Goal: Task Accomplishment & Management: Manage account settings

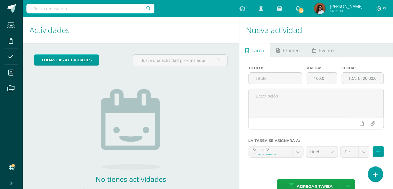
click at [42, 143] on div "todas las Actividades No tienes actividades Échale un vistazo a los demás perío…" at bounding box center [131, 131] width 217 height 176
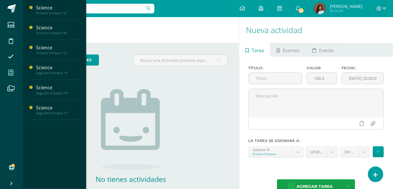
click at [13, 75] on icon at bounding box center [10, 73] width 5 height 6
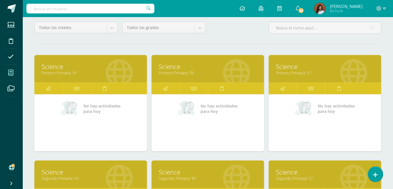
scroll to position [51, 0]
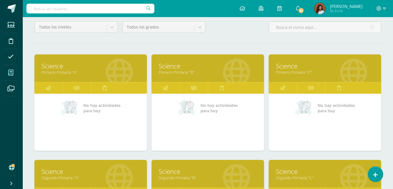
click at [63, 71] on link "Primero Primaria "A"" at bounding box center [91, 71] width 98 height 5
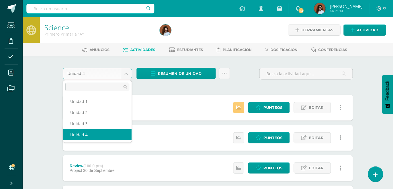
click at [128, 75] on body "Estudiantes Disciplina Asistencia Mis cursos Archivos Soporte Ayuda Reportar un…" at bounding box center [196, 169] width 393 height 339
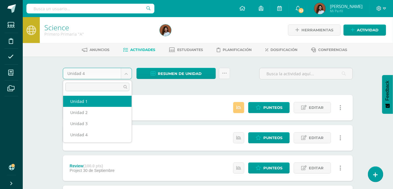
select select "Unidad 1"
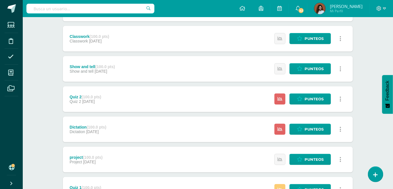
scroll to position [155, 0]
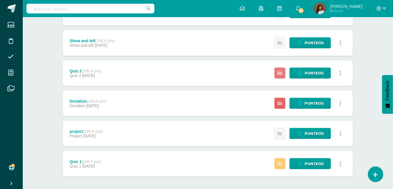
click at [283, 74] on link at bounding box center [280, 72] width 11 height 11
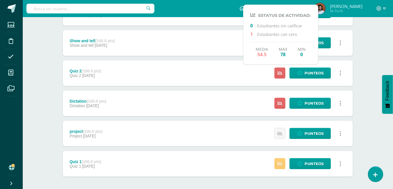
click at [224, 81] on div "Quiz 2 (100.0 pts) Quiz 2 17 de Febrero Punteos Historial de actividad Historia…" at bounding box center [208, 73] width 290 height 26
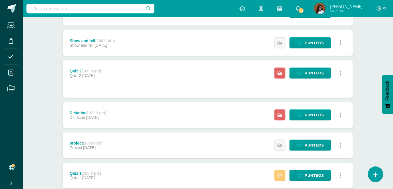
click at [278, 121] on div "Estatus de Actividad: 0 Estudiantes sin calificar 1 Estudiantes con cero Media …" at bounding box center [309, 115] width 87 height 26
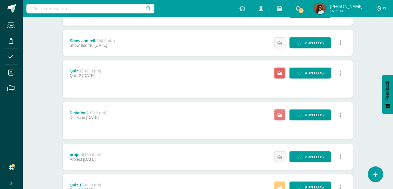
click at [281, 115] on icon at bounding box center [280, 114] width 5 height 5
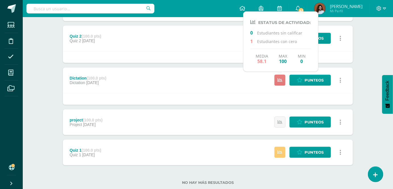
scroll to position [204, 0]
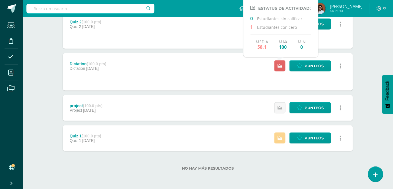
click at [280, 137] on icon at bounding box center [280, 137] width 5 height 5
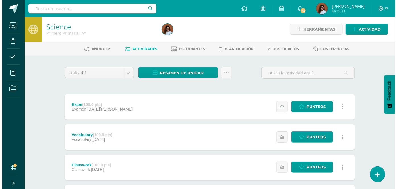
scroll to position [0, 0]
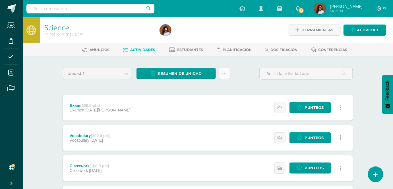
click at [224, 71] on icon at bounding box center [224, 73] width 5 height 5
click at [217, 93] on link "Enviar punteos a revision" at bounding box center [211, 91] width 63 height 14
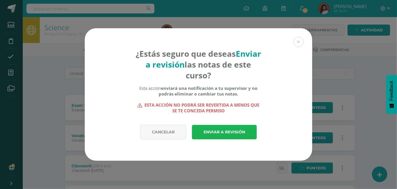
click at [227, 133] on link "Enviar a revisión" at bounding box center [224, 132] width 65 height 15
click at [230, 134] on link "Enviar a revisión" at bounding box center [224, 132] width 65 height 15
click at [239, 135] on link "Enviar a revisión" at bounding box center [224, 132] width 65 height 15
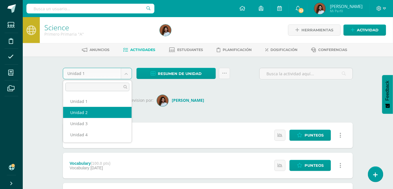
select select "Unidad 2"
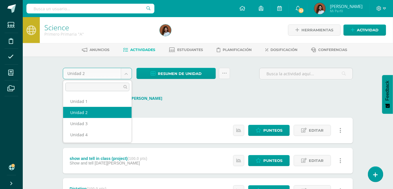
click at [128, 73] on body "Estudiantes Disciplina Asistencia Mis cursos Archivos Soporte Ayuda Reportar un…" at bounding box center [196, 181] width 393 height 362
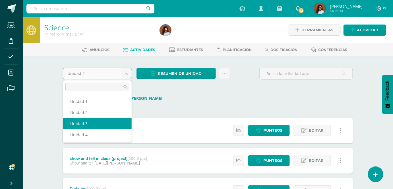
select select "Unidad 3"
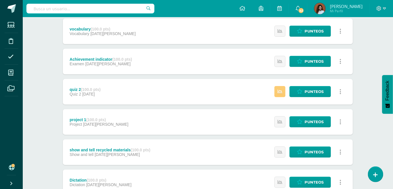
scroll to position [77, 0]
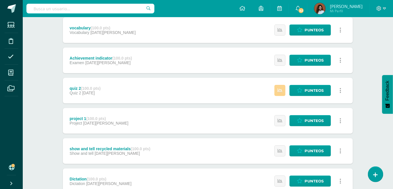
click at [279, 91] on icon at bounding box center [280, 90] width 5 height 5
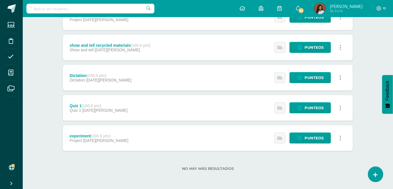
scroll to position [0, 0]
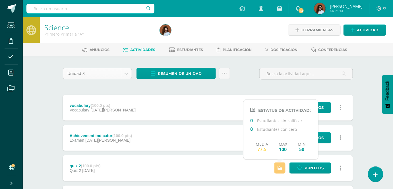
click at [127, 73] on body "Estudiantes Disciplina Asistencia Mis cursos Archivos Soporte Ayuda Reportar un…" at bounding box center [196, 184] width 393 height 369
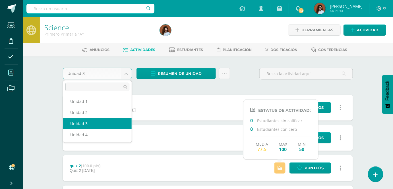
click at [10, 73] on body "Estudiantes Disciplina Asistencia Mis cursos Archivos Soporte Ayuda Reportar un…" at bounding box center [196, 184] width 393 height 369
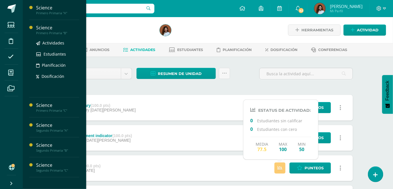
click at [54, 34] on div "Primero Primaria "B"" at bounding box center [57, 33] width 43 height 4
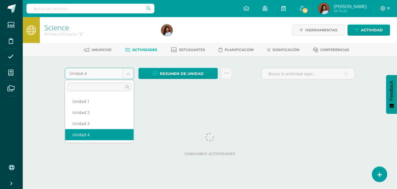
click at [129, 75] on body "Estudiantes Disciplina Asistencia Mis cursos Archivos Soporte Ayuda Reportar un…" at bounding box center [198, 53] width 397 height 106
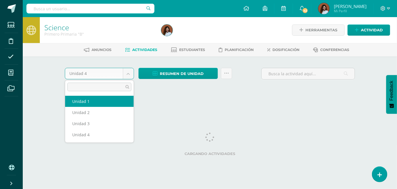
select select "Unidad 1"
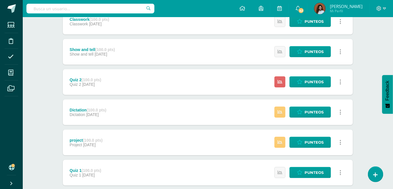
scroll to position [155, 0]
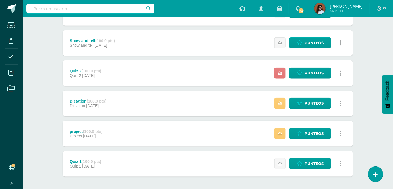
click at [282, 75] on icon at bounding box center [280, 73] width 5 height 5
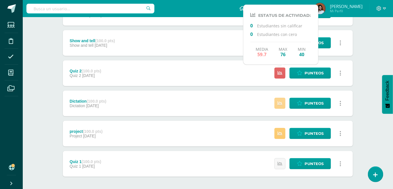
click at [282, 104] on icon at bounding box center [280, 103] width 5 height 5
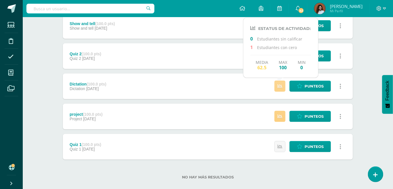
scroll to position [181, 0]
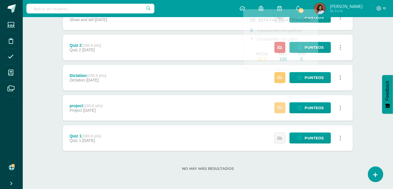
click at [280, 105] on icon at bounding box center [280, 107] width 5 height 5
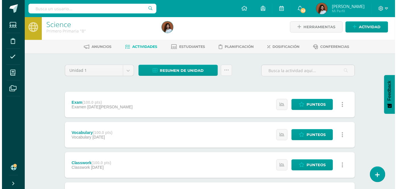
scroll to position [0, 0]
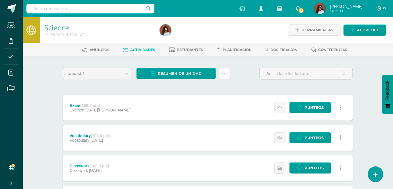
click at [222, 73] on link at bounding box center [224, 73] width 11 height 11
click at [214, 90] on link "Enviar punteos a revision" at bounding box center [211, 91] width 63 height 14
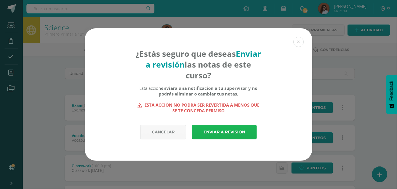
click at [228, 131] on link "Enviar a revisión" at bounding box center [224, 132] width 65 height 15
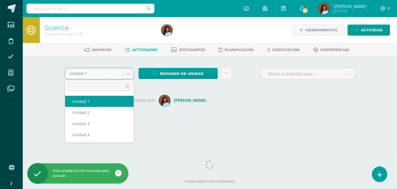
click at [126, 74] on body "Esta unidad ha sido marcada para revisión Estudiantes Disciplina Asistencia Mis…" at bounding box center [198, 67] width 397 height 134
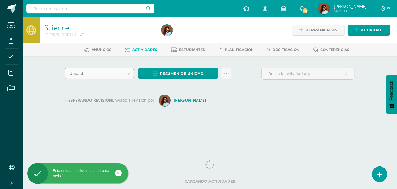
select select "Unidad 2"
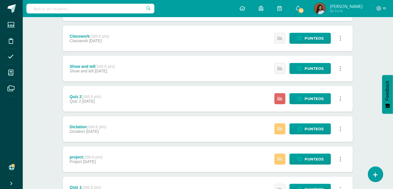
scroll to position [181, 0]
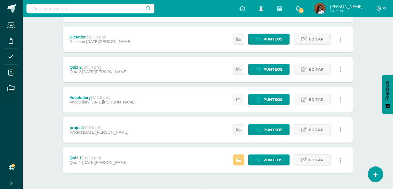
scroll to position [174, 0]
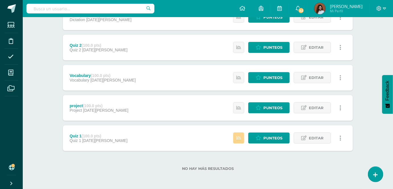
click at [238, 136] on icon at bounding box center [238, 137] width 5 height 5
click at [191, 140] on div "Quiz 1 (100.0 pts) Quiz 1 24 de Marzo Punteos Editar Historial de actividad Eli…" at bounding box center [208, 138] width 290 height 26
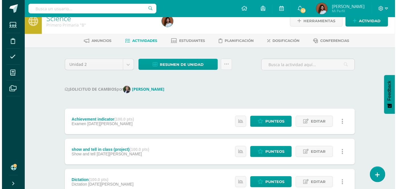
scroll to position [0, 0]
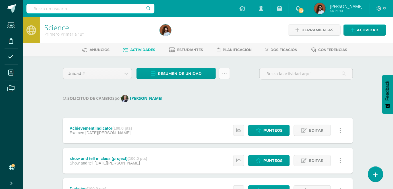
click at [224, 72] on icon at bounding box center [224, 73] width 5 height 5
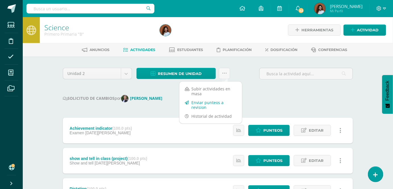
click at [211, 105] on link "Enviar punteos a revision" at bounding box center [211, 105] width 63 height 14
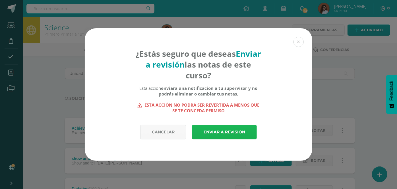
click at [221, 132] on link "Enviar a revisión" at bounding box center [224, 132] width 65 height 15
click at [220, 132] on link "Enviar a revisión" at bounding box center [224, 132] width 65 height 15
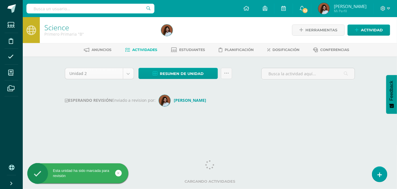
click at [128, 74] on body "Esta unidad ha sido marcada para revisión Esta unidad ha sido marcada para revi…" at bounding box center [198, 67] width 397 height 134
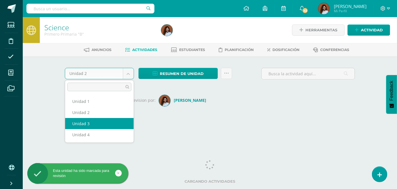
select select "Unidad 3"
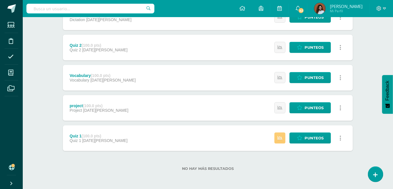
scroll to position [179, 0]
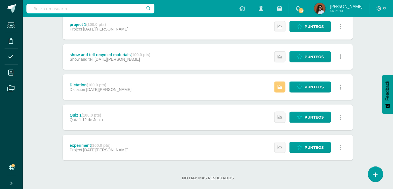
scroll to position [181, 0]
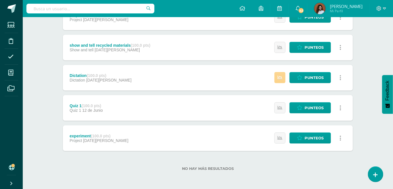
click at [279, 79] on icon at bounding box center [280, 77] width 5 height 5
click at [216, 85] on div "Dictation (100.0 pts) Dictation 16 de Junio Punteos Historial de actividad Hist…" at bounding box center [208, 78] width 290 height 26
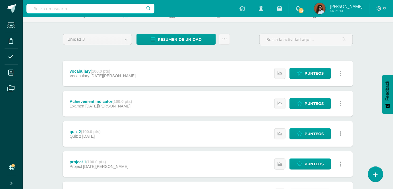
scroll to position [0, 0]
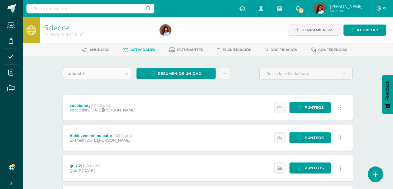
click at [129, 72] on body "Estudiantes Disciplina Asistencia Mis cursos Archivos Soporte Ayuda Reportar un…" at bounding box center [196, 190] width 393 height 381
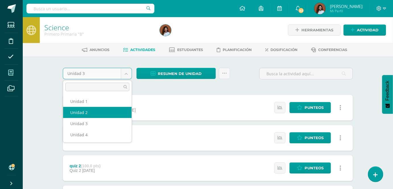
click at [11, 73] on body "Estudiantes Disciplina Asistencia Mis cursos Archivos Soporte Ayuda Reportar un…" at bounding box center [196, 190] width 393 height 381
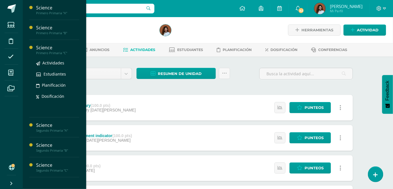
click at [48, 55] on div "Actividades Estudiantes Planificación Dosificación" at bounding box center [57, 83] width 43 height 57
click at [47, 51] on div "Primero Primaria "C"" at bounding box center [57, 53] width 43 height 4
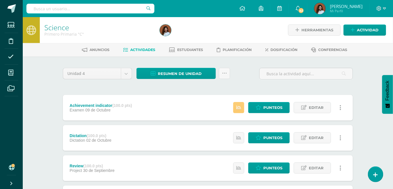
click at [372, 60] on div "Science Primero Primaria "C" Herramientas Detalle de asistencias Actividad Anun…" at bounding box center [208, 178] width 370 height 322
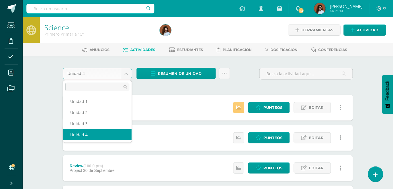
click at [128, 74] on body "Estudiantes Disciplina Asistencia Mis cursos Archivos Soporte Ayuda Reportar un…" at bounding box center [196, 169] width 393 height 339
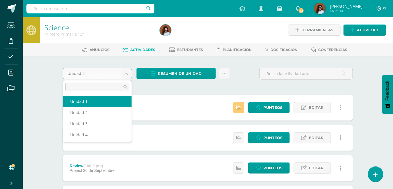
select select "Unidad 1"
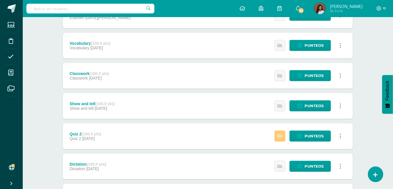
scroll to position [103, 0]
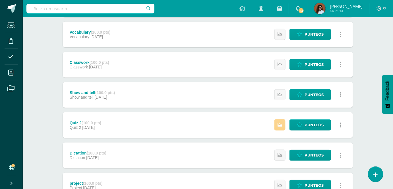
click at [281, 125] on icon at bounding box center [280, 124] width 5 height 5
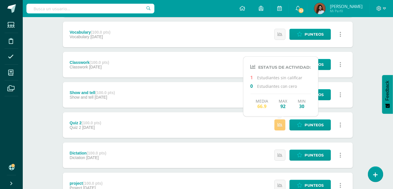
click at [221, 130] on div "Quiz 2 (100.0 pts) Quiz 2 17 de Febrero Punteos Historial de actividad Historia…" at bounding box center [208, 125] width 290 height 26
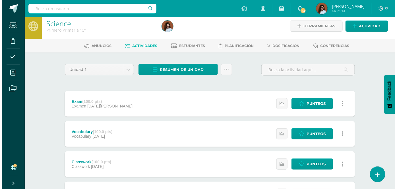
scroll to position [0, 0]
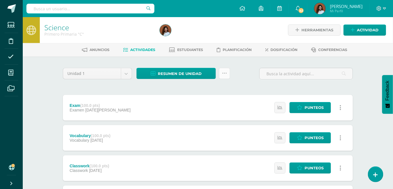
click at [223, 72] on icon at bounding box center [224, 73] width 5 height 5
click at [226, 89] on link "Enviar punteos a revision" at bounding box center [211, 91] width 63 height 14
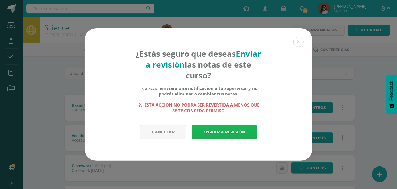
click at [225, 135] on link "Enviar a revisión" at bounding box center [224, 132] width 65 height 15
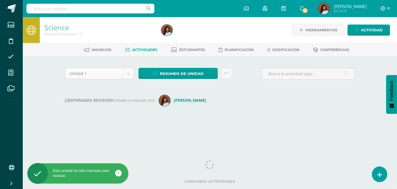
click at [127, 73] on body "Esta unidad ha sido marcada para revisión Estudiantes Disciplina Asistencia Mis…" at bounding box center [198, 67] width 397 height 134
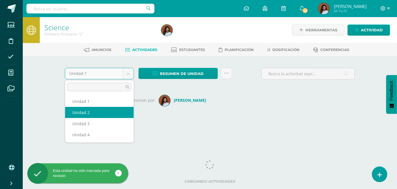
select select "Unidad 2"
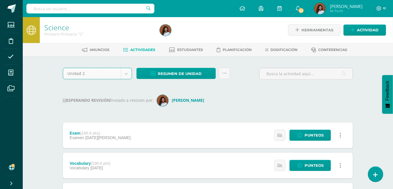
scroll to position [1, 0]
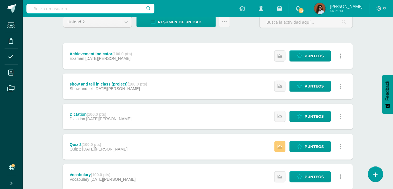
scroll to position [77, 0]
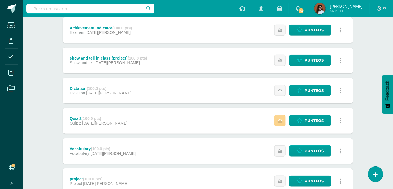
click at [284, 119] on link at bounding box center [280, 120] width 11 height 11
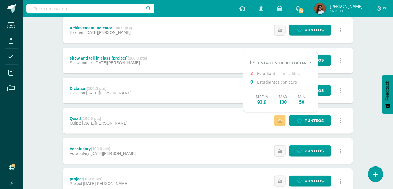
click at [232, 123] on div "Quiz 2 (100.0 pts) Quiz 2 28 de Abril Punteos Historial de actividad Historial …" at bounding box center [208, 121] width 290 height 26
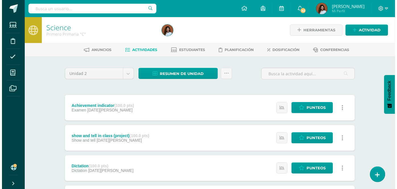
scroll to position [0, 0]
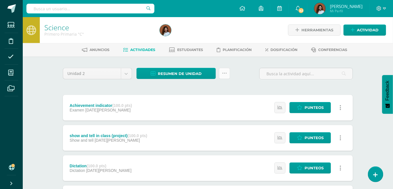
click at [227, 73] on link at bounding box center [224, 73] width 11 height 11
click at [217, 93] on link "Enviar punteos a revision" at bounding box center [211, 91] width 63 height 14
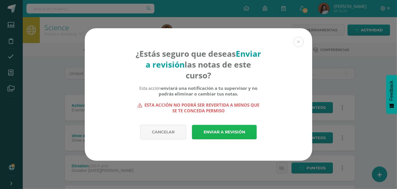
click at [225, 131] on link "Enviar a revisión" at bounding box center [224, 132] width 65 height 15
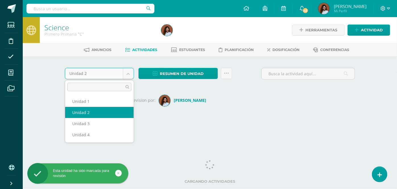
click at [128, 75] on body "Esta unidad ha sido marcada para revisión Estudiantes Disciplina Asistencia Mis…" at bounding box center [198, 67] width 397 height 134
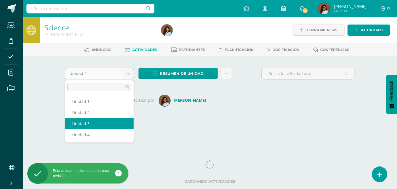
select select "Unidad 3"
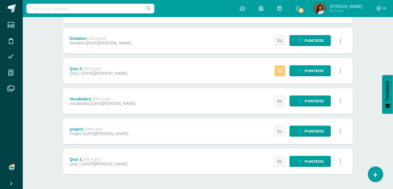
scroll to position [155, 0]
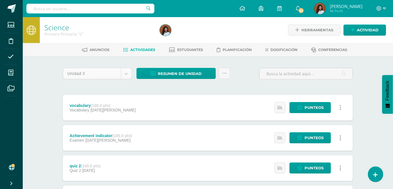
click at [126, 75] on body "Estudiantes Disciplina Asistencia Mis cursos Archivos Soporte Ayuda Reportar un…" at bounding box center [196, 184] width 393 height 369
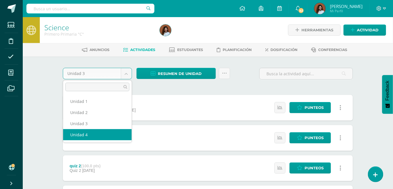
select select "Unidad 4"
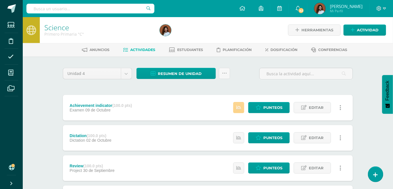
click at [239, 108] on icon at bounding box center [238, 107] width 5 height 5
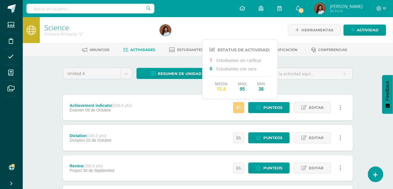
click at [178, 110] on div "Achievement indicator (100.0 pts) Examen 09 de Octubre Punteos Editar Historial…" at bounding box center [208, 108] width 290 height 26
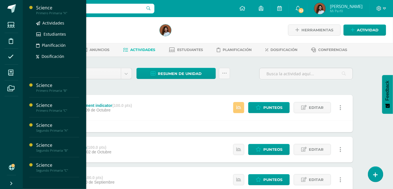
click at [50, 11] on div "Primero Primaria "A"" at bounding box center [57, 13] width 43 height 4
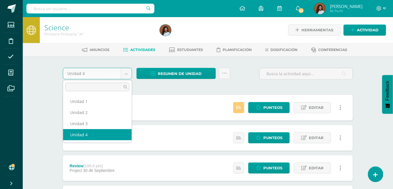
click at [126, 71] on body "Estudiantes Disciplina Asistencia Mis cursos Archivos Soporte Ayuda Reportar un…" at bounding box center [196, 169] width 393 height 339
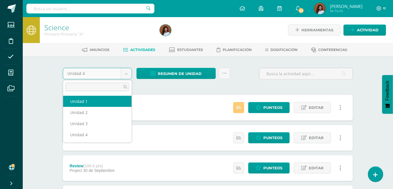
select select "Unidad 1"
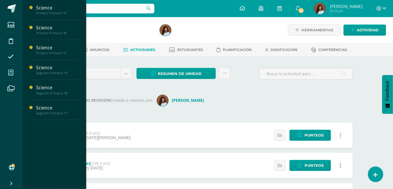
click at [11, 74] on icon at bounding box center [10, 73] width 5 height 6
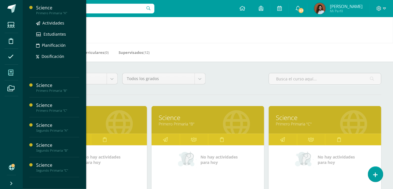
click at [48, 10] on div "Science" at bounding box center [57, 8] width 43 height 7
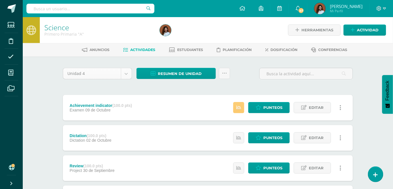
click at [127, 75] on body "Estudiantes Disciplina Asistencia Mis cursos Archivos Soporte Ayuda Reportar un…" at bounding box center [196, 169] width 393 height 339
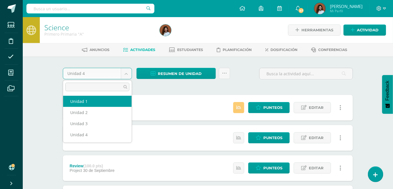
select select "Unidad 1"
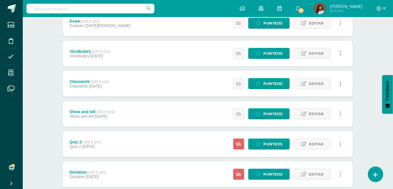
scroll to position [129, 0]
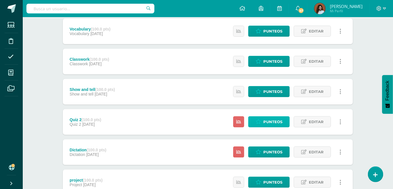
click at [275, 123] on span "Punteos" at bounding box center [272, 121] width 19 height 11
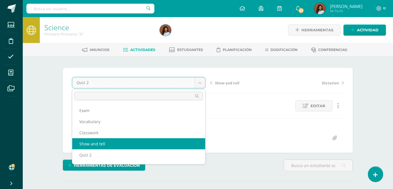
scroll to position [32, 0]
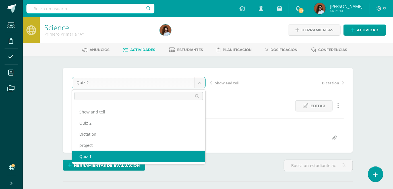
select select "/dashboard/teacher/grade-activity/185348/"
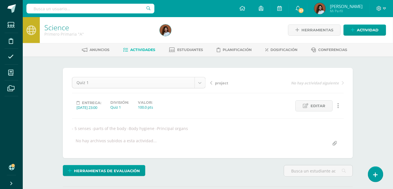
scroll to position [30, 0]
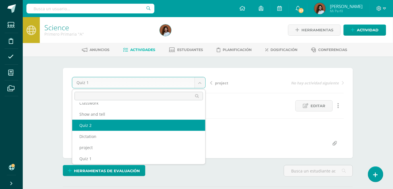
scroll to position [24, 0]
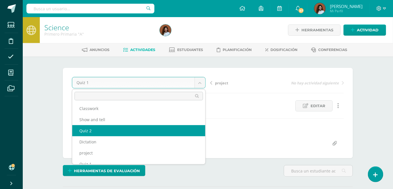
select select "/dashboard/teacher/grade-activity/185353/"
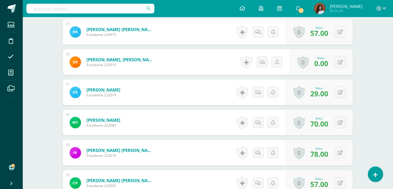
scroll to position [600, 0]
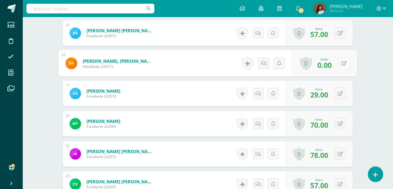
click at [341, 64] on button at bounding box center [344, 63] width 12 height 12
type input "80"
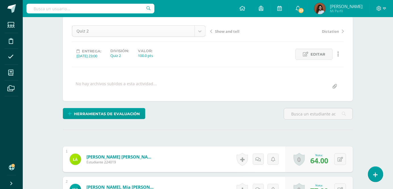
scroll to position [0, 0]
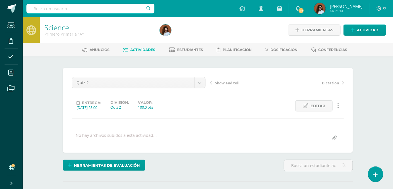
click at [139, 49] on span "Actividades" at bounding box center [143, 50] width 25 height 4
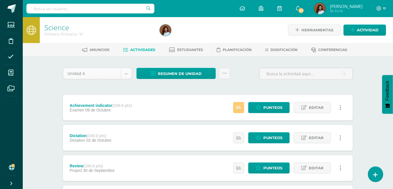
click at [127, 74] on body "Estudiantes Disciplina Asistencia Mis cursos Archivos Soporte Ayuda Reportar un…" at bounding box center [196, 169] width 393 height 339
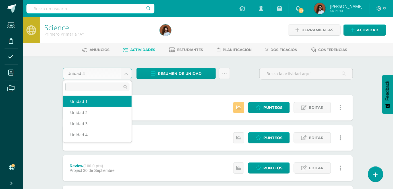
select select "Unidad 1"
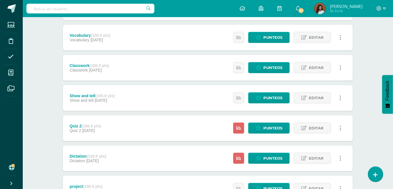
scroll to position [155, 0]
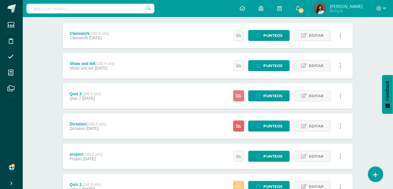
click at [241, 96] on icon at bounding box center [238, 95] width 5 height 5
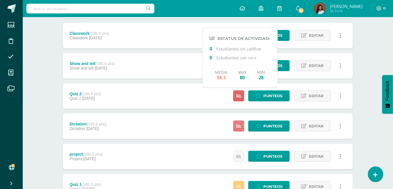
click at [239, 125] on icon at bounding box center [238, 125] width 5 height 5
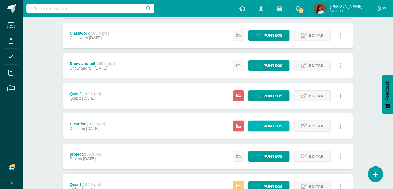
click at [267, 128] on span "Punteos" at bounding box center [272, 126] width 19 height 11
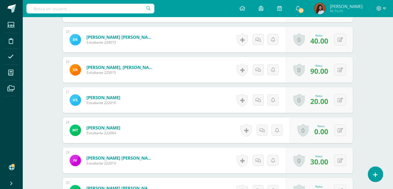
scroll to position [594, 0]
click at [341, 132] on button at bounding box center [341, 130] width 12 height 12
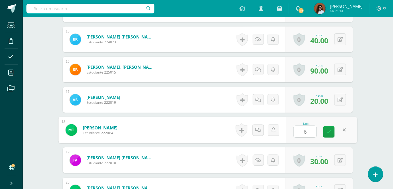
type input "60"
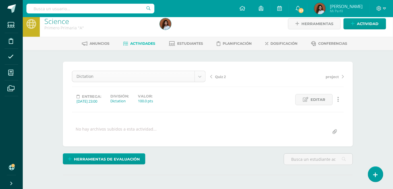
scroll to position [0, 0]
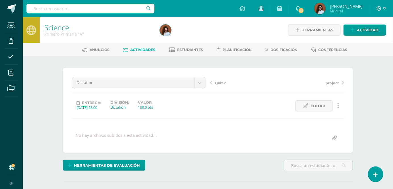
click at [140, 52] on link "Actividades" at bounding box center [139, 49] width 32 height 9
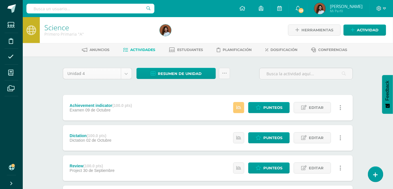
click at [127, 75] on body "Estudiantes Disciplina Asistencia Mis cursos Archivos Soporte Ayuda Reportar un…" at bounding box center [196, 169] width 393 height 339
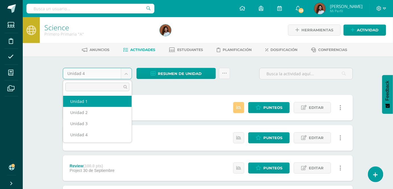
select select "Unidad 1"
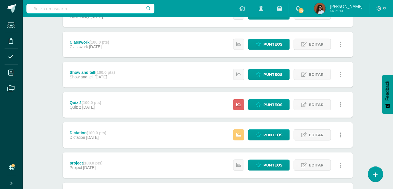
scroll to position [181, 0]
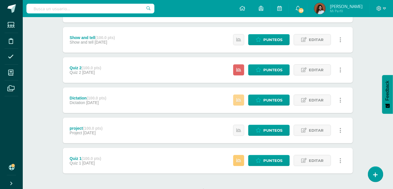
click at [240, 101] on icon at bounding box center [238, 100] width 5 height 5
click at [241, 159] on icon at bounding box center [238, 160] width 5 height 5
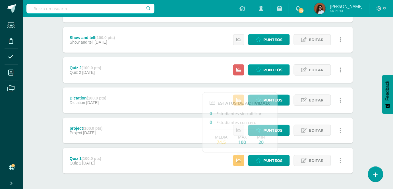
click at [211, 162] on div "Quiz 1 (100.0 pts) Quiz 1 [DATE] Punteos Editar Historial de actividad Eliminar…" at bounding box center [208, 161] width 290 height 26
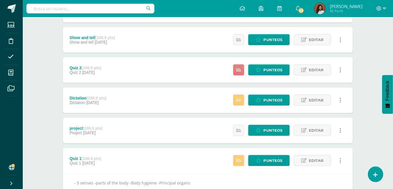
click at [240, 71] on icon at bounding box center [238, 69] width 5 height 5
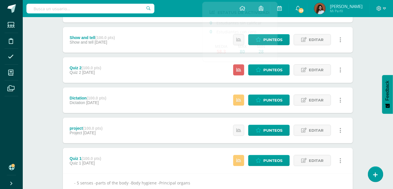
click at [205, 72] on div "Quiz 2 (100.0 pts) Quiz 2 17 de Febrero Punteos Editar Historial de actividad E…" at bounding box center [208, 70] width 290 height 26
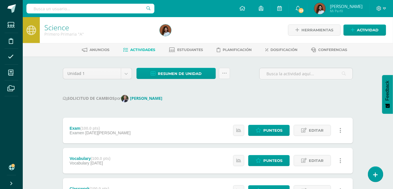
scroll to position [0, 0]
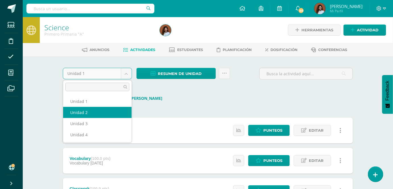
select select "Unidad 2"
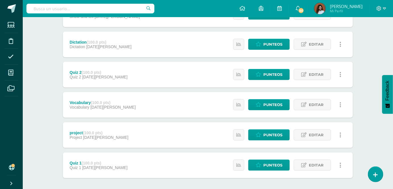
scroll to position [174, 0]
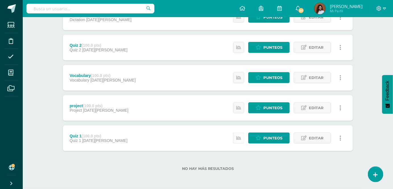
click at [239, 138] on icon at bounding box center [238, 137] width 5 height 5
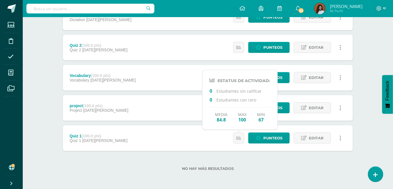
click at [207, 143] on div "Quiz 1 (100.0 pts) Quiz 1 [DATE][PERSON_NAME] Punteos Editar Historial de activ…" at bounding box center [208, 138] width 290 height 26
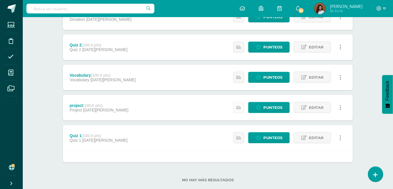
click at [239, 110] on icon at bounding box center [238, 107] width 5 height 5
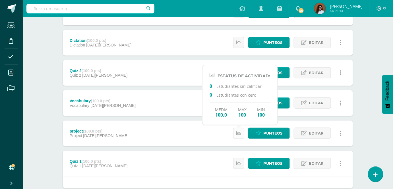
scroll to position [122, 0]
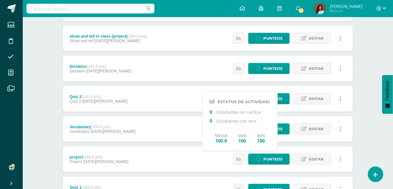
click at [168, 138] on div "Vocabulary (100.0 pts) Vocabulary 10 de Abril Estatus de Actividad: 0 Estudiant…" at bounding box center [208, 129] width 290 height 26
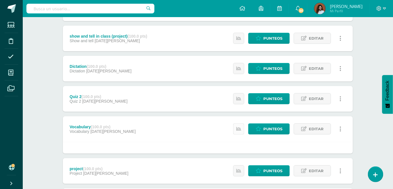
click at [237, 131] on link at bounding box center [238, 128] width 11 height 11
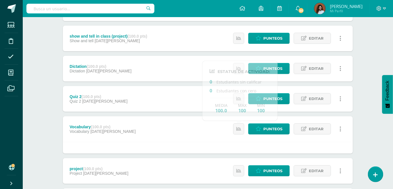
drag, startPoint x: 203, startPoint y: 137, endPoint x: 227, endPoint y: 119, distance: 29.4
click at [204, 137] on div "Vocabulary (100.0 pts) Vocabulary 10 de Abril Punteos Editar Historial de activ…" at bounding box center [208, 129] width 290 height 26
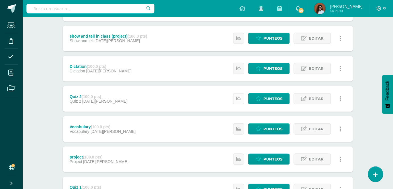
click at [238, 100] on icon at bounding box center [238, 98] width 5 height 5
click at [215, 100] on div "Quiz 2 (100.0 pts) Quiz 2 28 de Abril Punteos Editar Historial de actividad Eli…" at bounding box center [208, 99] width 290 height 26
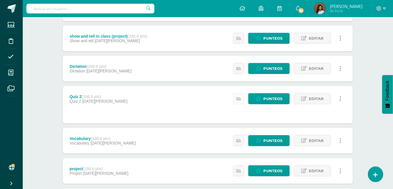
click at [240, 100] on icon at bounding box center [238, 98] width 5 height 5
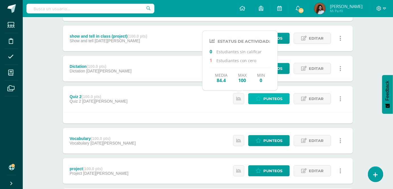
click at [269, 100] on span "Punteos" at bounding box center [272, 98] width 19 height 11
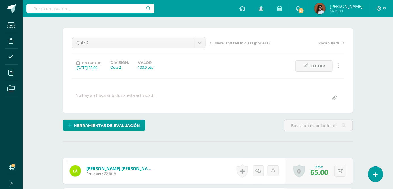
scroll to position [31, 0]
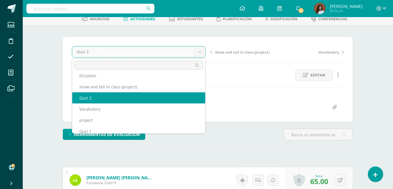
scroll to position [20, 0]
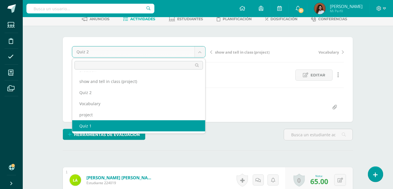
select select "/dashboard/teacher/grade-activity/187484/"
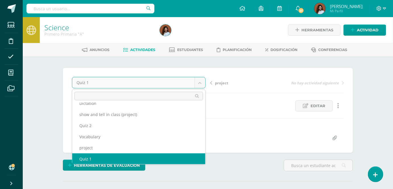
scroll to position [13, 0]
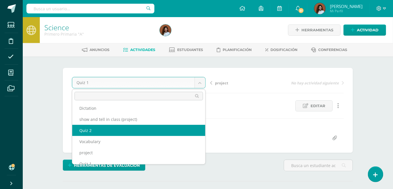
select select "/dashboard/teacher/grade-activity/193692/"
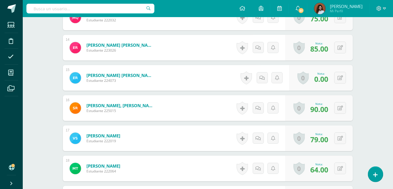
scroll to position [564, 0]
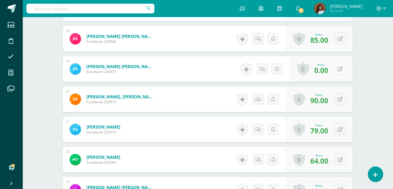
click at [341, 71] on button at bounding box center [341, 69] width 12 height 12
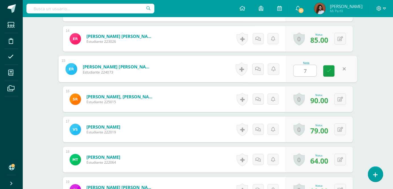
type input "70"
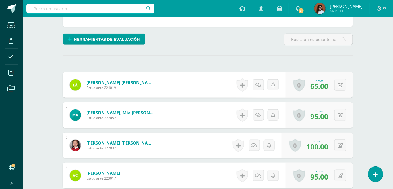
scroll to position [0, 0]
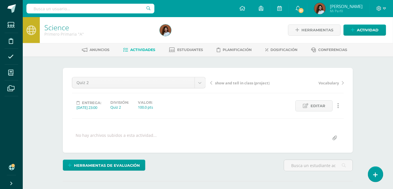
click at [145, 51] on span "Actividades" at bounding box center [143, 50] width 25 height 4
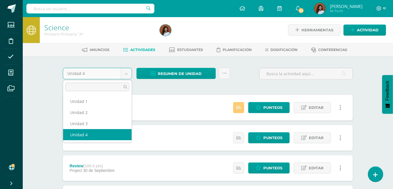
click at [129, 74] on body "Estudiantes Disciplina Asistencia Mis cursos Archivos Soporte Ayuda Reportar un…" at bounding box center [196, 169] width 393 height 339
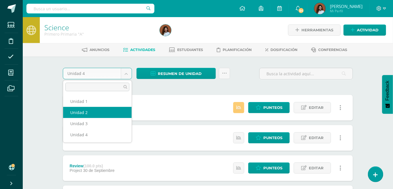
drag, startPoint x: 118, startPoint y: 108, endPoint x: 121, endPoint y: 112, distance: 4.3
select select "Unidad 2"
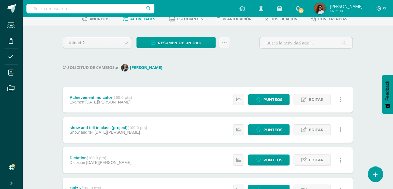
scroll to position [18, 0]
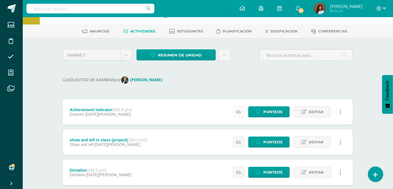
click at [241, 113] on icon at bounding box center [238, 111] width 5 height 5
click at [241, 144] on icon at bounding box center [238, 141] width 5 height 5
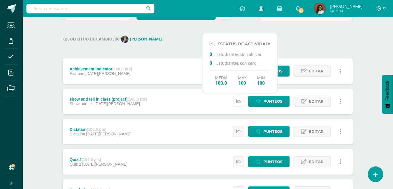
scroll to position [70, 0]
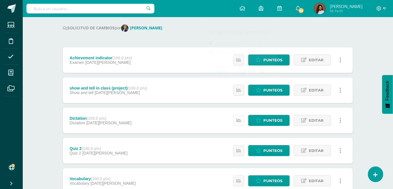
click at [241, 123] on link at bounding box center [238, 120] width 11 height 11
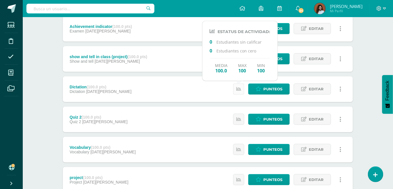
scroll to position [148, 0]
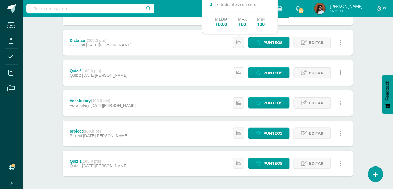
click at [241, 73] on icon at bounding box center [238, 72] width 5 height 5
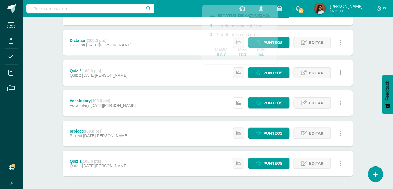
drag, startPoint x: 238, startPoint y: 104, endPoint x: 240, endPoint y: 110, distance: 6.1
click at [238, 105] on icon at bounding box center [238, 102] width 5 height 5
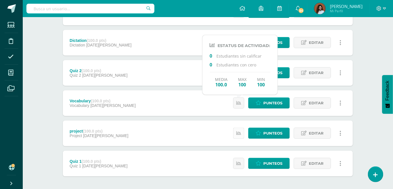
click at [241, 135] on icon at bounding box center [238, 133] width 5 height 5
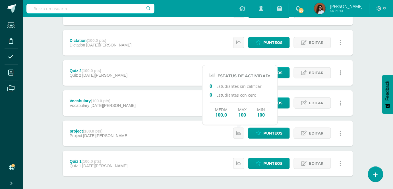
click at [241, 162] on icon at bounding box center [238, 163] width 5 height 5
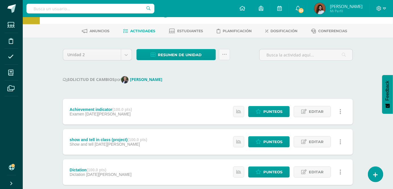
scroll to position [0, 0]
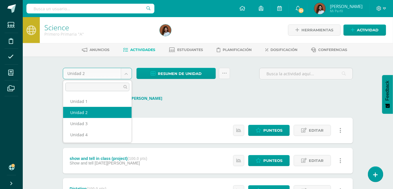
click at [127, 75] on body "Estudiantes Disciplina Asistencia Mis cursos Archivos Soporte Ayuda Reportar un…" at bounding box center [196, 181] width 393 height 362
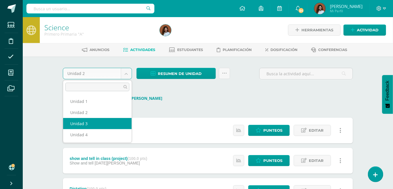
select select "Unidad 3"
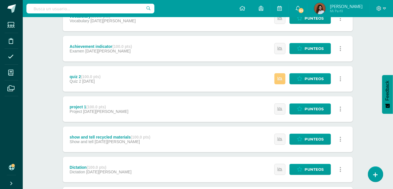
scroll to position [51, 0]
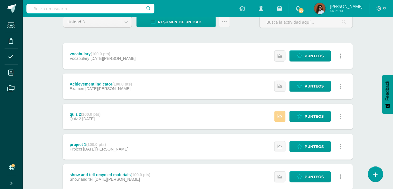
click at [280, 115] on icon at bounding box center [280, 116] width 5 height 5
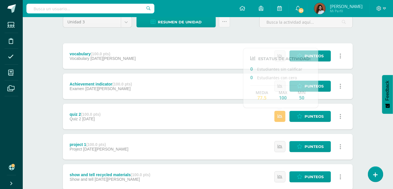
click at [228, 114] on div "quiz 2 (100.0 pts) Quiz 2 21 de Julio Punteos Historial de actividad Historial …" at bounding box center [208, 117] width 290 height 26
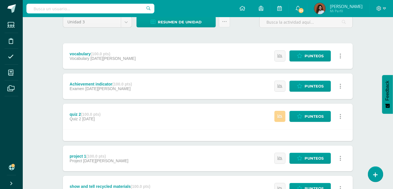
click at [281, 117] on icon at bounding box center [280, 116] width 5 height 5
click at [207, 127] on div "quiz 2 (100.0 pts) Quiz 2 21 de Julio Punteos Historial de actividad Historial …" at bounding box center [208, 117] width 290 height 26
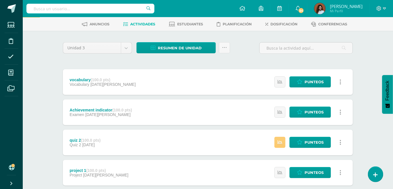
scroll to position [26, 0]
click at [280, 142] on icon at bounding box center [280, 142] width 5 height 5
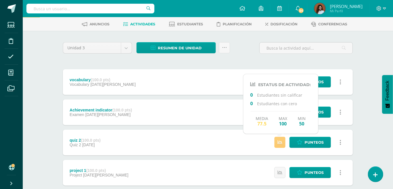
click at [230, 149] on div "quiz 2 (100.0 pts) Quiz 2 21 de Julio Punteos Historial de actividad Historial …" at bounding box center [208, 142] width 290 height 26
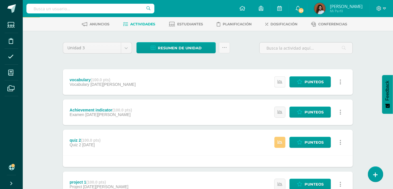
click at [283, 81] on link at bounding box center [280, 81] width 11 height 11
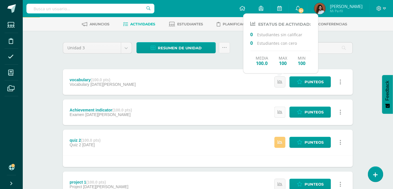
click at [280, 111] on icon at bounding box center [280, 112] width 5 height 5
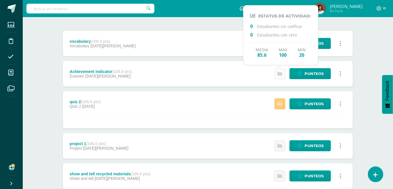
scroll to position [103, 0]
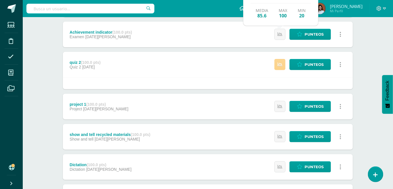
click at [281, 66] on icon at bounding box center [280, 64] width 5 height 5
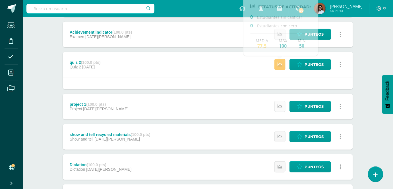
click at [282, 106] on icon at bounding box center [280, 106] width 5 height 5
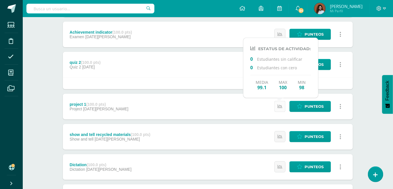
scroll to position [129, 0]
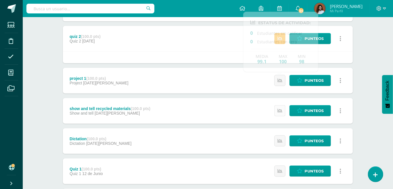
click at [281, 109] on icon at bounding box center [280, 110] width 5 height 5
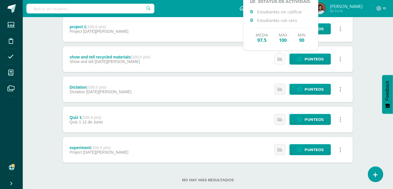
scroll to position [181, 0]
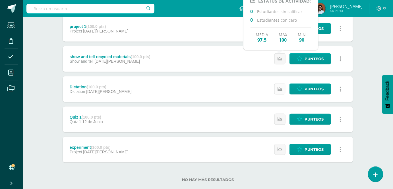
click at [280, 86] on icon at bounding box center [280, 88] width 5 height 5
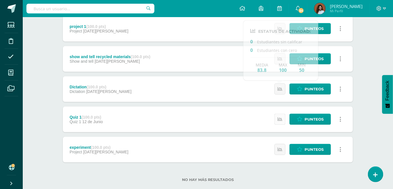
click at [280, 119] on icon at bounding box center [280, 119] width 5 height 5
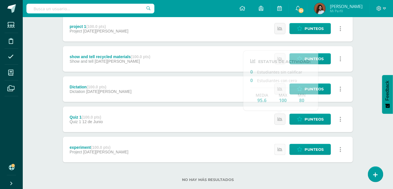
click at [280, 150] on icon at bounding box center [280, 149] width 5 height 5
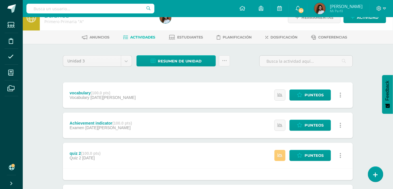
scroll to position [0, 0]
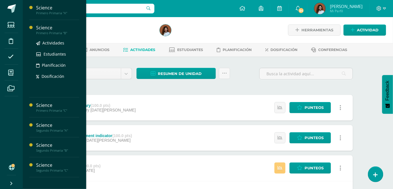
click at [36, 29] on div "Science" at bounding box center [57, 27] width 43 height 7
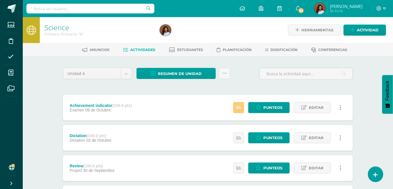
scroll to position [26, 0]
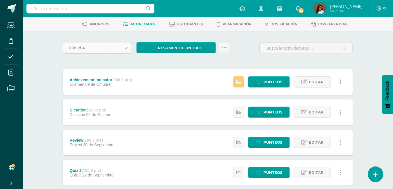
click at [127, 49] on body "Estudiantes Disciplina Asistencia Mis cursos Archivos Soporte Ayuda Reportar un…" at bounding box center [196, 143] width 393 height 339
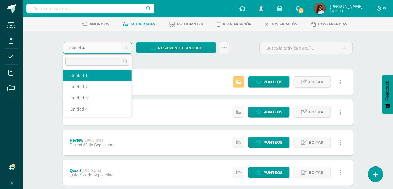
select select "Unidad 1"
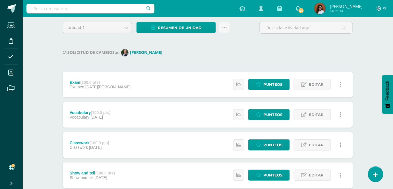
scroll to position [51, 0]
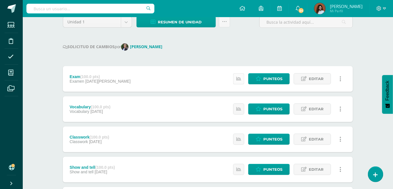
click at [243, 80] on link at bounding box center [238, 78] width 11 height 11
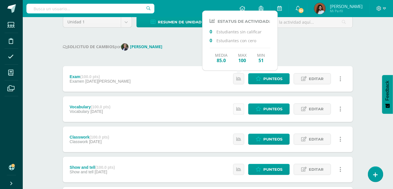
click at [241, 109] on icon at bounding box center [238, 108] width 5 height 5
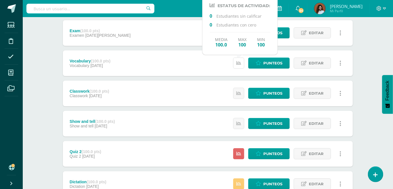
scroll to position [103, 0]
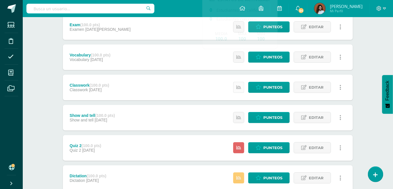
click at [241, 88] on icon at bounding box center [238, 87] width 5 height 5
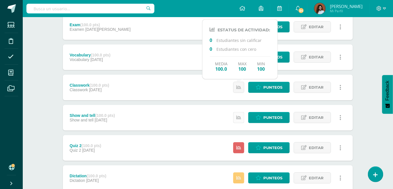
click at [238, 118] on icon at bounding box center [238, 117] width 5 height 5
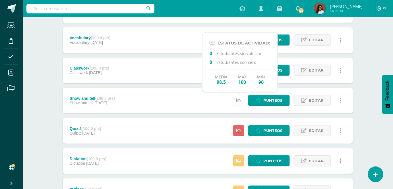
scroll to position [129, 0]
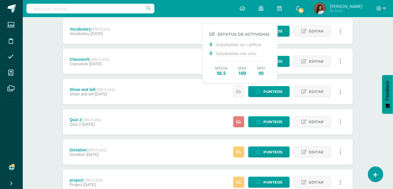
click at [240, 122] on icon at bounding box center [238, 121] width 5 height 5
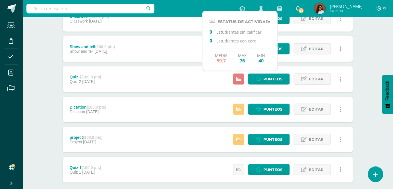
scroll to position [181, 0]
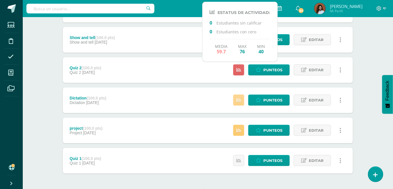
click at [240, 101] on icon at bounding box center [238, 100] width 5 height 5
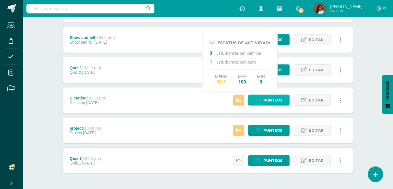
click at [260, 99] on icon at bounding box center [258, 100] width 5 height 5
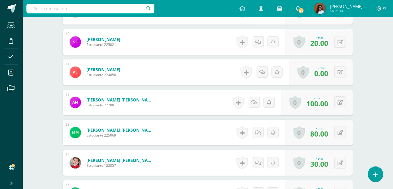
scroll to position [466, 0]
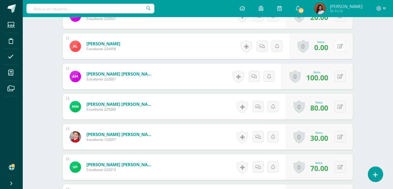
click at [339, 46] on button at bounding box center [341, 46] width 12 height 12
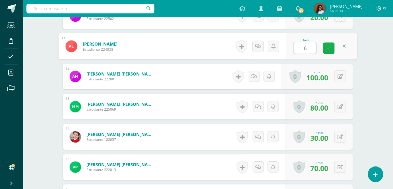
type input "60"
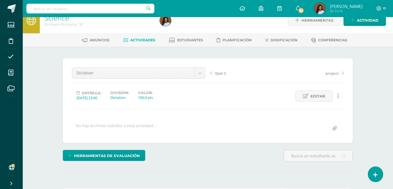
scroll to position [1, 0]
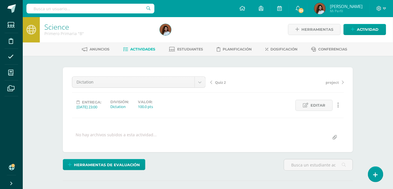
click at [137, 49] on span "Actividades" at bounding box center [143, 49] width 25 height 4
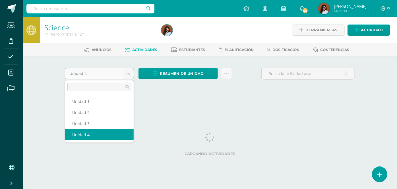
click at [131, 73] on body "Estudiantes Disciplina Asistencia Mis cursos Archivos Soporte Ayuda Reportar un…" at bounding box center [198, 53] width 397 height 106
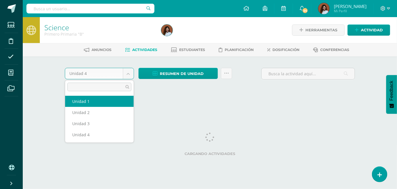
select select "Unidad 1"
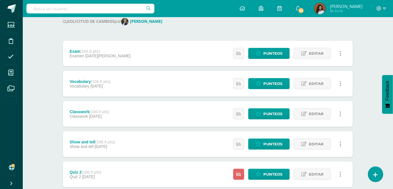
scroll to position [77, 0]
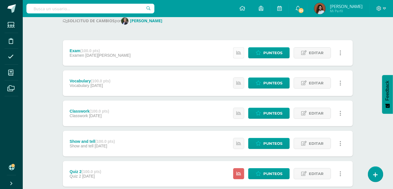
click at [241, 55] on icon at bounding box center [238, 52] width 5 height 5
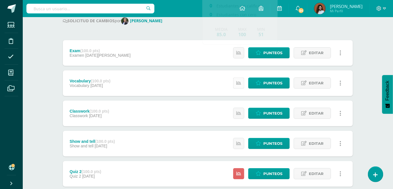
click at [240, 88] on link at bounding box center [238, 82] width 11 height 11
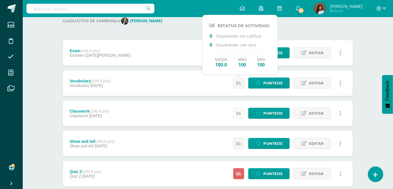
click at [238, 112] on icon at bounding box center [238, 113] width 5 height 5
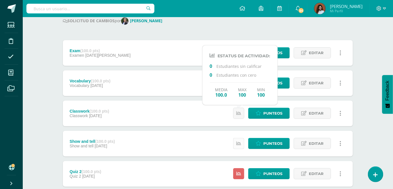
click at [240, 147] on link at bounding box center [238, 143] width 11 height 11
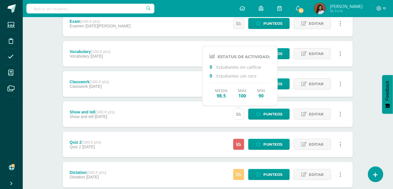
scroll to position [129, 0]
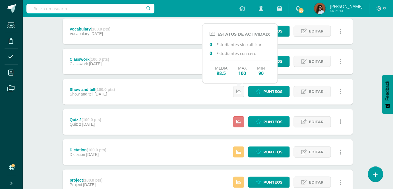
click at [238, 122] on icon at bounding box center [238, 121] width 5 height 5
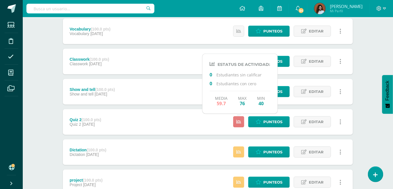
scroll to position [181, 0]
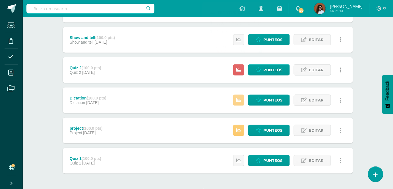
click at [241, 101] on icon at bounding box center [238, 100] width 5 height 5
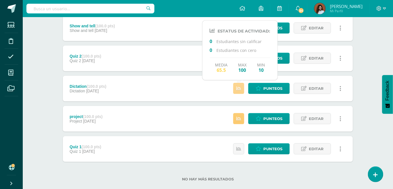
scroll to position [204, 0]
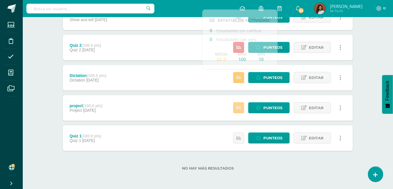
click at [240, 105] on icon at bounding box center [238, 107] width 5 height 5
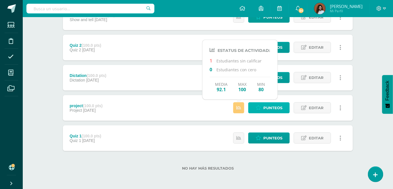
click at [265, 108] on span "Punteos" at bounding box center [272, 107] width 19 height 11
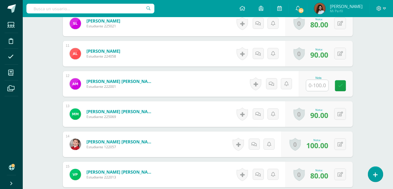
scroll to position [440, 0]
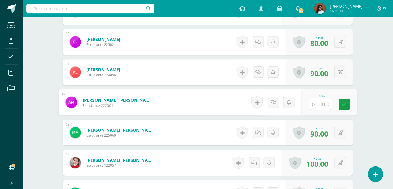
click at [320, 105] on input "text" at bounding box center [321, 103] width 23 height 11
type input "60"
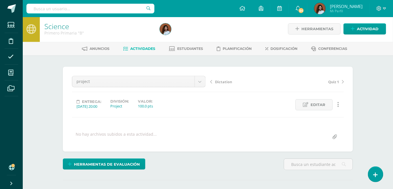
scroll to position [1, 0]
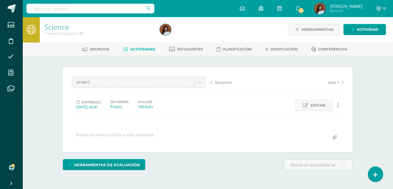
click at [133, 50] on span "Actividades" at bounding box center [143, 49] width 25 height 4
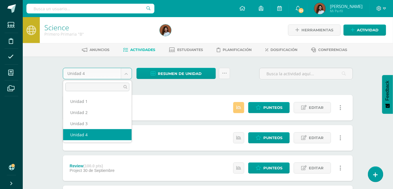
click at [127, 75] on body "Estudiantes Disciplina Asistencia Mis cursos Archivos Soporte Ayuda Reportar un…" at bounding box center [196, 169] width 393 height 339
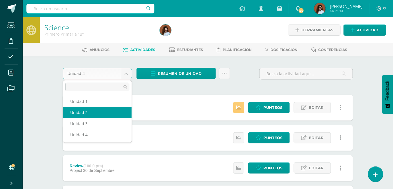
select select "Unidad 2"
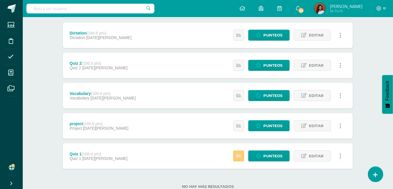
scroll to position [174, 0]
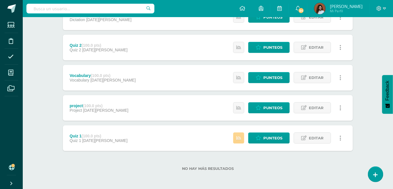
click at [241, 138] on icon at bounding box center [238, 137] width 5 height 5
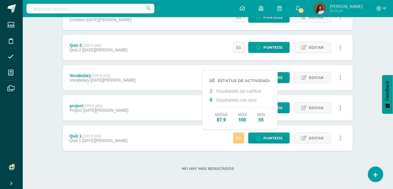
click at [184, 113] on div "project (100.0 pts) Project 07 de Abril Estatus de Actividad: 0 Estudiantes sin…" at bounding box center [208, 108] width 290 height 26
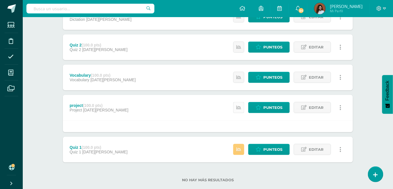
click at [240, 109] on icon at bounding box center [238, 107] width 5 height 5
click at [186, 71] on div "Vocabulary (100.0 pts) Vocabulary 10 de Abril Estatus de Actividad: 0 Estudiant…" at bounding box center [208, 78] width 290 height 26
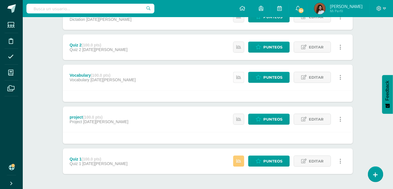
click at [238, 78] on icon at bounding box center [238, 77] width 5 height 5
click at [178, 86] on div "Vocabulary (100.0 pts) Vocabulary 10 de Abril Punteos Editar Historial de activ…" at bounding box center [208, 78] width 290 height 26
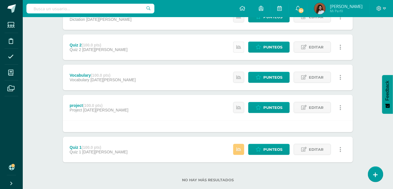
click at [239, 48] on icon at bounding box center [238, 47] width 5 height 5
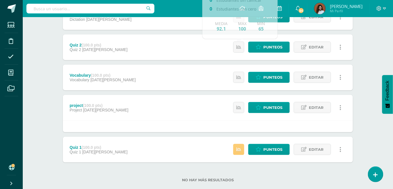
click at [211, 76] on div "Vocabulary (100.0 pts) Vocabulary 10 de Abril Punteos Editar Historial de activ…" at bounding box center [208, 78] width 290 height 26
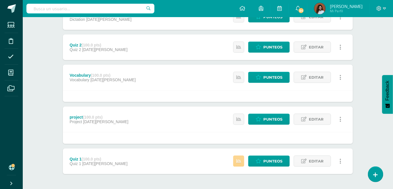
click at [237, 159] on link at bounding box center [238, 160] width 11 height 11
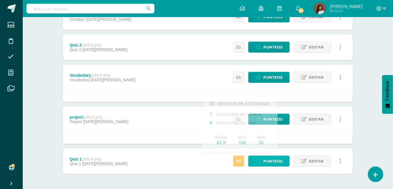
click at [265, 164] on span "Punteos" at bounding box center [272, 161] width 19 height 11
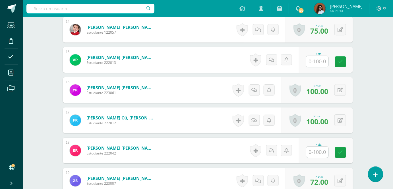
scroll to position [576, 0]
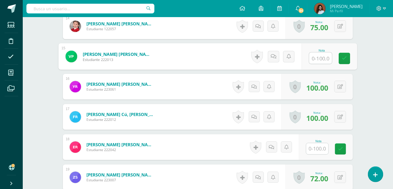
click at [319, 61] on input "text" at bounding box center [321, 57] width 23 height 11
type input "70"
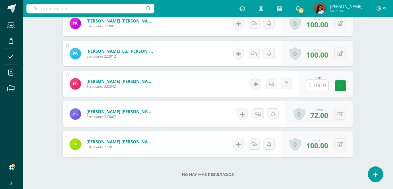
scroll to position [654, 0]
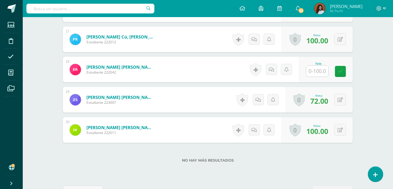
click at [322, 70] on input "text" at bounding box center [317, 70] width 22 height 11
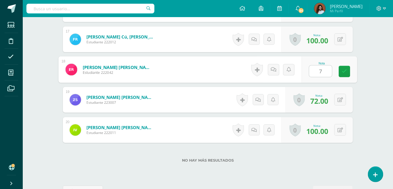
type input "70"
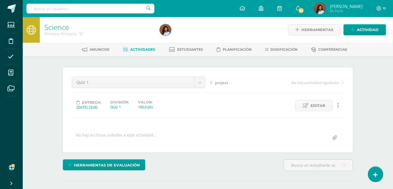
scroll to position [0, 0]
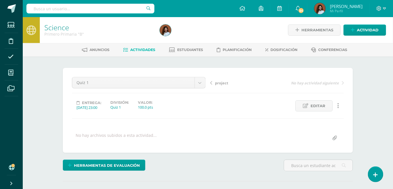
click at [146, 50] on span "Actividades" at bounding box center [143, 50] width 25 height 4
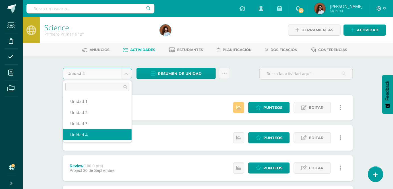
click at [125, 72] on body "Estudiantes Disciplina Asistencia Mis cursos Archivos Soporte Ayuda Reportar un…" at bounding box center [196, 169] width 393 height 339
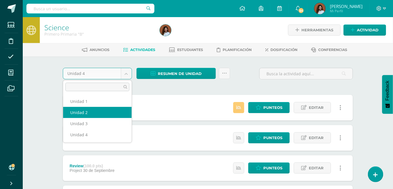
select select "Unidad 2"
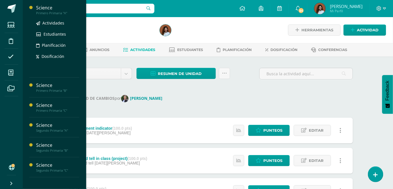
click at [59, 12] on div "Primero Primaria "A"" at bounding box center [57, 13] width 43 height 4
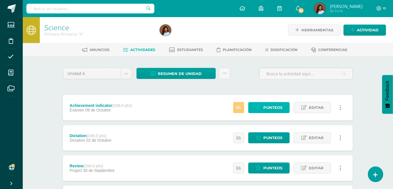
click at [263, 108] on link "Punteos" at bounding box center [269, 107] width 42 height 11
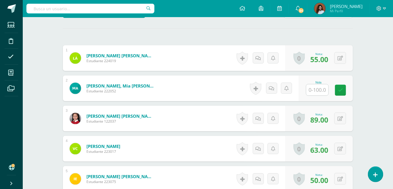
scroll to position [156, 0]
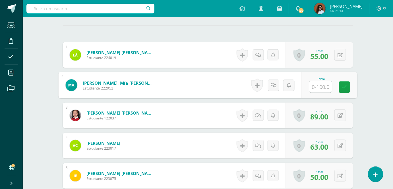
drag, startPoint x: 314, startPoint y: 83, endPoint x: 311, endPoint y: 83, distance: 3.7
click at [314, 83] on input "text" at bounding box center [321, 86] width 23 height 11
type input "92"
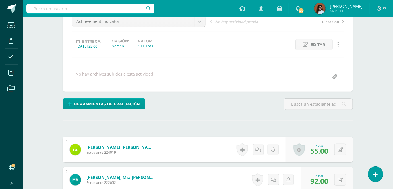
scroll to position [0, 0]
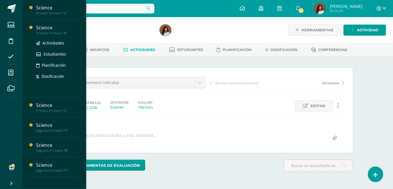
click at [61, 36] on div "Actividades Estudiantes Planificación Dosificación" at bounding box center [57, 63] width 43 height 57
click at [58, 33] on div "Primero Primaria "B"" at bounding box center [57, 33] width 43 height 4
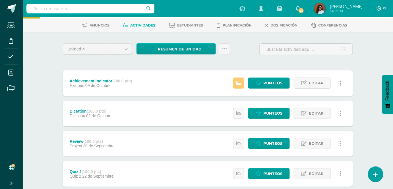
scroll to position [26, 0]
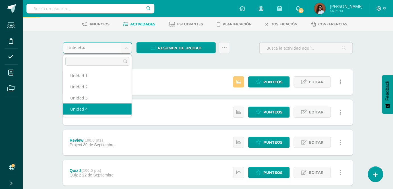
click at [127, 50] on body "Estudiantes Disciplina Asistencia Mis cursos Archivos Soporte Ayuda Reportar un…" at bounding box center [196, 143] width 393 height 339
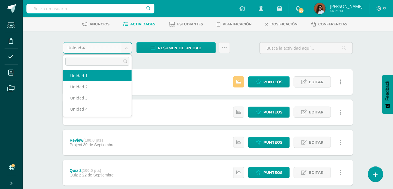
select select "Unidad 1"
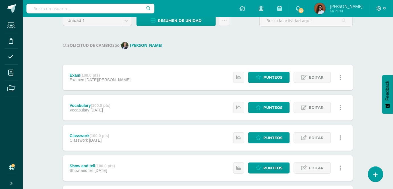
scroll to position [77, 0]
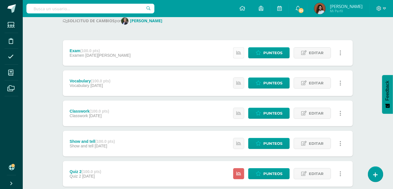
click at [241, 53] on icon at bounding box center [238, 52] width 5 height 5
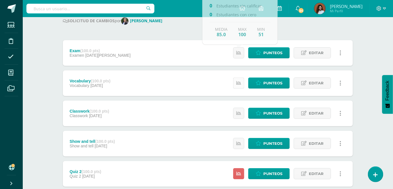
click at [241, 84] on icon at bounding box center [238, 83] width 5 height 5
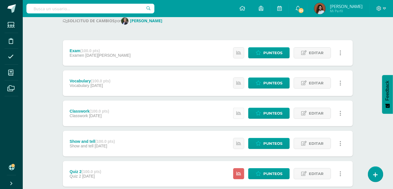
click at [241, 112] on icon at bounding box center [238, 113] width 5 height 5
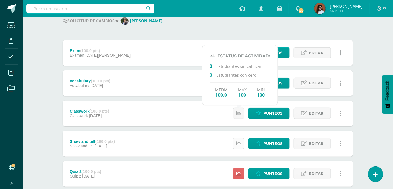
click at [241, 142] on icon at bounding box center [238, 143] width 5 height 5
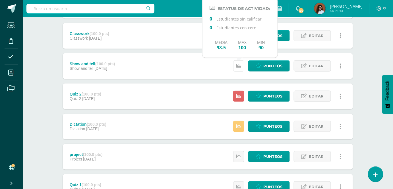
scroll to position [155, 0]
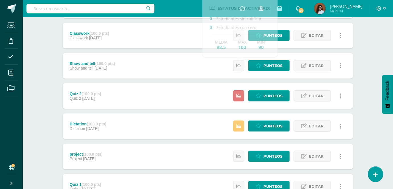
click at [242, 97] on link at bounding box center [238, 95] width 11 height 11
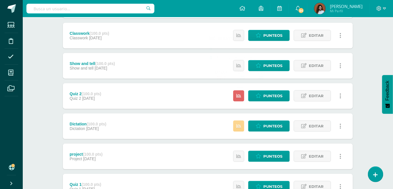
click at [240, 124] on icon at bounding box center [238, 125] width 5 height 5
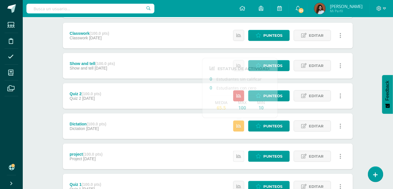
click at [241, 156] on icon at bounding box center [238, 156] width 5 height 5
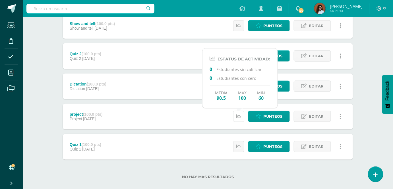
scroll to position [204, 0]
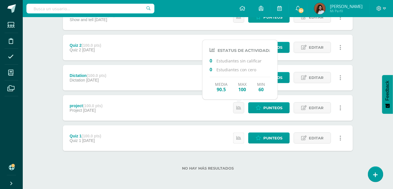
click at [241, 140] on link at bounding box center [238, 137] width 11 height 11
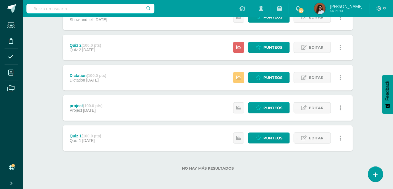
click at [185, 139] on div "Quiz 1 (100.0 pts) Quiz 1 31 de Enero Punteos Editar Historial de actividad Eli…" at bounding box center [208, 138] width 290 height 26
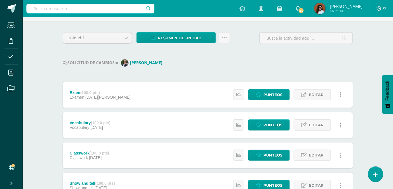
scroll to position [23, 0]
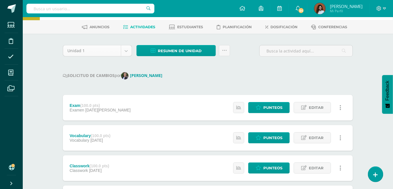
click at [125, 50] on body "Estudiantes Disciplina Asistencia Mis cursos Archivos Soporte Ayuda Reportar un…" at bounding box center [196, 182] width 393 height 411
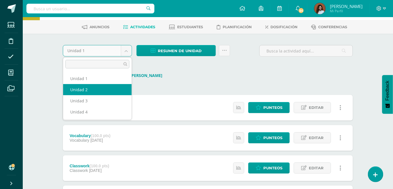
select select "Unidad 2"
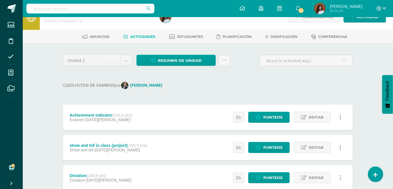
scroll to position [26, 0]
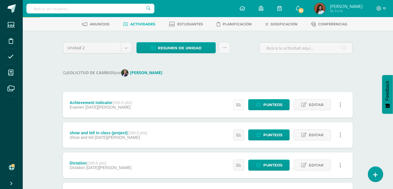
click at [237, 106] on icon at bounding box center [238, 104] width 5 height 5
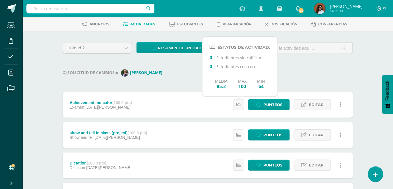
click at [243, 136] on link at bounding box center [238, 134] width 11 height 11
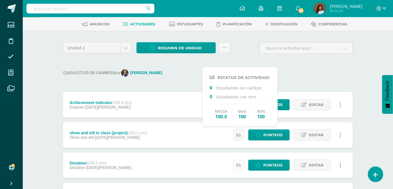
click at [240, 166] on icon at bounding box center [238, 164] width 5 height 5
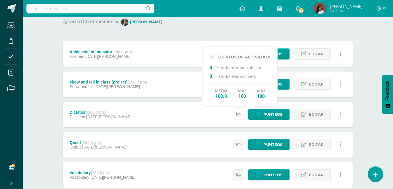
scroll to position [77, 0]
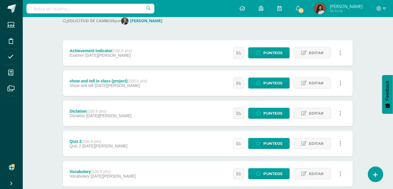
click at [240, 141] on icon at bounding box center [238, 143] width 5 height 5
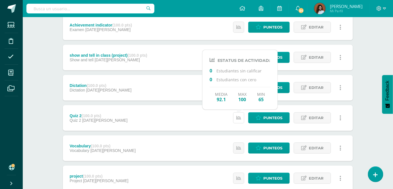
scroll to position [129, 0]
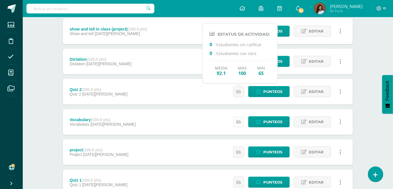
click at [239, 123] on icon at bounding box center [238, 121] width 5 height 5
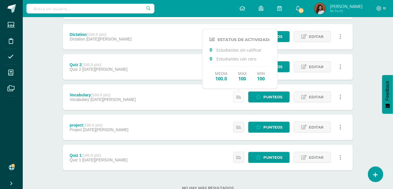
scroll to position [155, 0]
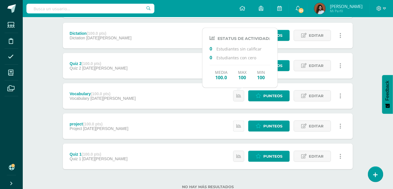
click at [238, 127] on icon at bounding box center [238, 125] width 5 height 5
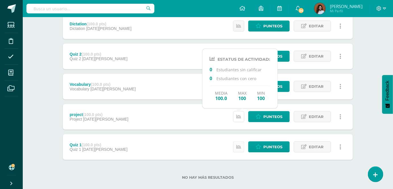
scroll to position [174, 0]
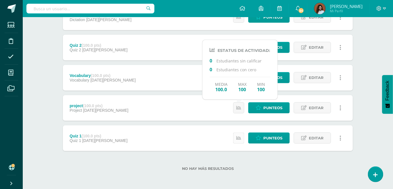
click at [239, 137] on icon at bounding box center [238, 137] width 5 height 5
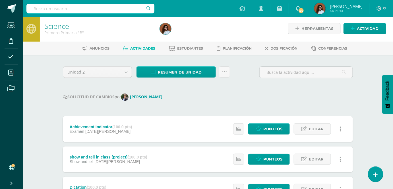
scroll to position [0, 0]
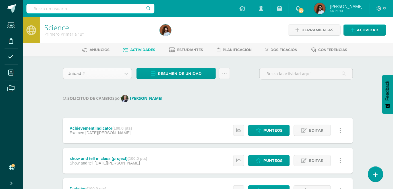
click at [129, 74] on body "Estudiantes Disciplina Asistencia Mis cursos Archivos Soporte Ayuda Reportar un…" at bounding box center [196, 181] width 393 height 362
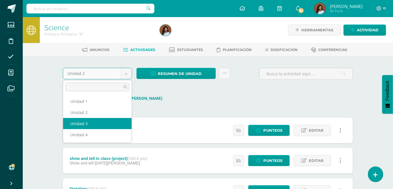
select select "Unidad 3"
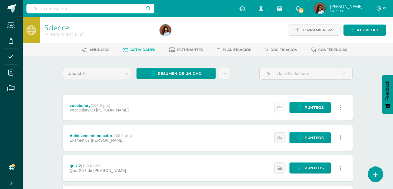
click at [281, 110] on link at bounding box center [280, 107] width 11 height 11
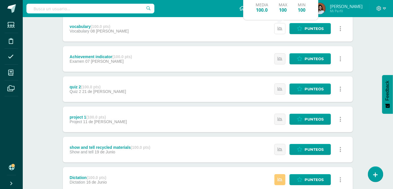
scroll to position [103, 0]
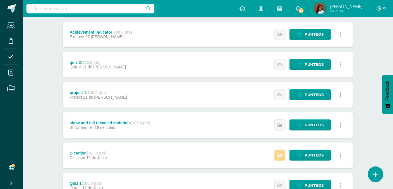
click at [278, 158] on link at bounding box center [280, 154] width 11 height 11
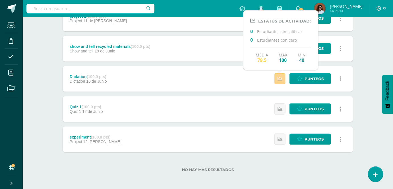
scroll to position [181, 0]
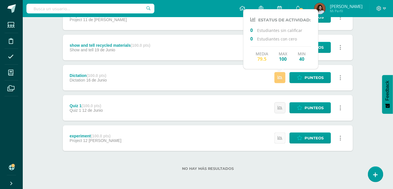
click at [281, 139] on icon at bounding box center [280, 137] width 5 height 5
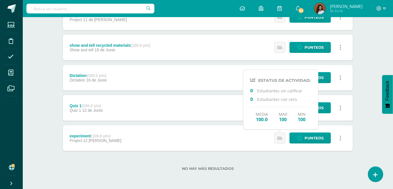
click at [234, 108] on div "Quiz 1 (100.0 pts) Quiz 1 12 de Junio Estatus de Actividad: 0 Estudiantes sin c…" at bounding box center [208, 108] width 290 height 26
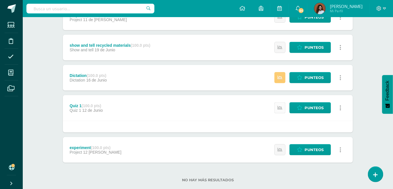
click at [277, 106] on link at bounding box center [280, 107] width 11 height 11
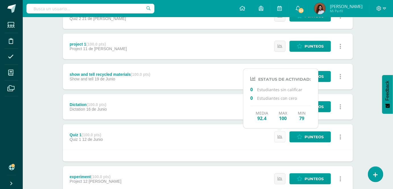
scroll to position [129, 0]
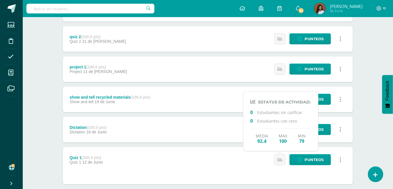
click at [224, 100] on div "show and tell recycled materials (100.0 pts) Show and tell 19 de Junio Estatus …" at bounding box center [208, 99] width 290 height 26
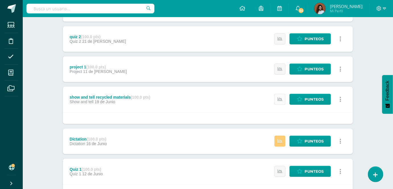
click at [279, 97] on icon at bounding box center [280, 99] width 5 height 5
drag, startPoint x: 224, startPoint y: 109, endPoint x: 228, endPoint y: 102, distance: 7.3
click at [224, 109] on div "show and tell recycled materials (100.0 pts) Show and tell 19 de Junio Punteos …" at bounding box center [208, 99] width 290 height 26
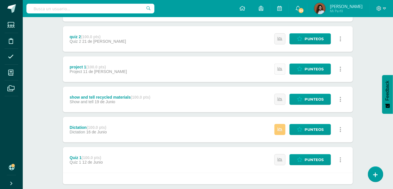
drag, startPoint x: 285, startPoint y: 72, endPoint x: 281, endPoint y: 71, distance: 3.7
click at [285, 72] on link at bounding box center [280, 68] width 11 height 11
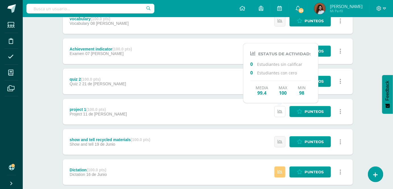
scroll to position [77, 0]
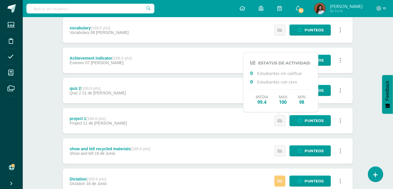
click at [230, 91] on div "quiz 2 (100.0 pts) Quiz 2 21 de Julio Estatus de Actividad: 0 Estudiantes sin c…" at bounding box center [208, 91] width 290 height 26
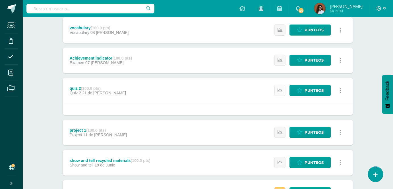
click at [279, 92] on icon at bounding box center [280, 90] width 5 height 5
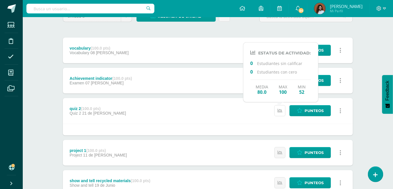
scroll to position [51, 0]
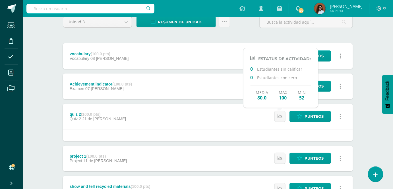
click at [228, 88] on div "Achievement indicator (100.0 pts) Examen 07 de Agosto Estatus de Actividad: 0 E…" at bounding box center [208, 86] width 290 height 26
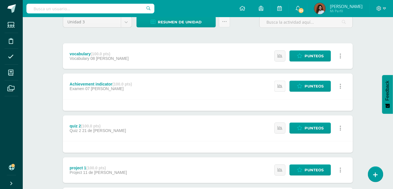
click at [281, 84] on icon at bounding box center [280, 86] width 5 height 5
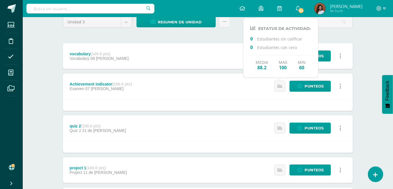
click at [249, 94] on div "Achievement indicator (100.0 pts) Examen 07 de Agosto Punteos Historial de acti…" at bounding box center [208, 86] width 290 height 26
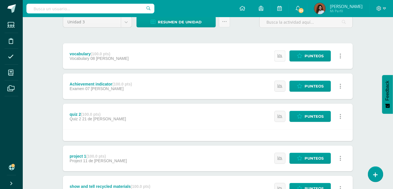
click at [281, 58] on icon at bounding box center [280, 55] width 5 height 5
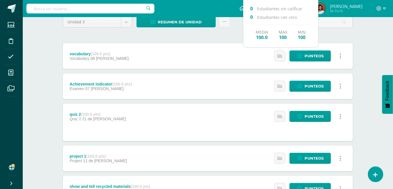
click at [235, 60] on div "vocabulary (100.0 pts) Vocabulary 08 de Agosto Punteos Historial de actividad H…" at bounding box center [208, 56] width 290 height 26
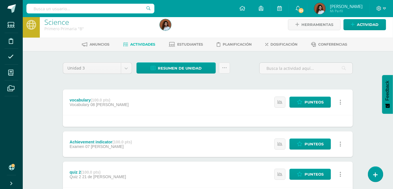
scroll to position [0, 0]
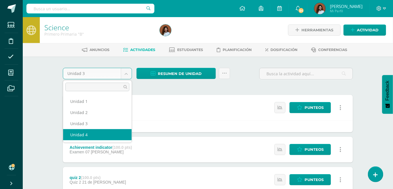
select select "Unidad 4"
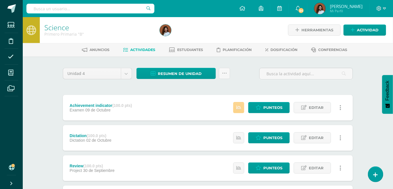
click at [238, 109] on icon at bounding box center [238, 107] width 5 height 5
click at [190, 108] on div "Achievement indicator (100.0 pts) Examen 09 de Octubre Punteos Editar Historial…" at bounding box center [208, 108] width 290 height 26
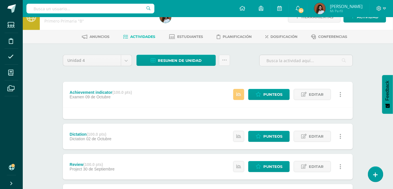
scroll to position [26, 0]
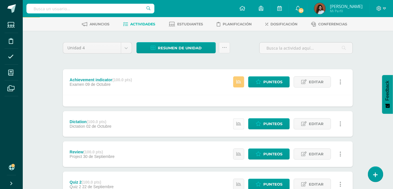
click at [240, 123] on icon at bounding box center [238, 123] width 5 height 5
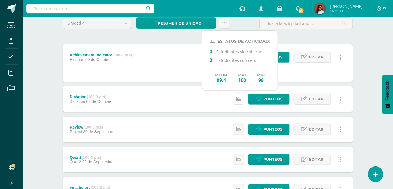
scroll to position [51, 0]
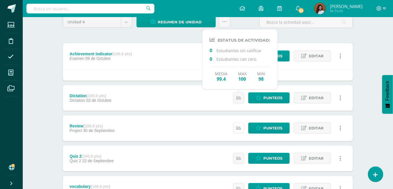
click at [239, 130] on icon at bounding box center [238, 127] width 5 height 5
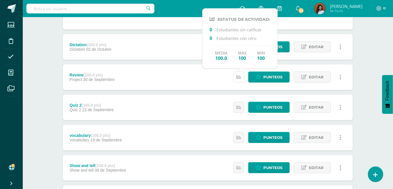
scroll to position [103, 0]
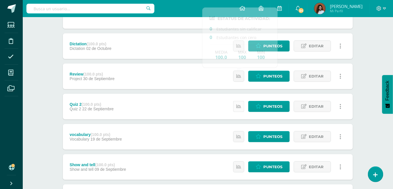
click at [238, 109] on link at bounding box center [238, 106] width 11 height 11
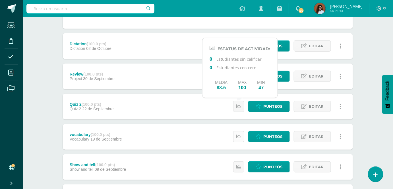
click at [239, 134] on icon at bounding box center [238, 136] width 5 height 5
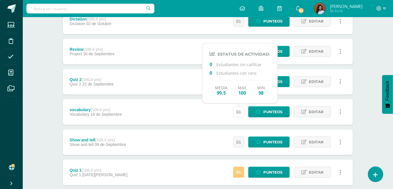
scroll to position [129, 0]
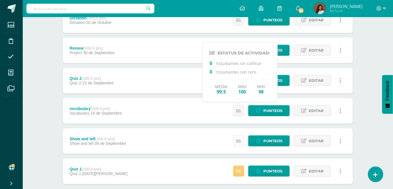
click at [239, 139] on icon at bounding box center [238, 140] width 5 height 5
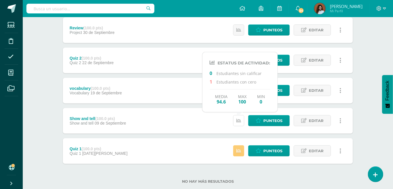
scroll to position [155, 0]
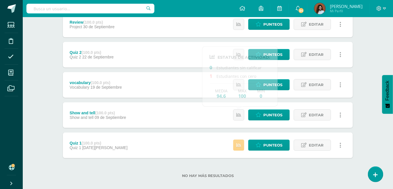
click at [240, 146] on icon at bounding box center [238, 145] width 5 height 5
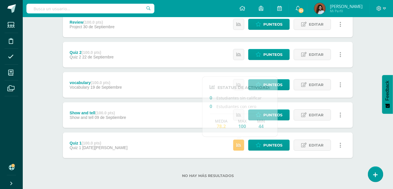
click at [203, 145] on div "Quiz 1 (100.0 pts) Quiz 1 25 de Agosto Punteos Editar Historial de actividad El…" at bounding box center [208, 145] width 290 height 26
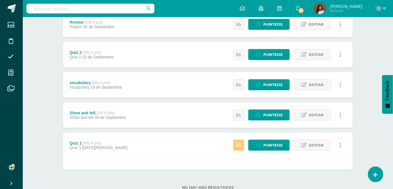
click at [281, 120] on div "Punteos Editar Historial de actividad Eliminar Historial de actividad ¿Estás se…" at bounding box center [289, 115] width 128 height 26
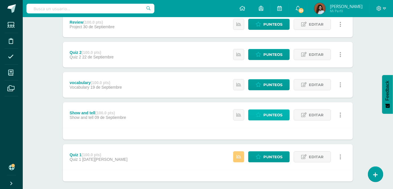
click at [279, 116] on span "Punteos" at bounding box center [272, 115] width 19 height 11
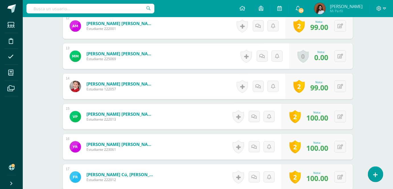
scroll to position [492, 0]
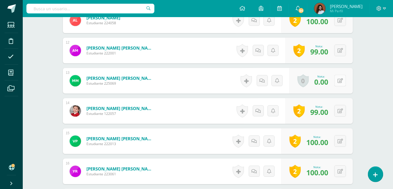
click at [344, 80] on button at bounding box center [341, 81] width 12 height 12
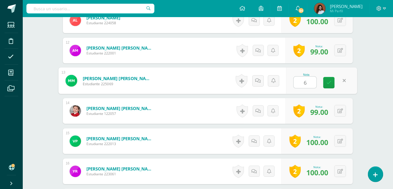
type input "60"
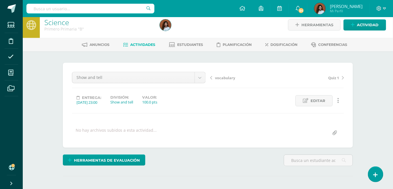
scroll to position [0, 0]
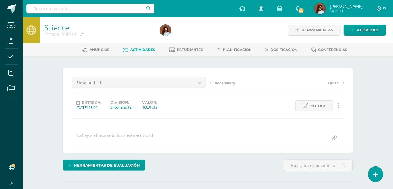
click at [150, 49] on span "Actividades" at bounding box center [143, 50] width 25 height 4
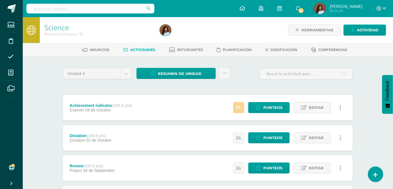
click at [244, 109] on link at bounding box center [238, 107] width 11 height 11
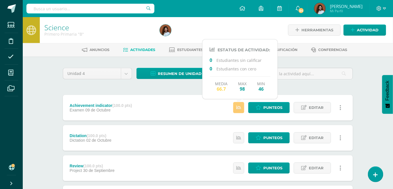
click at [212, 114] on div "Achievement indicator (100.0 pts) Examen 09 de Octubre Punteos Editar Historial…" at bounding box center [208, 108] width 290 height 26
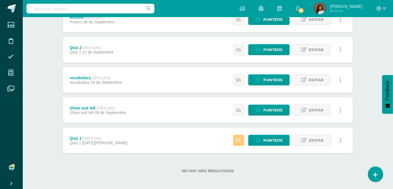
scroll to position [162, 0]
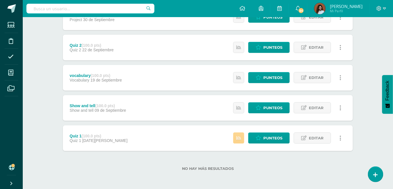
click at [240, 141] on link at bounding box center [238, 137] width 11 height 11
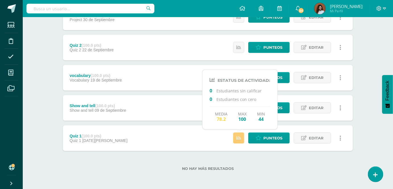
click at [202, 144] on div "Quiz 1 (100.0 pts) Quiz 1 25 de Agosto Punteos Editar Historial de actividad El…" at bounding box center [208, 138] width 290 height 26
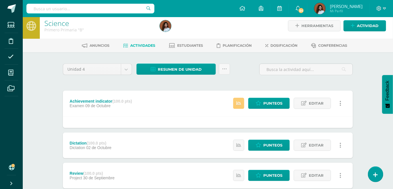
scroll to position [0, 0]
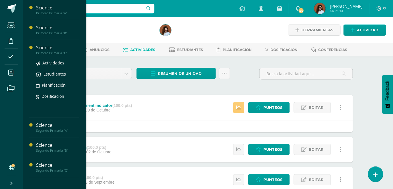
click at [53, 51] on div "Primero Primaria "C"" at bounding box center [57, 53] width 43 height 4
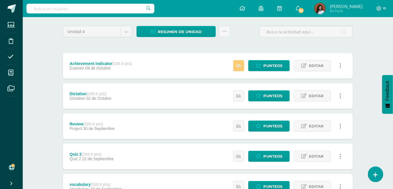
scroll to position [51, 0]
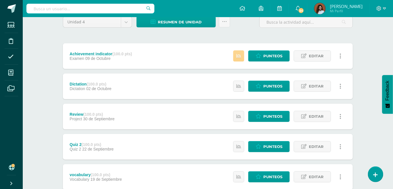
click at [238, 59] on link at bounding box center [238, 55] width 11 height 11
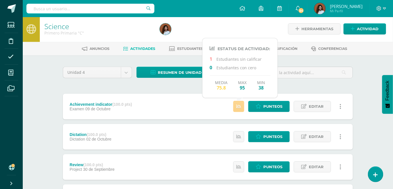
scroll to position [0, 0]
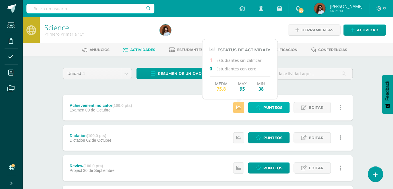
click at [273, 107] on span "Punteos" at bounding box center [272, 107] width 19 height 11
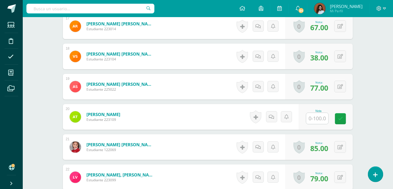
scroll to position [673, 0]
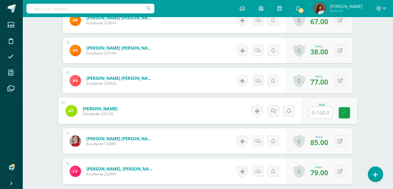
click at [317, 112] on input "text" at bounding box center [321, 112] width 23 height 11
type input "76"
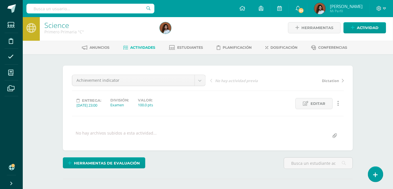
scroll to position [0, 0]
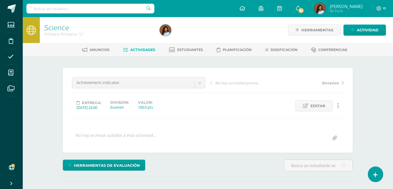
click at [136, 51] on span "Actividades" at bounding box center [143, 50] width 25 height 4
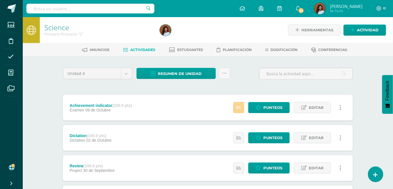
click at [240, 109] on icon at bounding box center [238, 107] width 5 height 5
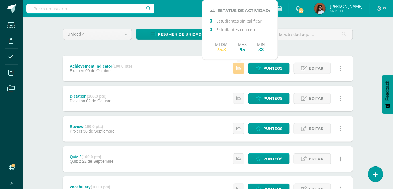
scroll to position [51, 0]
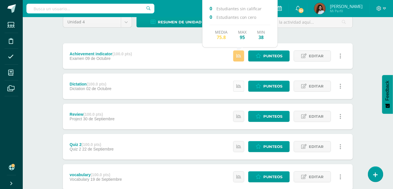
click at [240, 86] on icon at bounding box center [238, 86] width 5 height 5
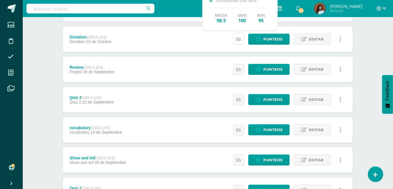
scroll to position [0, 0]
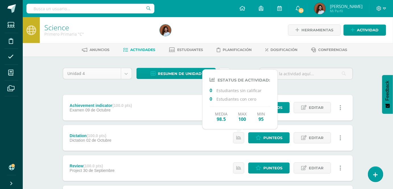
click at [126, 73] on body "Estudiantes Disciplina Asistencia Mis cursos Archivos Soporte Ayuda Reportar un…" at bounding box center [196, 169] width 393 height 339
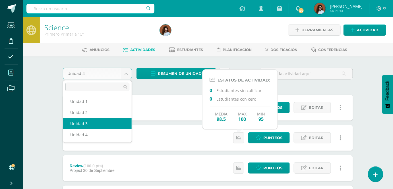
click at [11, 73] on body "Estudiantes Disciplina Asistencia Mis cursos Archivos Soporte Ayuda Reportar un…" at bounding box center [196, 169] width 393 height 339
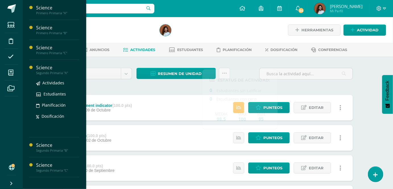
click at [35, 70] on div at bounding box center [32, 98] width 7 height 68
click at [48, 72] on div "Segundo Primaria "A"" at bounding box center [57, 73] width 43 height 4
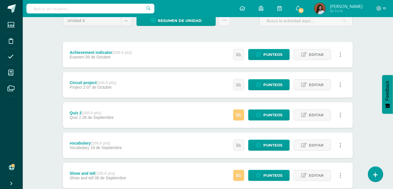
scroll to position [51, 0]
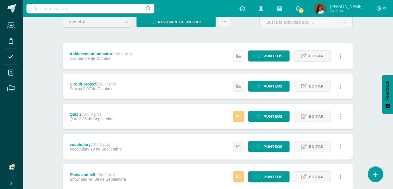
click at [237, 57] on icon at bounding box center [238, 55] width 5 height 5
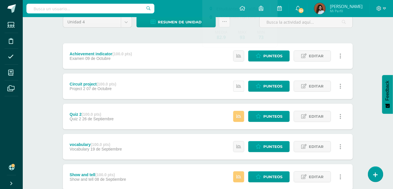
click at [238, 86] on icon at bounding box center [238, 86] width 5 height 5
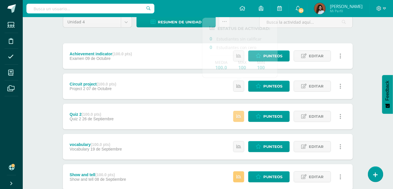
click at [240, 118] on icon at bounding box center [238, 116] width 5 height 5
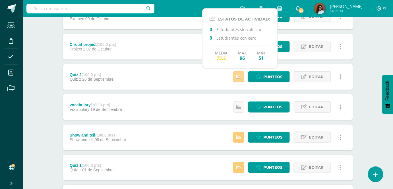
scroll to position [103, 0]
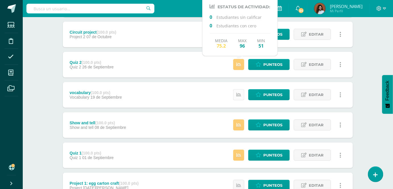
click at [242, 97] on link at bounding box center [238, 94] width 11 height 11
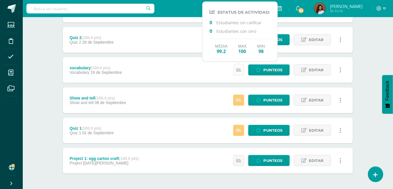
scroll to position [129, 0]
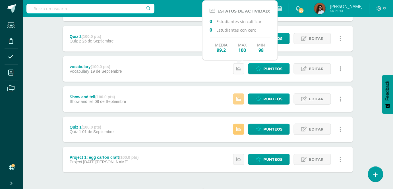
click at [241, 97] on icon at bounding box center [238, 98] width 5 height 5
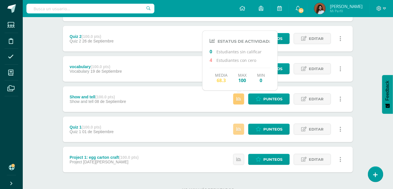
click at [241, 129] on icon at bounding box center [238, 129] width 5 height 5
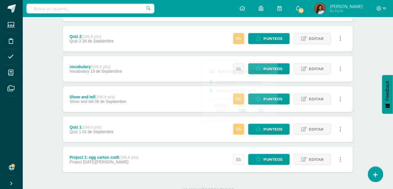
click at [241, 157] on icon at bounding box center [238, 159] width 5 height 5
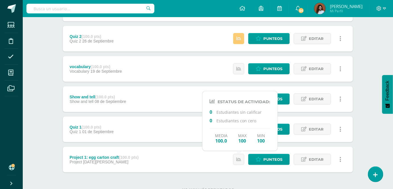
click at [187, 159] on div "Project 1: egg carton craft (100.0 pts) Project 25 de Agosto Punteos Editar His…" at bounding box center [208, 160] width 290 height 26
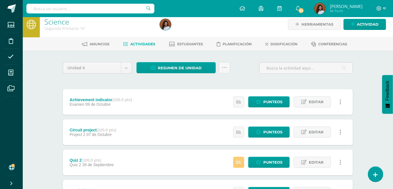
scroll to position [0, 0]
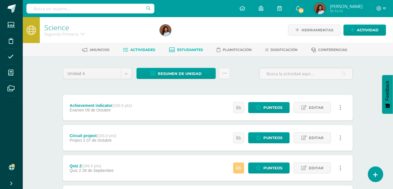
click at [202, 48] on span "Estudiantes" at bounding box center [191, 50] width 26 height 4
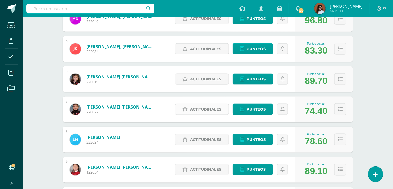
scroll to position [233, 0]
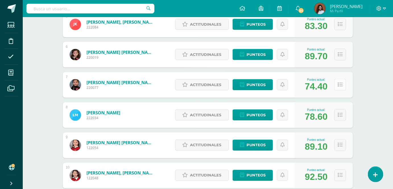
click at [341, 85] on icon at bounding box center [340, 84] width 5 height 5
click at [341, 86] on icon at bounding box center [340, 84] width 5 height 5
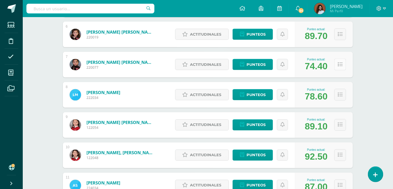
scroll to position [259, 0]
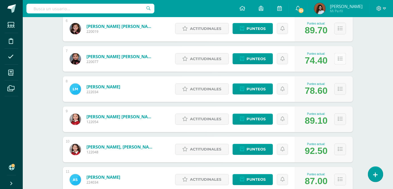
click at [341, 60] on icon at bounding box center [340, 58] width 5 height 5
click at [341, 62] on button at bounding box center [341, 59] width 12 height 12
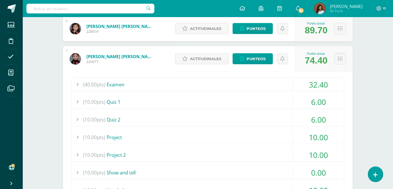
click at [339, 91] on div "(40.00pts) Examen 32.40 (40.0pts) Achievement indicator 32.40 (100%)" at bounding box center [207, 153] width 273 height 150
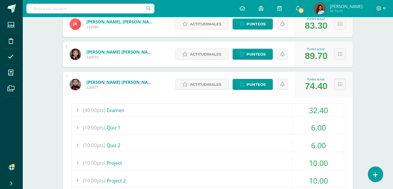
scroll to position [233, 0]
click at [340, 84] on icon at bounding box center [340, 84] width 5 height 5
click at [340, 86] on icon at bounding box center [340, 84] width 5 height 5
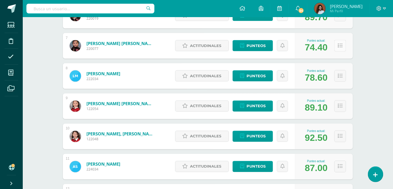
scroll to position [285, 0]
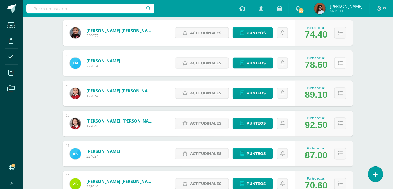
click at [337, 64] on button at bounding box center [341, 63] width 12 height 12
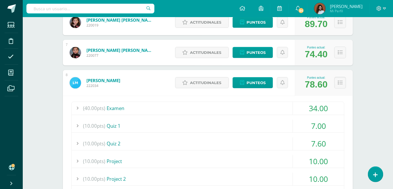
scroll to position [259, 0]
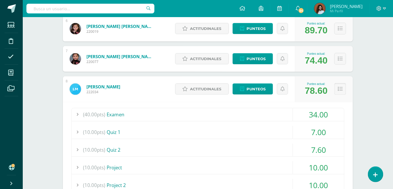
click at [341, 88] on icon at bounding box center [340, 88] width 5 height 5
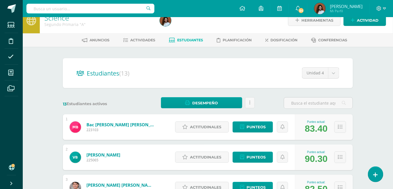
scroll to position [0, 0]
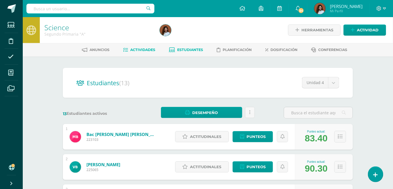
click at [137, 49] on span "Actividades" at bounding box center [143, 50] width 25 height 4
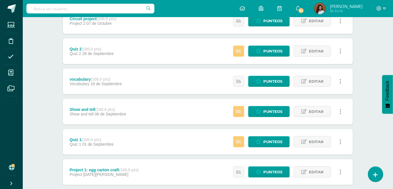
scroll to position [129, 0]
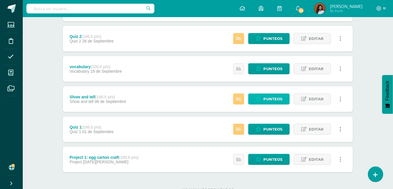
click at [266, 98] on span "Punteos" at bounding box center [272, 99] width 19 height 11
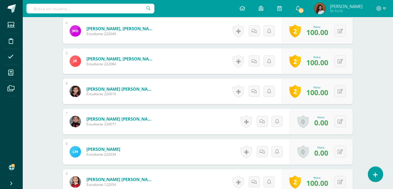
scroll to position [279, 0]
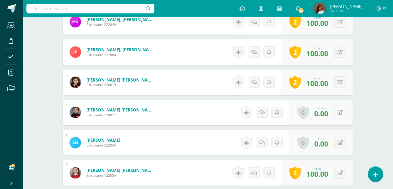
click at [341, 113] on button at bounding box center [341, 112] width 12 height 12
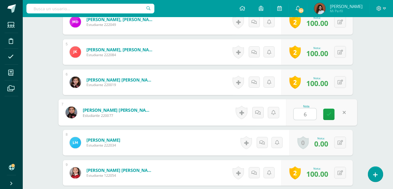
type input "60"
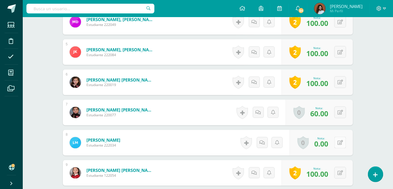
click at [344, 143] on button at bounding box center [341, 143] width 12 height 12
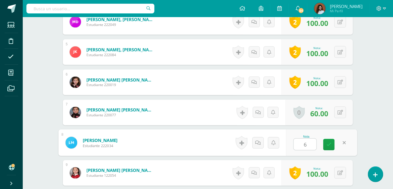
type input "60"
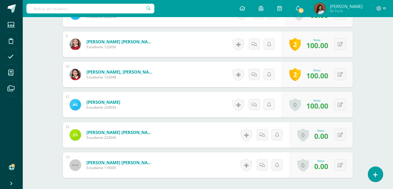
scroll to position [409, 0]
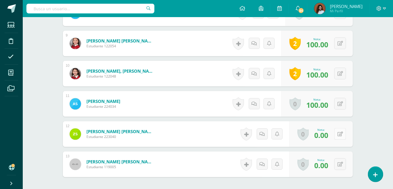
click at [342, 132] on icon at bounding box center [340, 133] width 5 height 5
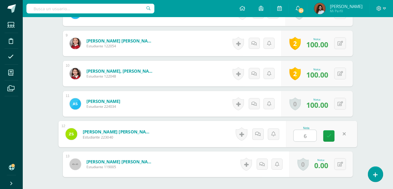
type input "60"
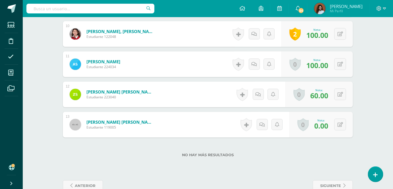
scroll to position [460, 0]
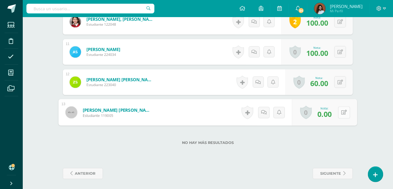
click at [338, 112] on button at bounding box center [344, 112] width 12 height 12
type input "60"
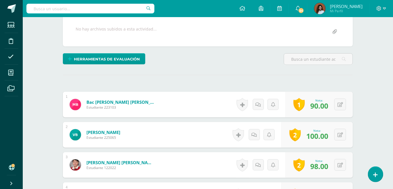
scroll to position [0, 0]
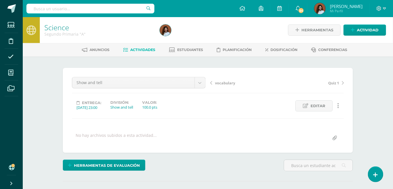
click at [137, 50] on span "Actividades" at bounding box center [143, 50] width 25 height 4
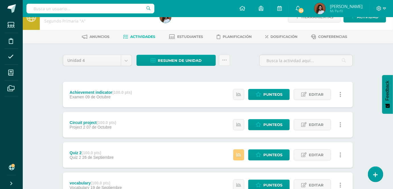
scroll to position [51, 0]
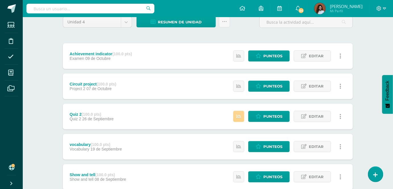
click at [241, 118] on icon at bounding box center [238, 116] width 5 height 5
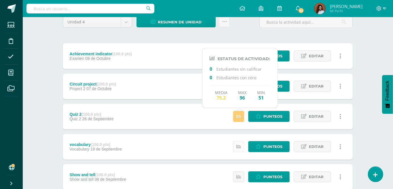
click at [242, 144] on link at bounding box center [238, 146] width 11 height 11
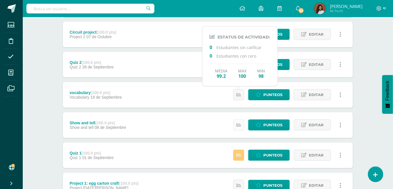
click at [237, 127] on link at bounding box center [238, 124] width 11 height 11
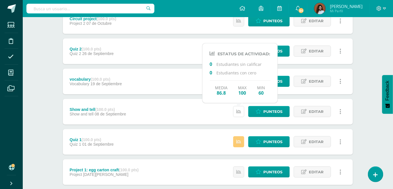
scroll to position [129, 0]
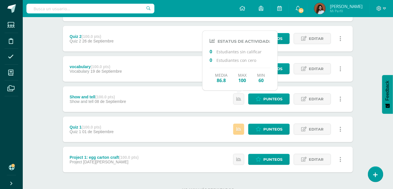
click at [242, 132] on link at bounding box center [238, 128] width 11 height 11
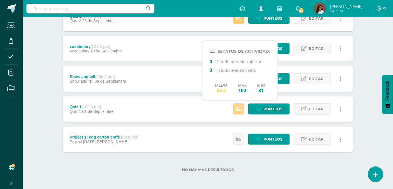
scroll to position [151, 0]
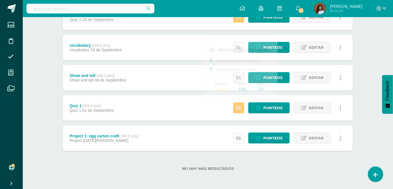
click at [240, 138] on icon at bounding box center [238, 137] width 5 height 5
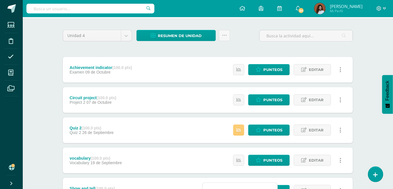
scroll to position [0, 0]
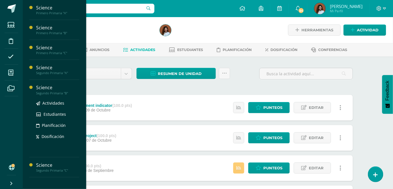
click at [57, 90] on div "Science" at bounding box center [57, 87] width 43 height 7
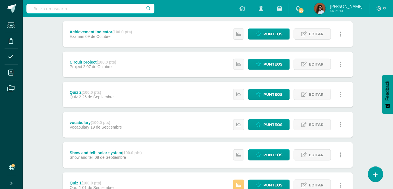
scroll to position [26, 0]
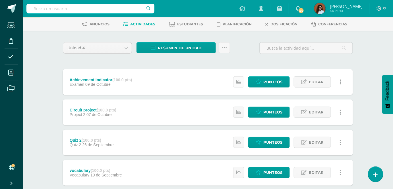
click at [240, 83] on icon at bounding box center [238, 81] width 5 height 5
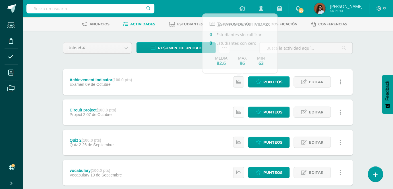
click at [242, 114] on link at bounding box center [238, 111] width 11 height 11
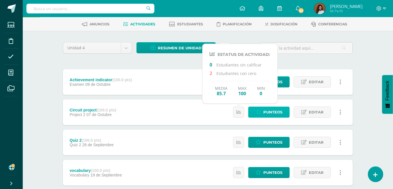
click at [271, 112] on span "Punteos" at bounding box center [272, 112] width 19 height 11
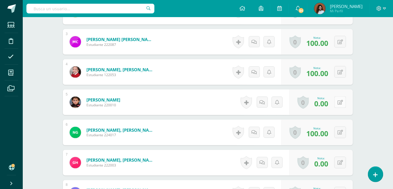
scroll to position [229, 0]
click at [345, 101] on button at bounding box center [344, 102] width 12 height 12
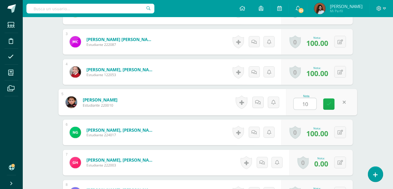
type input "100"
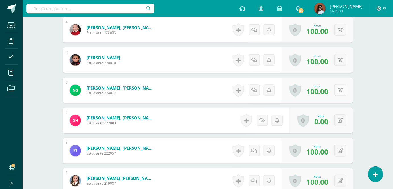
scroll to position [281, 0]
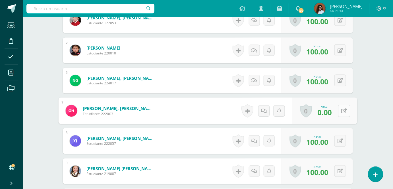
click at [342, 109] on icon at bounding box center [345, 110] width 6 height 5
type input "100"
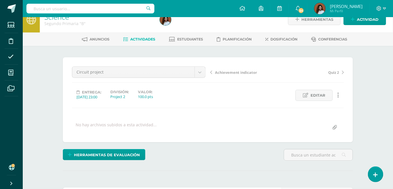
scroll to position [0, 0]
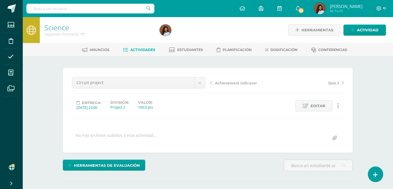
click at [143, 50] on span "Actividades" at bounding box center [143, 50] width 25 height 4
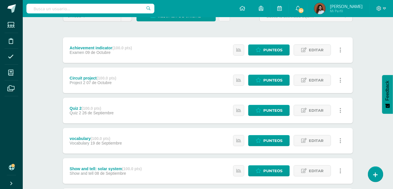
scroll to position [51, 0]
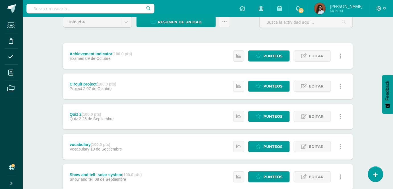
click at [241, 85] on icon at bounding box center [238, 86] width 5 height 5
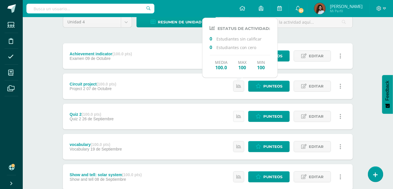
click at [239, 117] on icon at bounding box center [238, 116] width 5 height 5
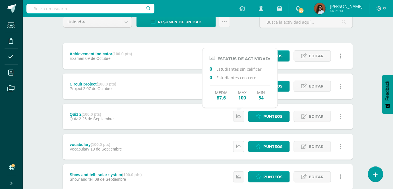
click at [240, 142] on link at bounding box center [238, 146] width 11 height 11
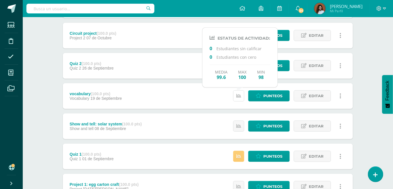
scroll to position [103, 0]
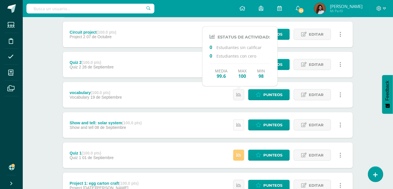
click at [239, 124] on icon at bounding box center [238, 124] width 5 height 5
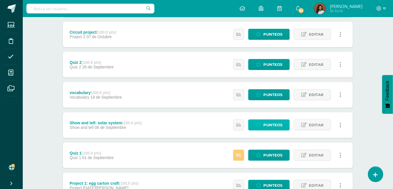
click at [265, 126] on span "Punteos" at bounding box center [272, 124] width 19 height 11
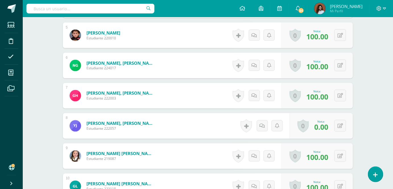
scroll to position [305, 0]
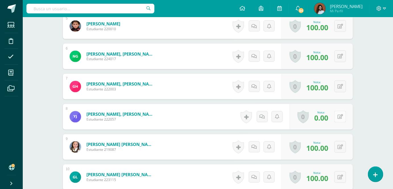
click at [343, 118] on icon at bounding box center [340, 116] width 5 height 5
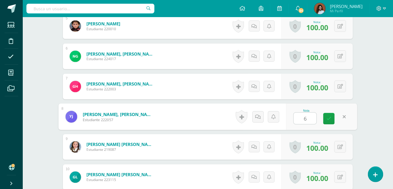
type input "60"
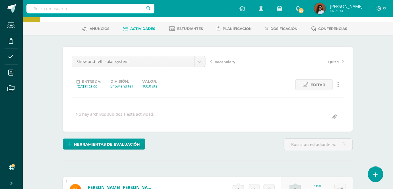
scroll to position [20, 0]
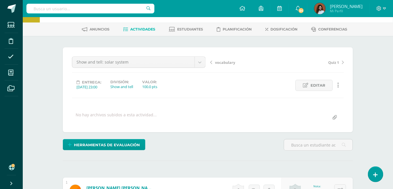
click at [132, 29] on span "Actividades" at bounding box center [143, 29] width 25 height 4
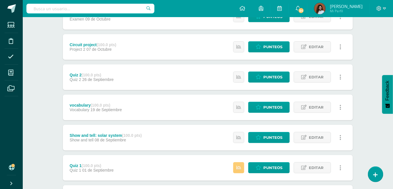
scroll to position [103, 0]
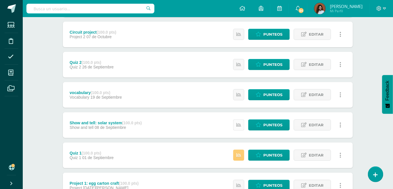
click at [237, 125] on link at bounding box center [238, 124] width 11 height 11
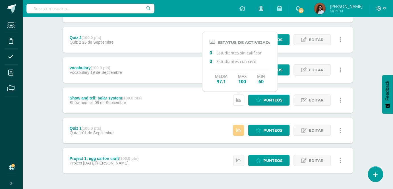
scroll to position [129, 0]
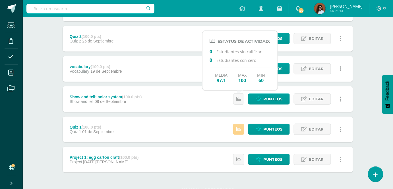
click at [238, 128] on icon at bounding box center [238, 129] width 5 height 5
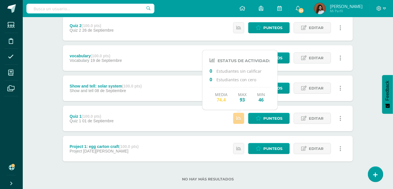
scroll to position [151, 0]
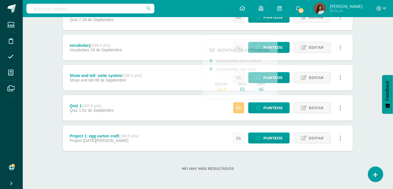
click at [241, 139] on icon at bounding box center [238, 137] width 5 height 5
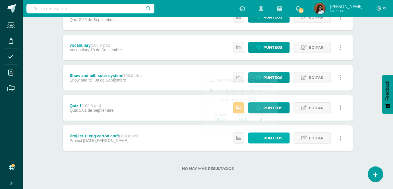
click at [267, 139] on span "Punteos" at bounding box center [272, 138] width 19 height 11
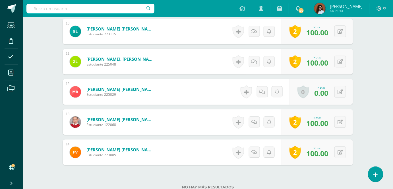
scroll to position [452, 0]
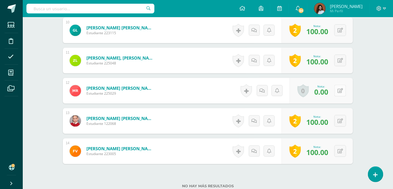
click at [338, 87] on button at bounding box center [341, 91] width 12 height 12
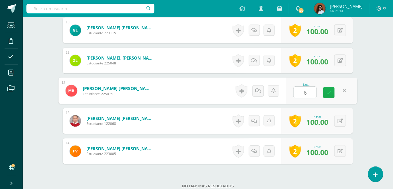
type input "60"
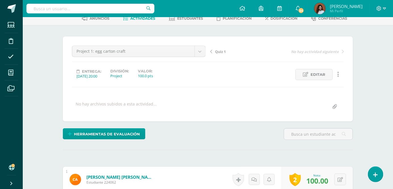
scroll to position [0, 0]
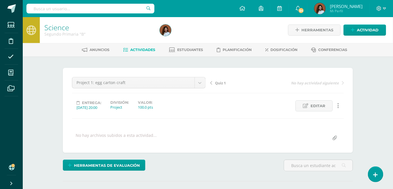
click at [139, 47] on link "Actividades" at bounding box center [139, 49] width 32 height 9
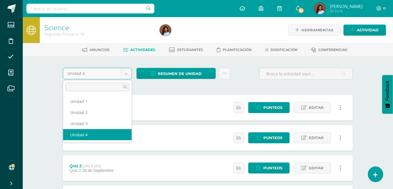
click at [129, 71] on body "Estudiantes Disciplina Asistencia Mis cursos Archivos Soporte Ayuda Reportar un…" at bounding box center [196, 169] width 393 height 339
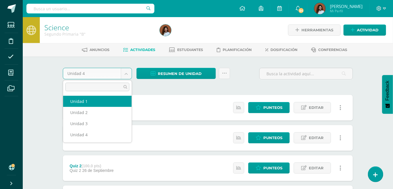
select select "Unidad 1"
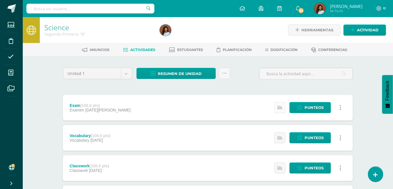
click at [282, 107] on icon at bounding box center [280, 107] width 5 height 5
click at [281, 137] on icon at bounding box center [280, 137] width 5 height 5
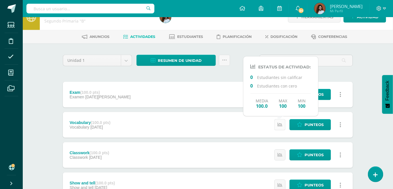
scroll to position [26, 0]
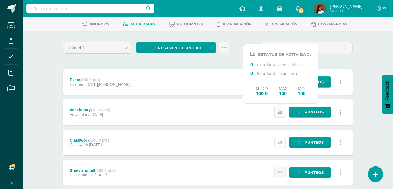
click at [281, 137] on link at bounding box center [280, 142] width 11 height 11
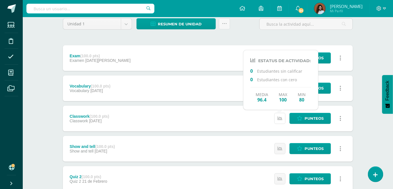
scroll to position [77, 0]
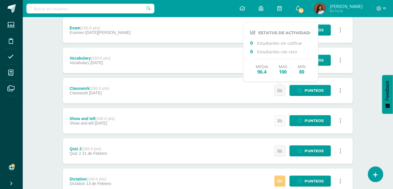
click at [283, 125] on link at bounding box center [280, 120] width 11 height 11
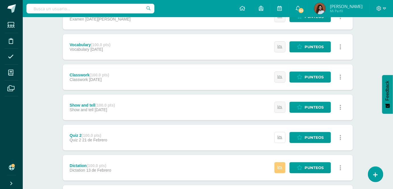
scroll to position [103, 0]
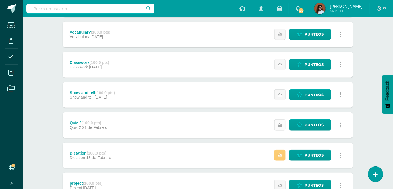
click at [284, 127] on link at bounding box center [280, 124] width 11 height 11
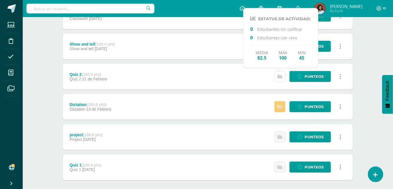
scroll to position [155, 0]
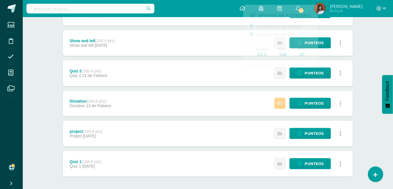
click at [284, 103] on link at bounding box center [280, 103] width 11 height 11
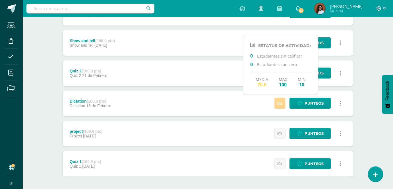
scroll to position [181, 0]
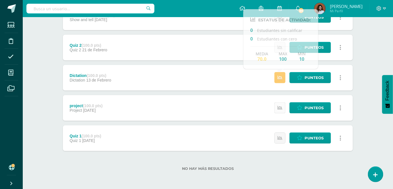
click at [281, 108] on icon at bounding box center [280, 107] width 5 height 5
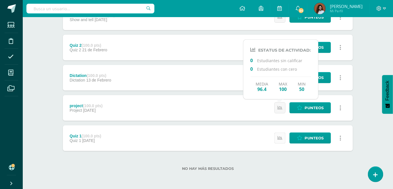
click at [281, 139] on icon at bounding box center [280, 137] width 5 height 5
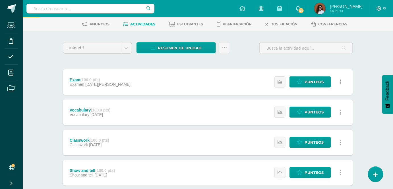
scroll to position [0, 0]
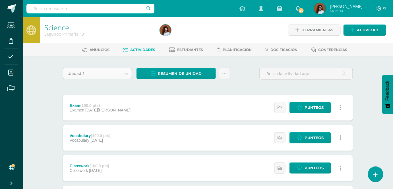
click at [126, 75] on body "Estudiantes Disciplina Asistencia Mis cursos Archivos Soporte Ayuda Reportar un…" at bounding box center [196, 184] width 393 height 369
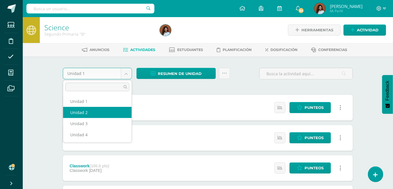
select select "Unidad 2"
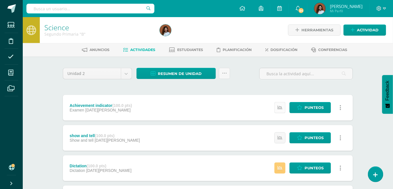
click at [281, 106] on icon at bounding box center [280, 107] width 5 height 5
click at [279, 140] on icon at bounding box center [280, 137] width 5 height 5
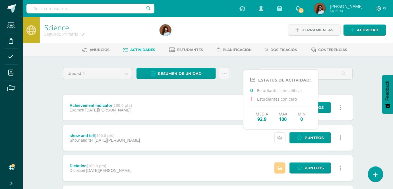
scroll to position [26, 0]
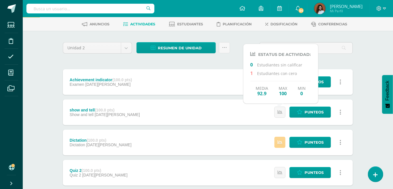
click at [280, 141] on icon at bounding box center [280, 142] width 5 height 5
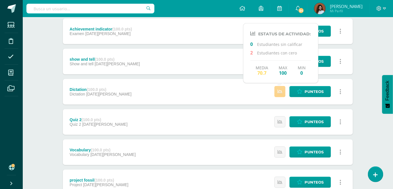
scroll to position [77, 0]
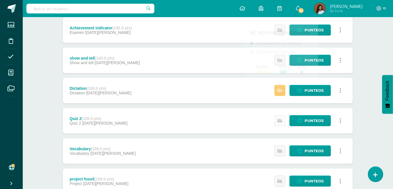
click at [282, 122] on icon at bounding box center [280, 120] width 5 height 5
click at [279, 151] on icon at bounding box center [280, 150] width 5 height 5
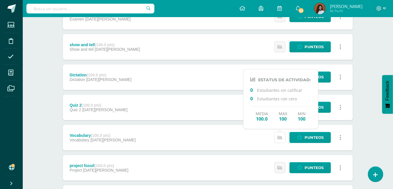
scroll to position [103, 0]
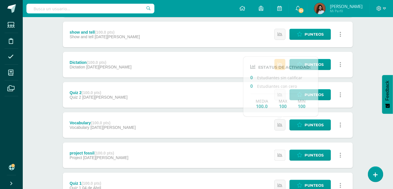
click at [282, 156] on icon at bounding box center [280, 155] width 5 height 5
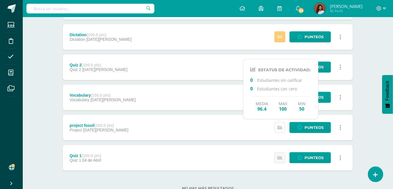
scroll to position [151, 0]
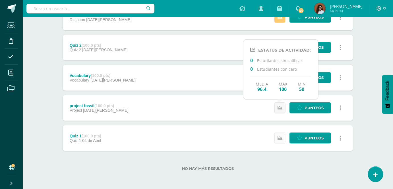
click at [282, 139] on icon at bounding box center [280, 137] width 5 height 5
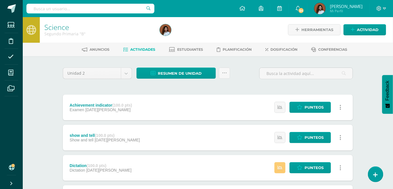
scroll to position [0, 0]
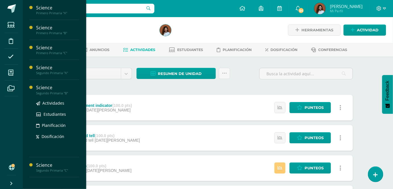
click at [42, 91] on div "Segundo Primaria "B"" at bounding box center [57, 93] width 43 height 4
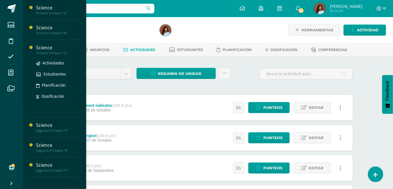
click at [58, 49] on div "Science" at bounding box center [57, 47] width 43 height 7
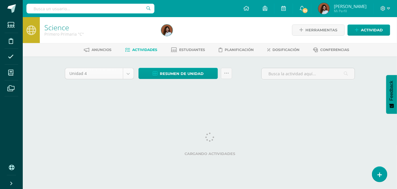
click at [129, 72] on body "Estudiantes Disciplina Asistencia Mis cursos Archivos Soporte Ayuda Reportar un…" at bounding box center [198, 53] width 397 height 106
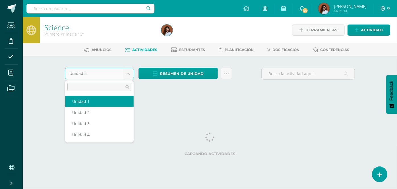
select select "Unidad 1"
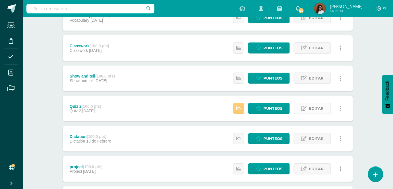
scroll to position [155, 0]
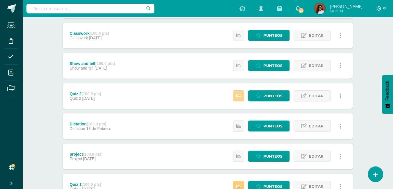
click at [240, 98] on icon at bounding box center [238, 95] width 5 height 5
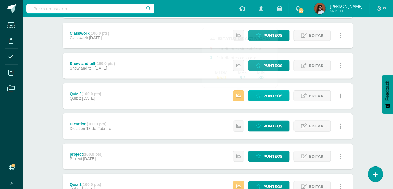
click at [263, 96] on link "Punteos" at bounding box center [269, 95] width 42 height 11
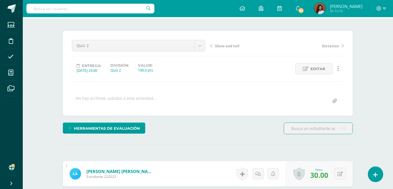
scroll to position [35, 0]
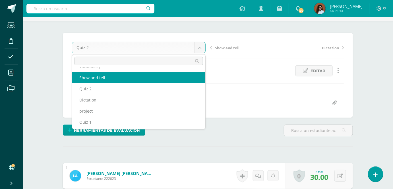
scroll to position [32, 0]
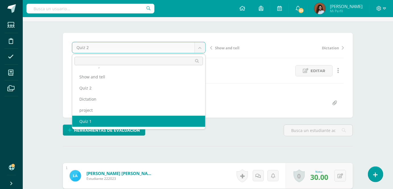
select select "/dashboard/teacher/grade-activity/185349/"
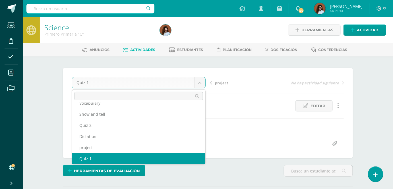
scroll to position [24, 0]
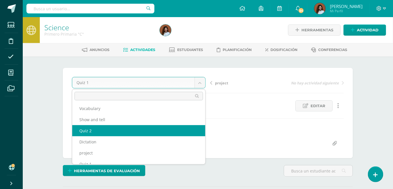
select select "/dashboard/teacher/grade-activity/185351/"
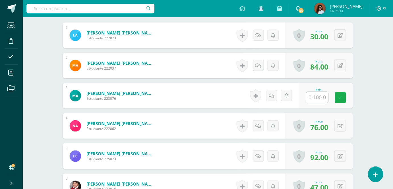
scroll to position [176, 0]
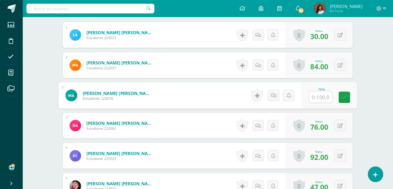
click at [318, 94] on input "text" at bounding box center [321, 96] width 23 height 11
type input "65"
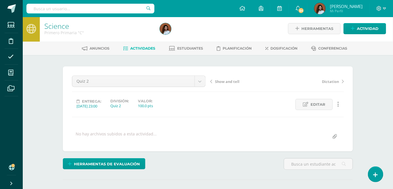
scroll to position [0, 0]
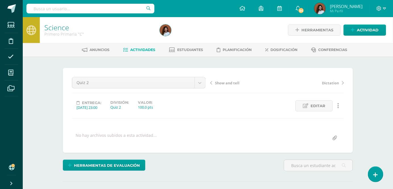
click at [142, 50] on span "Actividades" at bounding box center [143, 50] width 25 height 4
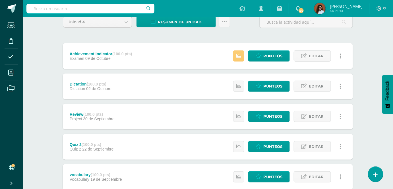
scroll to position [51, 0]
drag, startPoint x: 158, startPoint y: 100, endPoint x: 177, endPoint y: 126, distance: 32.8
click at [177, 126] on div "Review (100.0 pts) Project [DATE] Estatus de Actividad: 0 Estudiantes sin calif…" at bounding box center [208, 117] width 290 height 26
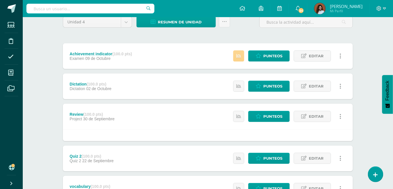
click at [240, 57] on icon at bounding box center [238, 55] width 5 height 5
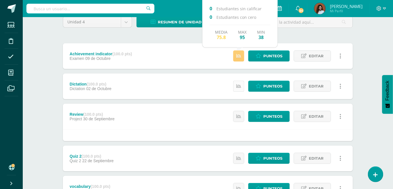
click at [241, 84] on icon at bounding box center [238, 86] width 5 height 5
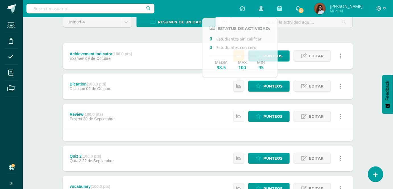
click at [241, 118] on icon at bounding box center [238, 116] width 5 height 5
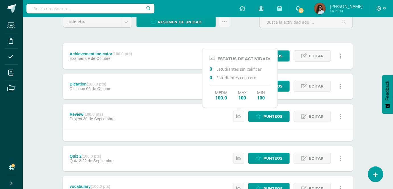
scroll to position [77, 0]
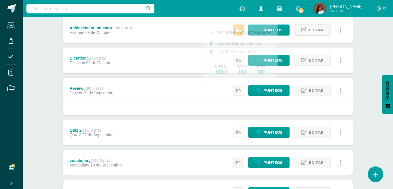
click at [240, 131] on icon at bounding box center [238, 132] width 5 height 5
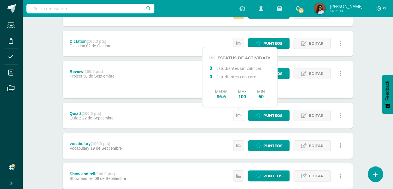
scroll to position [103, 0]
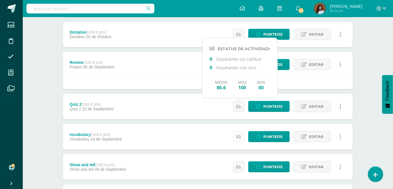
click at [238, 136] on icon at bounding box center [238, 136] width 5 height 5
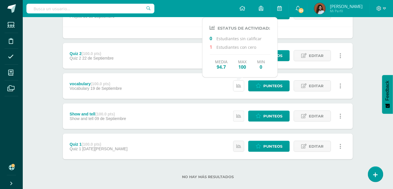
scroll to position [155, 0]
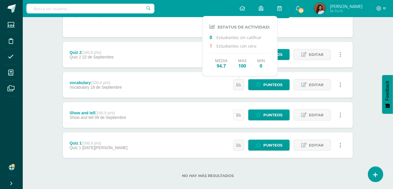
click at [240, 116] on icon at bounding box center [238, 114] width 5 height 5
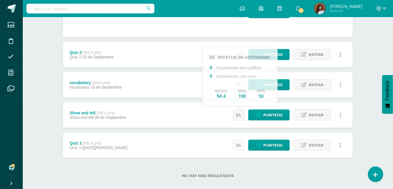
click at [241, 144] on icon at bounding box center [238, 145] width 5 height 5
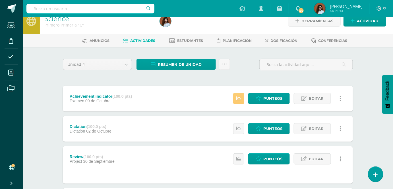
scroll to position [0, 0]
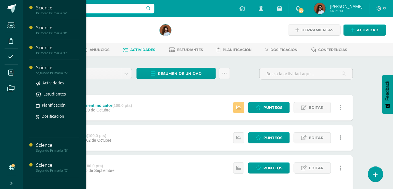
click at [40, 68] on div "Science" at bounding box center [57, 67] width 43 height 7
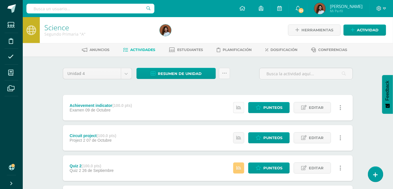
click at [241, 105] on icon at bounding box center [238, 107] width 5 height 5
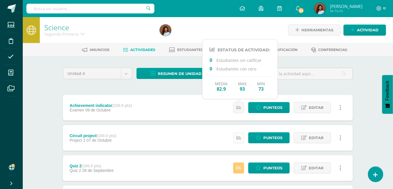
click at [240, 138] on icon at bounding box center [238, 137] width 5 height 5
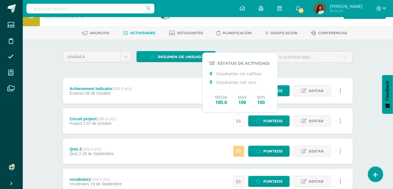
scroll to position [26, 0]
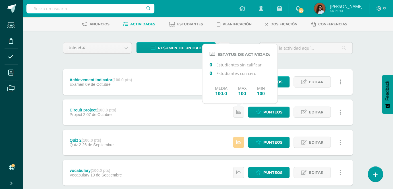
click at [241, 144] on link at bounding box center [238, 142] width 11 height 11
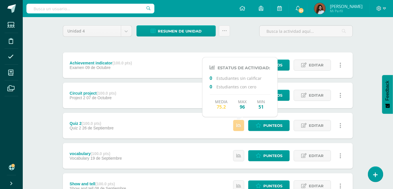
scroll to position [51, 0]
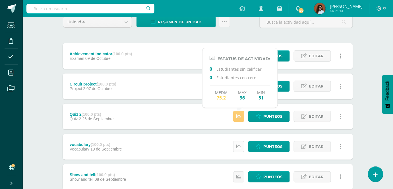
click at [241, 145] on icon at bounding box center [238, 146] width 5 height 5
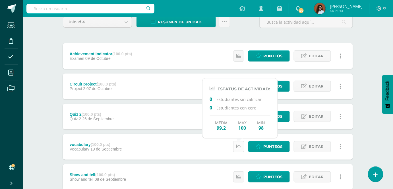
scroll to position [77, 0]
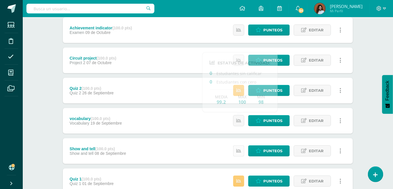
click at [239, 151] on icon at bounding box center [238, 150] width 5 height 5
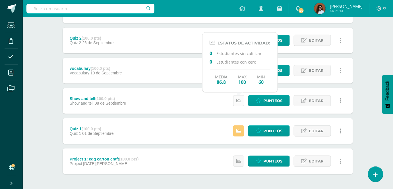
scroll to position [129, 0]
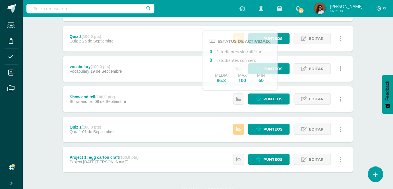
click at [240, 127] on icon at bounding box center [238, 129] width 5 height 5
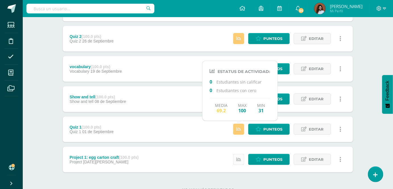
click at [240, 158] on icon at bounding box center [238, 159] width 5 height 5
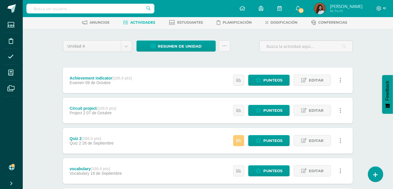
scroll to position [0, 0]
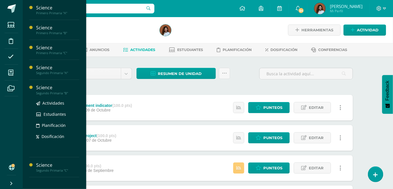
click at [40, 89] on div "Science" at bounding box center [57, 87] width 43 height 7
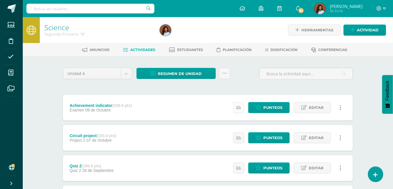
click at [241, 110] on link at bounding box center [238, 107] width 11 height 11
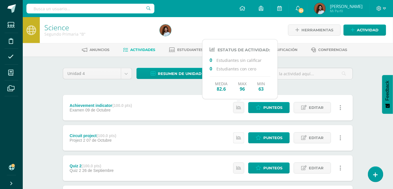
click at [240, 137] on icon at bounding box center [238, 137] width 5 height 5
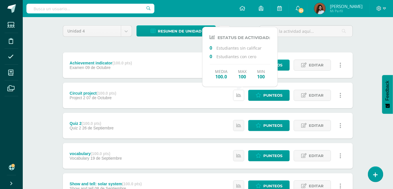
scroll to position [51, 0]
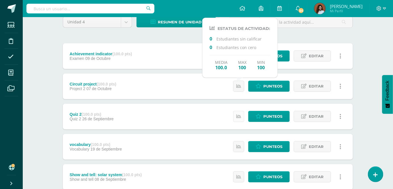
click at [240, 118] on icon at bounding box center [238, 116] width 5 height 5
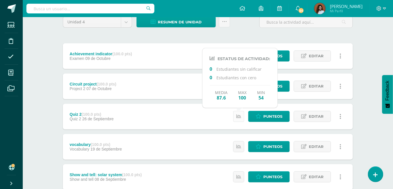
scroll to position [77, 0]
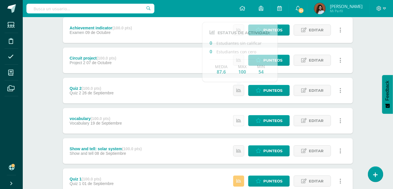
click at [240, 121] on icon at bounding box center [238, 120] width 5 height 5
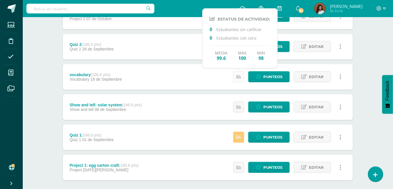
scroll to position [129, 0]
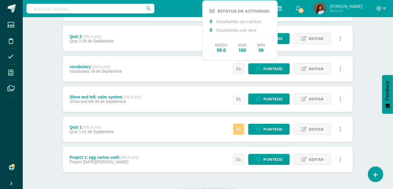
click at [239, 99] on icon at bounding box center [238, 98] width 5 height 5
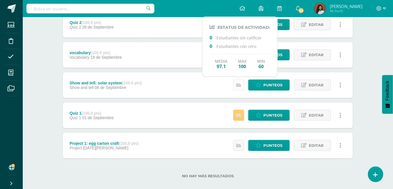
scroll to position [151, 0]
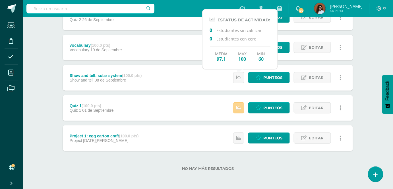
click at [240, 108] on icon at bounding box center [238, 107] width 5 height 5
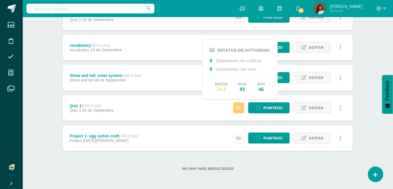
click at [240, 136] on icon at bounding box center [238, 137] width 5 height 5
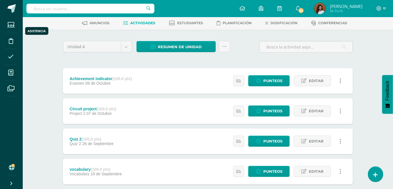
scroll to position [77, 0]
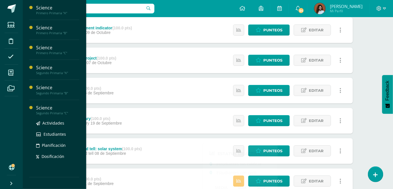
click at [51, 111] on div "Segundo Primaria "C"" at bounding box center [57, 113] width 43 height 4
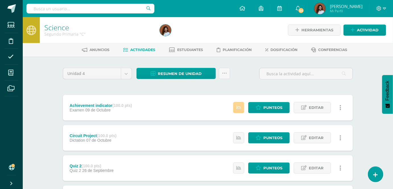
click at [241, 107] on icon at bounding box center [238, 107] width 5 height 5
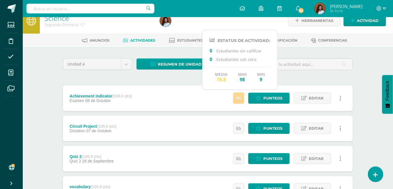
scroll to position [26, 0]
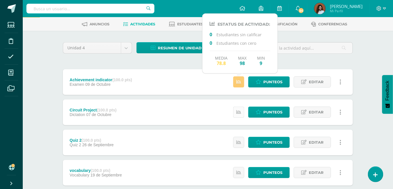
click at [240, 112] on icon at bounding box center [238, 112] width 5 height 5
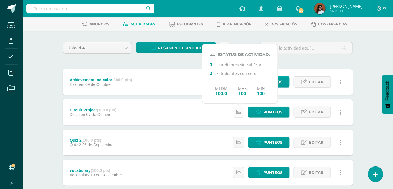
scroll to position [51, 0]
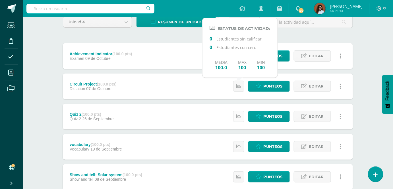
click at [238, 114] on icon at bounding box center [238, 116] width 5 height 5
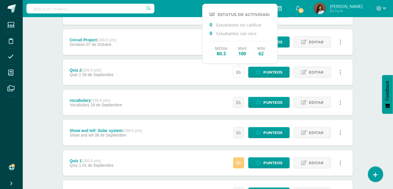
scroll to position [103, 0]
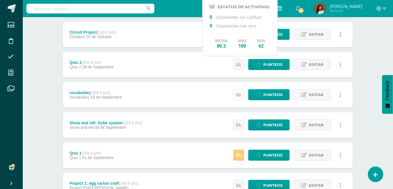
click at [240, 95] on icon at bounding box center [238, 94] width 5 height 5
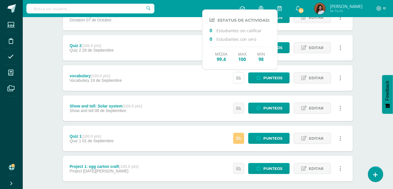
scroll to position [129, 0]
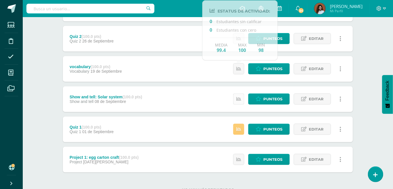
click at [242, 97] on link at bounding box center [238, 98] width 11 height 11
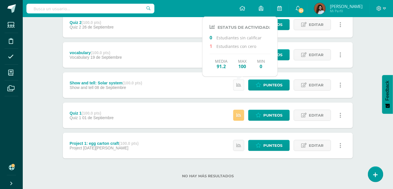
scroll to position [151, 0]
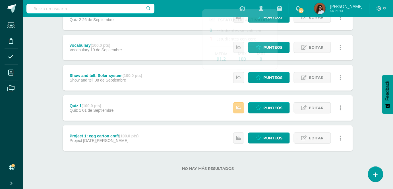
click at [240, 112] on link at bounding box center [238, 107] width 11 height 11
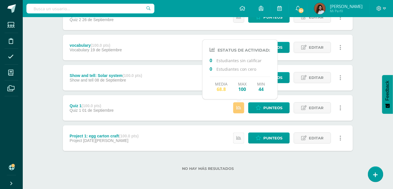
click at [239, 140] on icon at bounding box center [238, 137] width 5 height 5
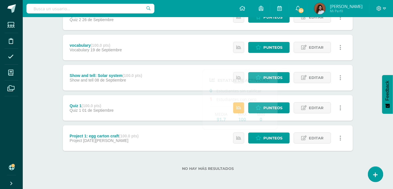
click at [146, 141] on div "Project 1: egg carton craft (100.0 pts) Project 25 de Agosto" at bounding box center [104, 138] width 83 height 26
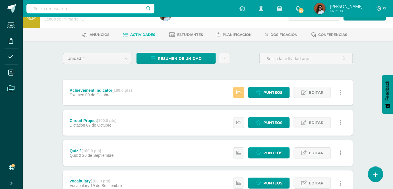
scroll to position [0, 0]
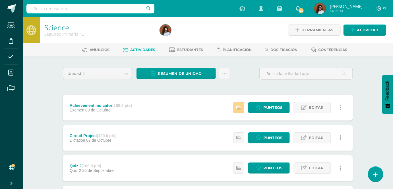
click at [240, 108] on icon at bounding box center [238, 107] width 5 height 5
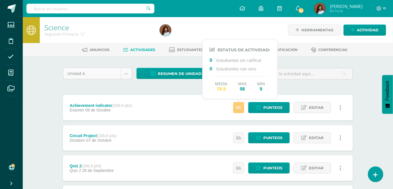
click at [127, 74] on body "Estudiantes Disciplina Asistencia Mis cursos Archivos Soporte Ayuda Reportar un…" at bounding box center [196, 175] width 393 height 351
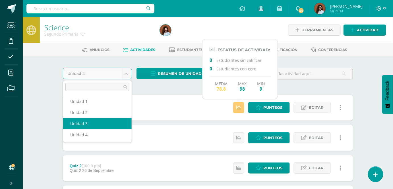
select select "Unidad 3"
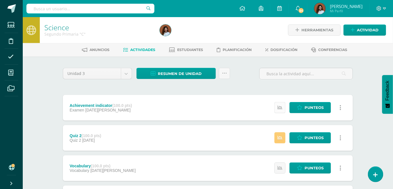
click at [278, 109] on link at bounding box center [280, 107] width 11 height 11
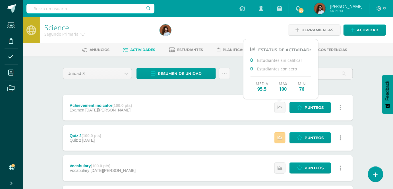
click at [276, 138] on link at bounding box center [280, 137] width 11 height 11
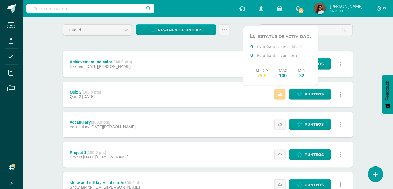
scroll to position [51, 0]
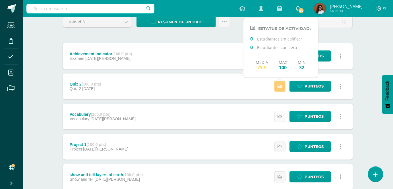
click at [282, 116] on icon at bounding box center [280, 116] width 5 height 5
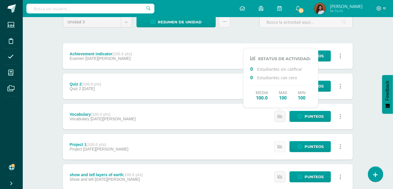
click at [281, 146] on icon at bounding box center [280, 146] width 5 height 5
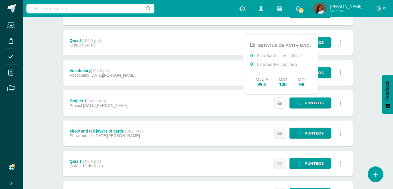
scroll to position [103, 0]
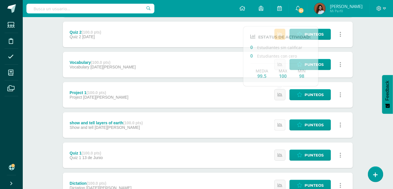
click at [282, 126] on icon at bounding box center [280, 124] width 5 height 5
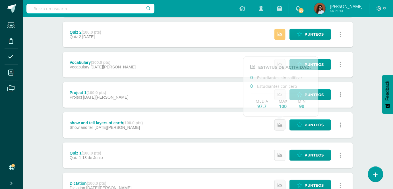
click at [278, 156] on icon at bounding box center [280, 155] width 5 height 5
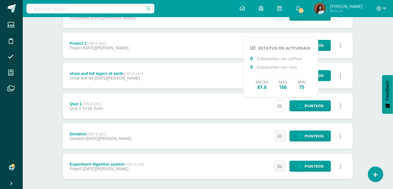
scroll to position [155, 0]
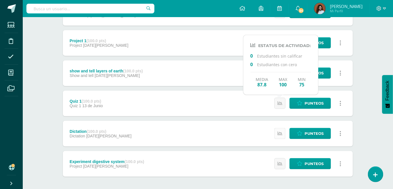
click at [281, 135] on link at bounding box center [280, 133] width 11 height 11
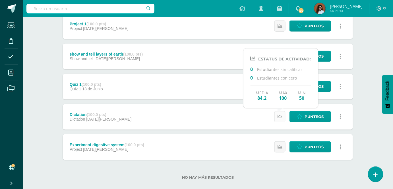
scroll to position [181, 0]
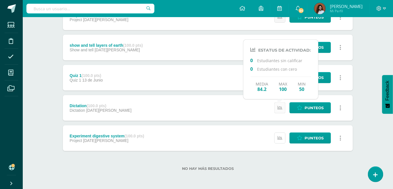
click at [281, 136] on icon at bounding box center [280, 137] width 5 height 5
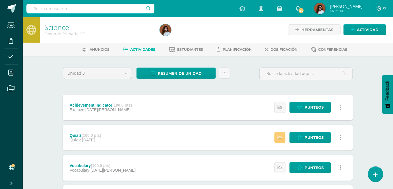
scroll to position [0, 0]
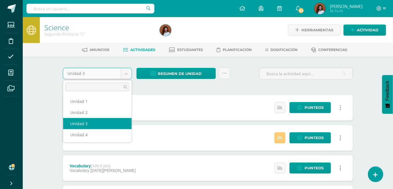
click at [126, 75] on body "Estudiantes Disciplina Asistencia Mis cursos Archivos Soporte Ayuda Reportar un…" at bounding box center [196, 184] width 393 height 369
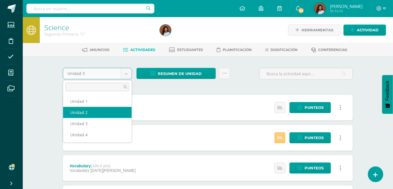
select select "Unidad 2"
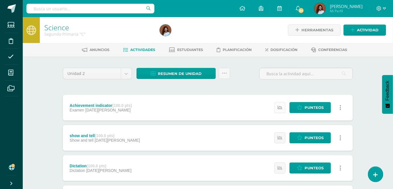
click at [281, 108] on icon at bounding box center [280, 107] width 5 height 5
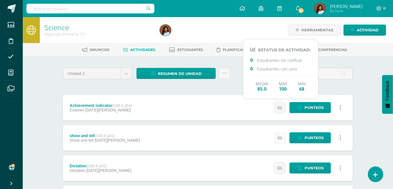
click at [279, 137] on icon at bounding box center [280, 137] width 5 height 5
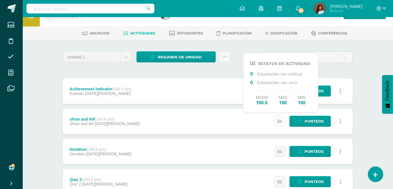
scroll to position [51, 0]
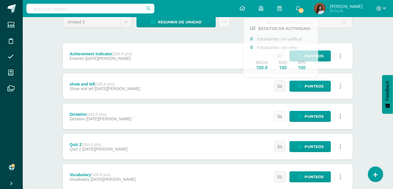
click at [280, 114] on icon at bounding box center [280, 116] width 5 height 5
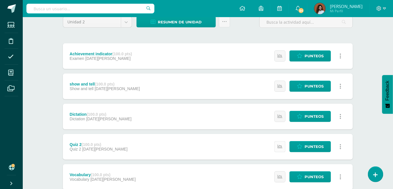
click at [280, 141] on link at bounding box center [280, 146] width 11 height 11
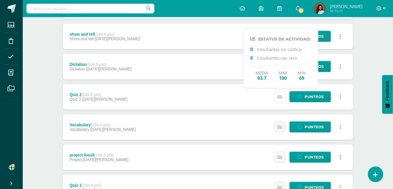
scroll to position [103, 0]
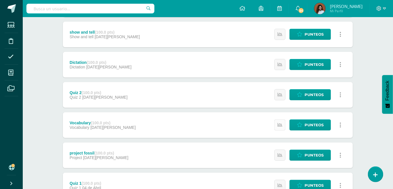
click at [281, 126] on icon at bounding box center [280, 124] width 5 height 5
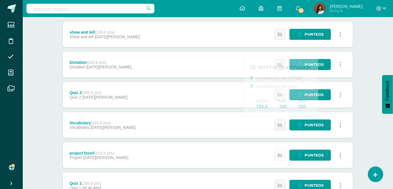
click at [281, 153] on icon at bounding box center [280, 155] width 5 height 5
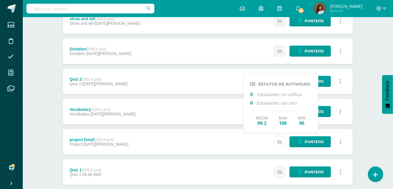
scroll to position [129, 0]
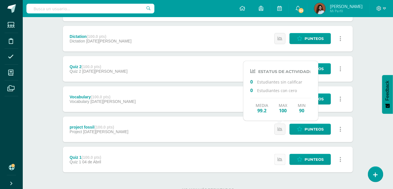
click at [279, 157] on icon at bounding box center [280, 159] width 5 height 5
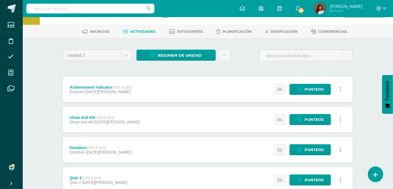
scroll to position [0, 0]
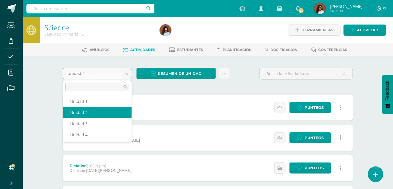
click at [126, 73] on body "Estudiantes Disciplina Asistencia Mis cursos Archivos Soporte Ayuda Reportar un…" at bounding box center [196, 169] width 393 height 339
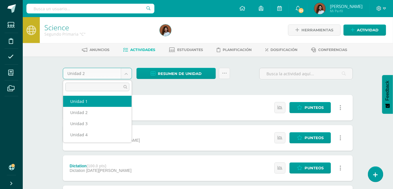
select select "Unidad 1"
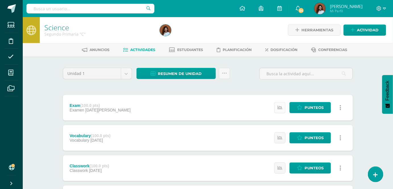
click at [281, 110] on link at bounding box center [280, 107] width 11 height 11
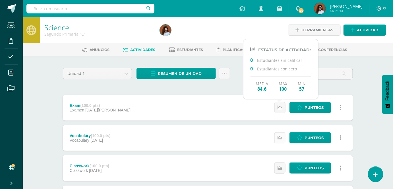
click at [280, 140] on link at bounding box center [280, 137] width 11 height 11
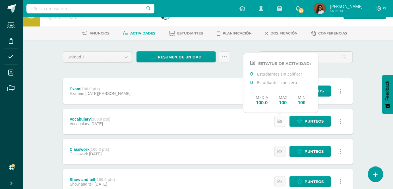
scroll to position [26, 0]
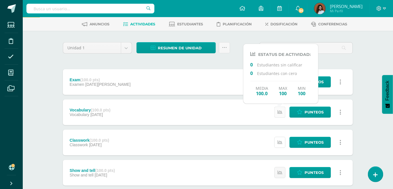
click at [280, 140] on icon at bounding box center [280, 142] width 5 height 5
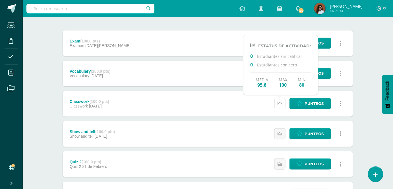
scroll to position [77, 0]
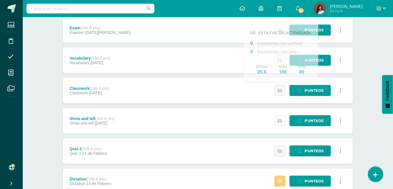
click at [280, 125] on link at bounding box center [280, 120] width 11 height 11
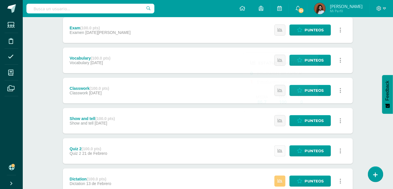
click at [282, 148] on icon at bounding box center [280, 150] width 5 height 5
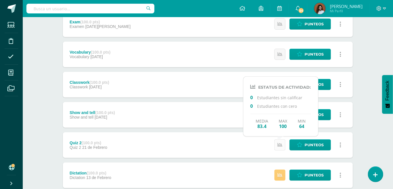
scroll to position [129, 0]
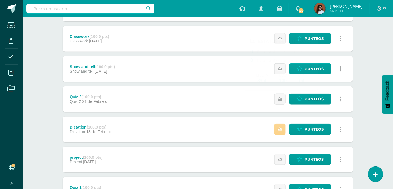
click at [283, 131] on link at bounding box center [280, 128] width 11 height 11
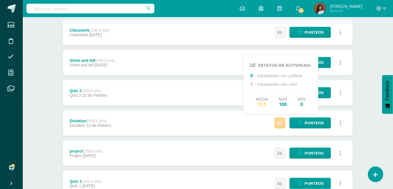
scroll to position [155, 0]
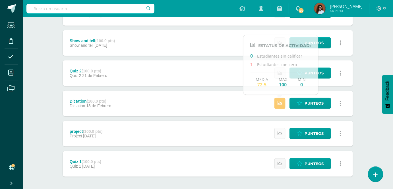
click at [281, 135] on icon at bounding box center [280, 133] width 5 height 5
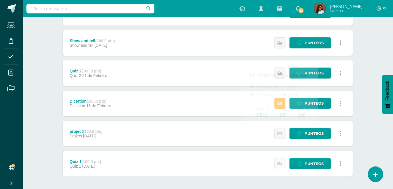
click at [282, 159] on link at bounding box center [280, 163] width 11 height 11
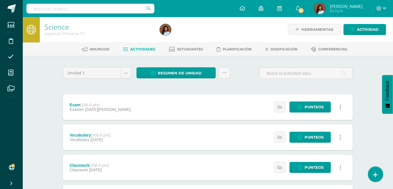
scroll to position [0, 0]
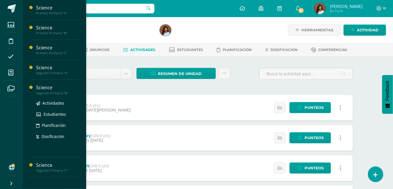
click at [53, 94] on div "Segundo Primaria "B"" at bounding box center [57, 93] width 43 height 4
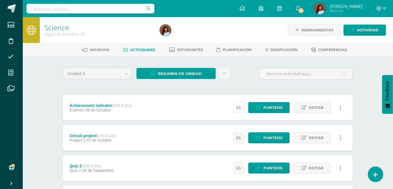
click at [239, 107] on icon at bounding box center [238, 107] width 5 height 5
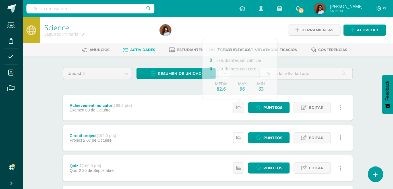
click at [239, 137] on icon at bounding box center [238, 137] width 5 height 5
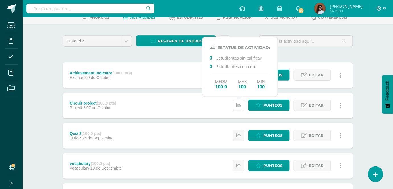
scroll to position [51, 0]
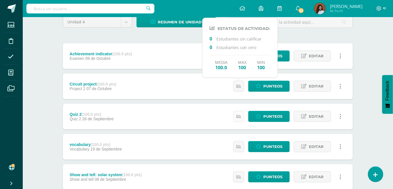
click at [240, 119] on link at bounding box center [238, 116] width 11 height 11
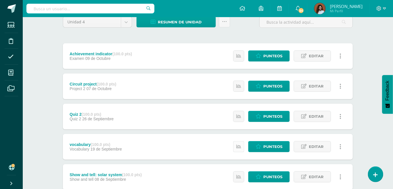
click at [239, 144] on icon at bounding box center [238, 146] width 5 height 5
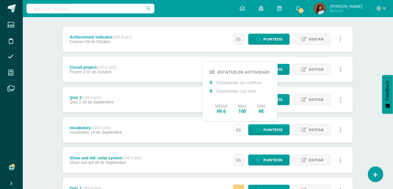
scroll to position [77, 0]
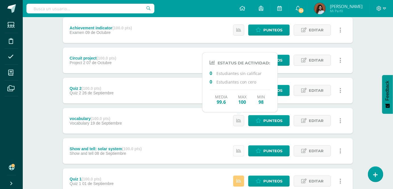
click at [239, 145] on link at bounding box center [238, 150] width 11 height 11
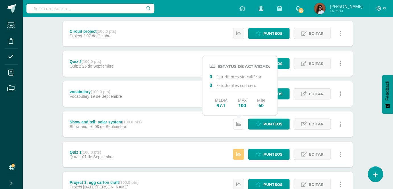
scroll to position [129, 0]
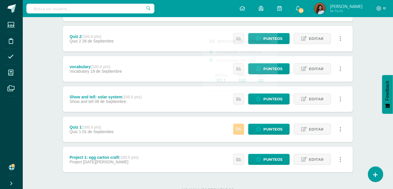
click at [240, 132] on link at bounding box center [238, 128] width 11 height 11
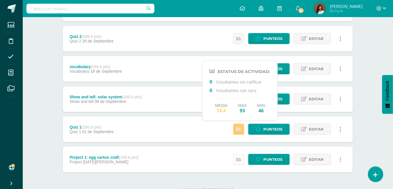
click at [241, 159] on icon at bounding box center [238, 159] width 5 height 5
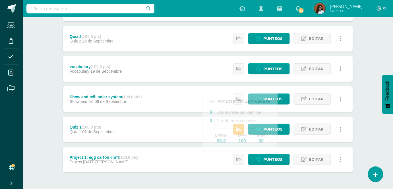
click at [177, 129] on div "Quiz 1 (100.0 pts) Quiz 1 01 de Septiembre Punteos Editar Historial de activida…" at bounding box center [208, 129] width 290 height 26
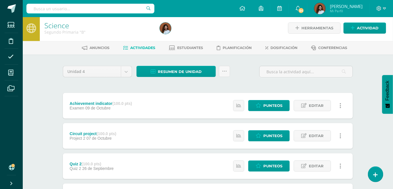
scroll to position [0, 0]
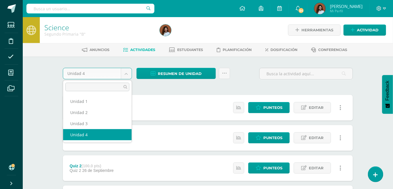
click at [129, 76] on body "Estudiantes Disciplina Asistencia Mis cursos Archivos Soporte Ayuda Reportar un…" at bounding box center [196, 175] width 393 height 351
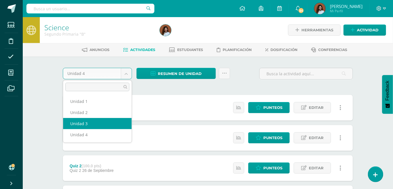
select select "Unidad 3"
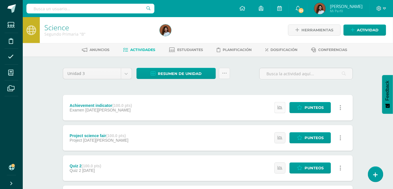
click at [282, 108] on icon at bounding box center [280, 107] width 5 height 5
click at [282, 139] on icon at bounding box center [280, 137] width 5 height 5
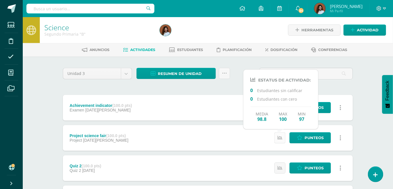
scroll to position [26, 0]
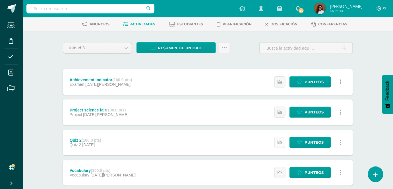
click at [281, 139] on link at bounding box center [280, 142] width 11 height 11
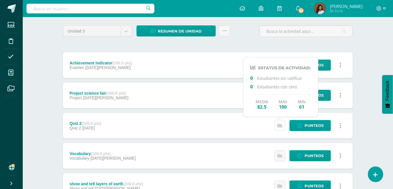
scroll to position [51, 0]
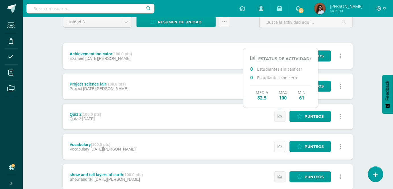
click at [281, 145] on icon at bounding box center [280, 146] width 5 height 5
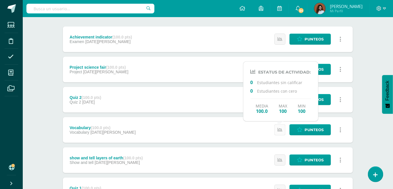
scroll to position [77, 0]
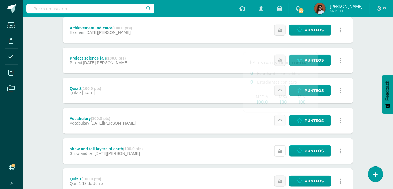
click at [281, 145] on link at bounding box center [280, 150] width 11 height 11
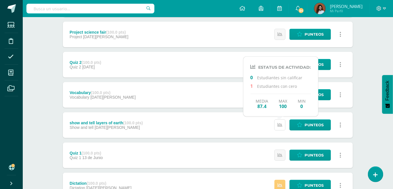
scroll to position [129, 0]
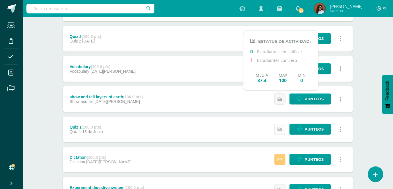
click at [281, 129] on icon at bounding box center [280, 129] width 5 height 5
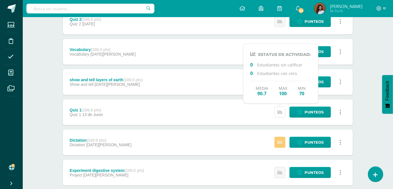
scroll to position [155, 0]
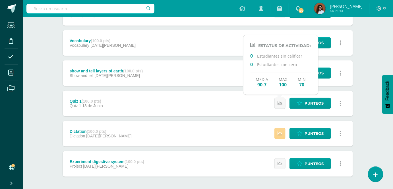
click at [283, 135] on link at bounding box center [280, 133] width 11 height 11
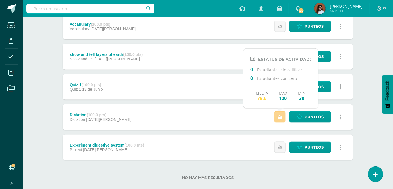
scroll to position [181, 0]
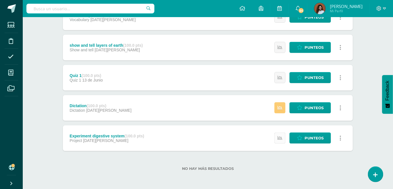
click at [280, 142] on link at bounding box center [280, 137] width 11 height 11
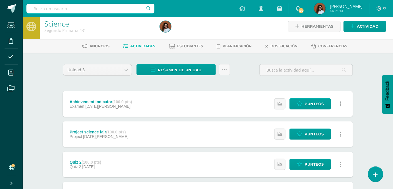
scroll to position [0, 0]
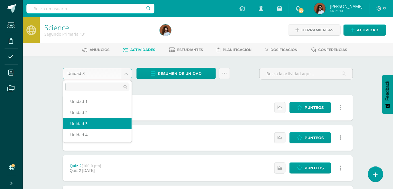
click at [123, 73] on body "Estudiantes Disciplina Asistencia Mis cursos Archivos Soporte Ayuda Reportar un…" at bounding box center [196, 184] width 393 height 369
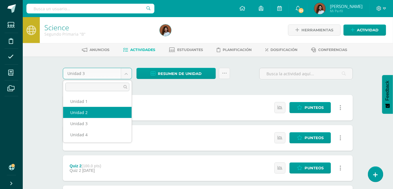
select select "Unidad 2"
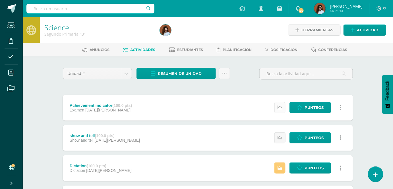
click at [276, 107] on link at bounding box center [280, 107] width 11 height 11
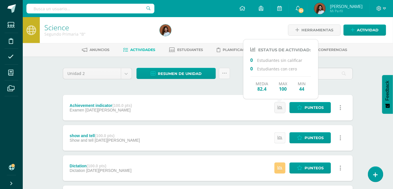
click at [278, 139] on icon at bounding box center [280, 137] width 5 height 5
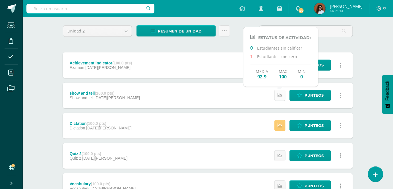
scroll to position [51, 0]
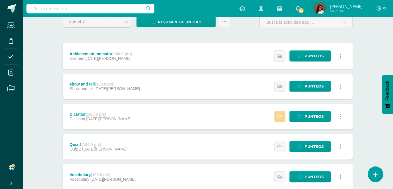
click at [281, 121] on link at bounding box center [280, 116] width 11 height 11
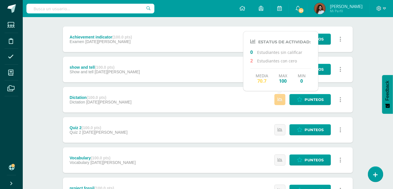
scroll to position [77, 0]
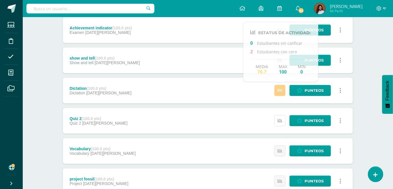
click at [281, 121] on icon at bounding box center [280, 120] width 5 height 5
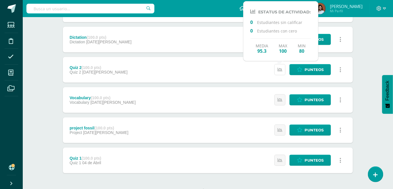
scroll to position [129, 0]
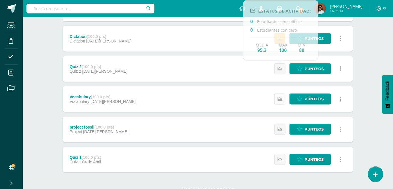
click at [281, 101] on link at bounding box center [280, 98] width 11 height 11
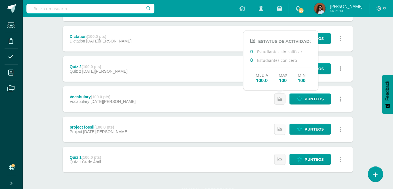
click at [283, 131] on icon at bounding box center [280, 129] width 5 height 5
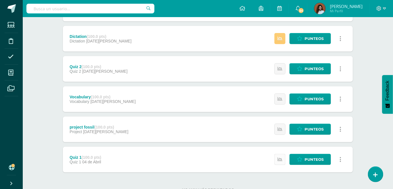
click at [283, 162] on link at bounding box center [280, 159] width 11 height 11
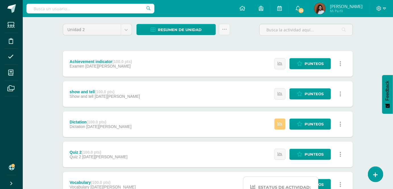
scroll to position [0, 0]
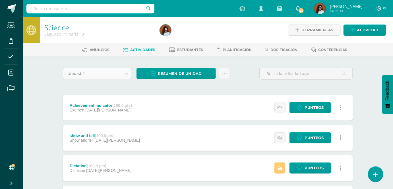
click at [125, 73] on body "Estudiantes Disciplina Asistencia Mis cursos Archivos Soporte Ayuda Reportar un…" at bounding box center [196, 169] width 393 height 339
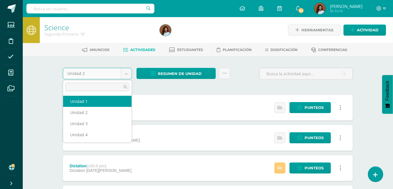
select select "Unidad 1"
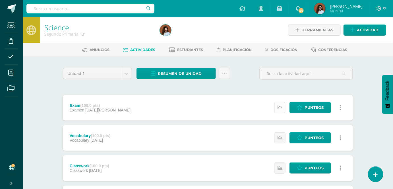
click at [276, 110] on link at bounding box center [280, 107] width 11 height 11
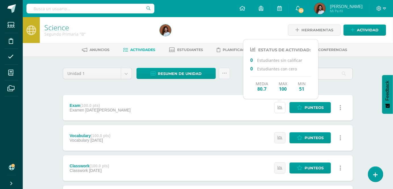
scroll to position [26, 0]
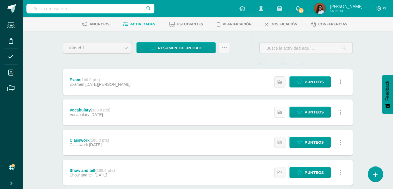
click at [284, 114] on link at bounding box center [280, 111] width 11 height 11
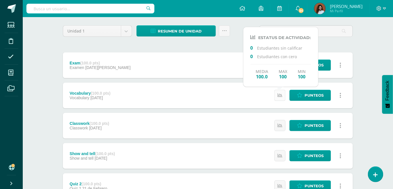
scroll to position [51, 0]
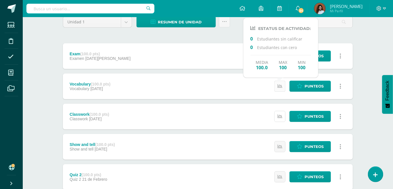
click at [284, 114] on link at bounding box center [280, 116] width 11 height 11
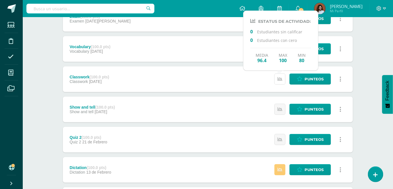
scroll to position [103, 0]
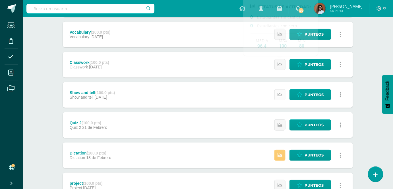
click at [281, 97] on link at bounding box center [280, 94] width 11 height 11
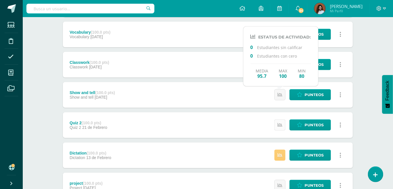
click at [280, 121] on link at bounding box center [280, 124] width 11 height 11
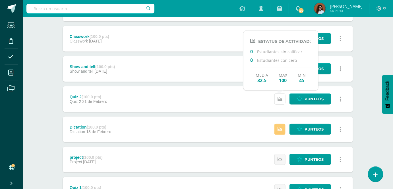
scroll to position [155, 0]
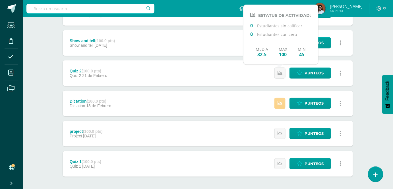
click at [283, 106] on link at bounding box center [280, 103] width 11 height 11
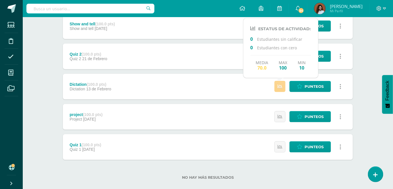
scroll to position [181, 0]
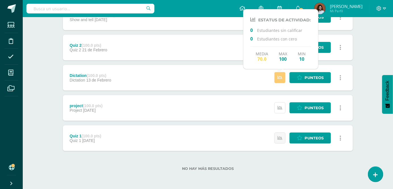
click at [282, 108] on icon at bounding box center [280, 107] width 5 height 5
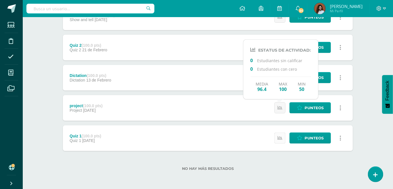
click at [281, 139] on icon at bounding box center [280, 137] width 5 height 5
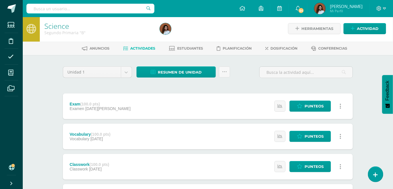
scroll to position [0, 0]
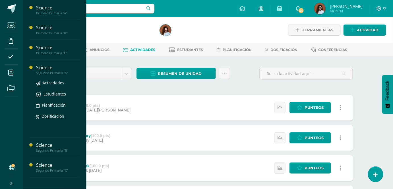
click at [36, 71] on div at bounding box center [32, 98] width 7 height 68
click at [46, 72] on div "Segundo Primaria "A"" at bounding box center [57, 73] width 43 height 4
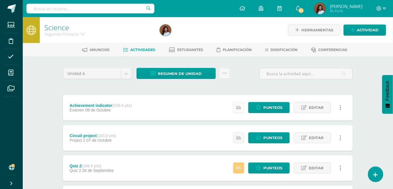
click at [239, 106] on icon at bounding box center [238, 107] width 5 height 5
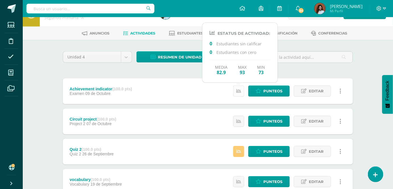
scroll to position [26, 0]
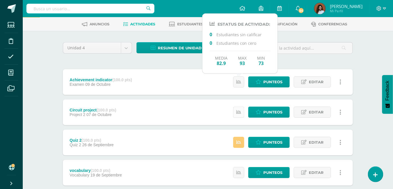
click at [240, 108] on link at bounding box center [238, 111] width 11 height 11
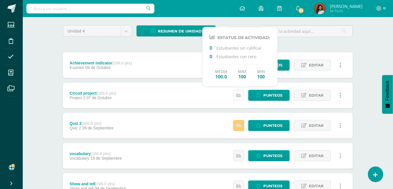
scroll to position [51, 0]
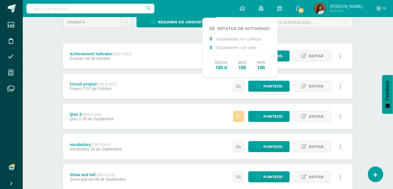
click at [240, 114] on icon at bounding box center [238, 116] width 5 height 5
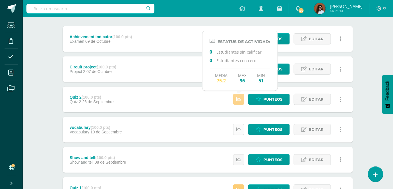
scroll to position [77, 0]
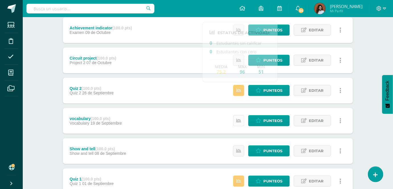
click at [239, 121] on icon at bounding box center [238, 120] width 5 height 5
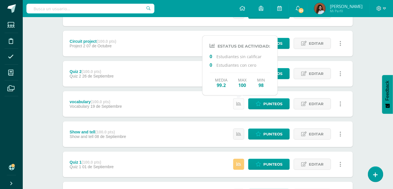
scroll to position [103, 0]
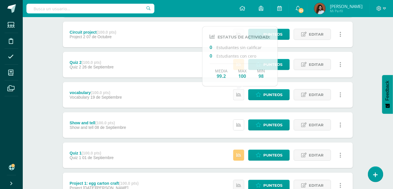
click at [239, 121] on link at bounding box center [238, 124] width 11 height 11
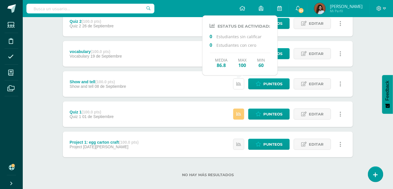
scroll to position [151, 0]
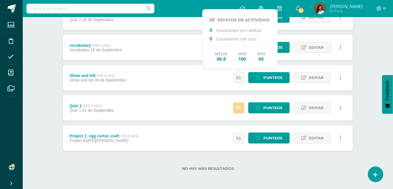
click at [239, 110] on link at bounding box center [238, 107] width 11 height 11
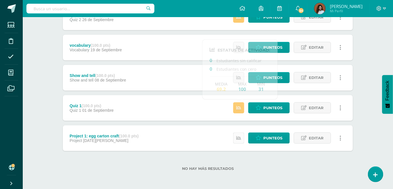
click at [239, 141] on link at bounding box center [238, 137] width 11 height 11
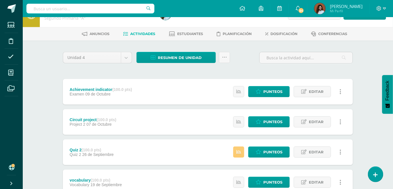
scroll to position [0, 0]
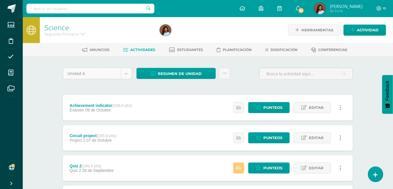
click at [127, 75] on body "Estudiantes Disciplina Asistencia Mis cursos Archivos Soporte Ayuda Reportar un…" at bounding box center [196, 169] width 393 height 339
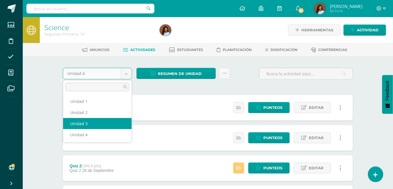
select select "Unidad 3"
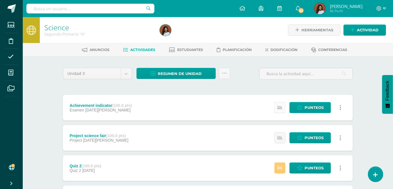
click at [279, 107] on icon at bounding box center [280, 107] width 5 height 5
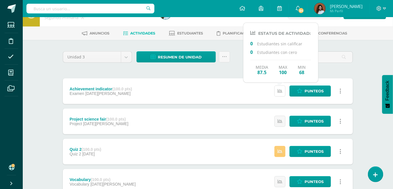
scroll to position [26, 0]
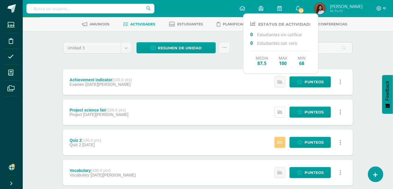
click at [279, 110] on icon at bounding box center [280, 112] width 5 height 5
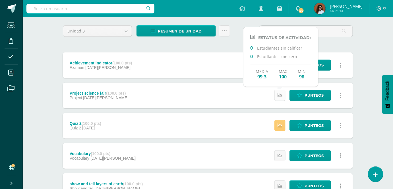
scroll to position [51, 0]
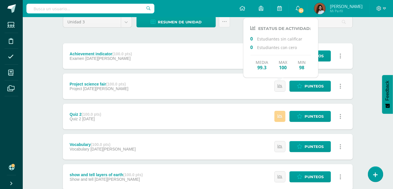
click at [279, 117] on icon at bounding box center [280, 116] width 5 height 5
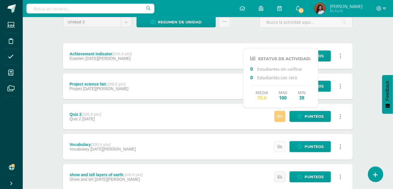
click at [283, 147] on link at bounding box center [280, 146] width 11 height 11
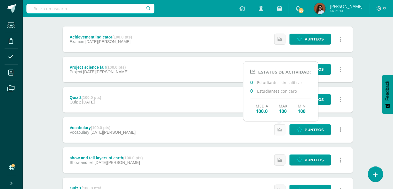
scroll to position [77, 0]
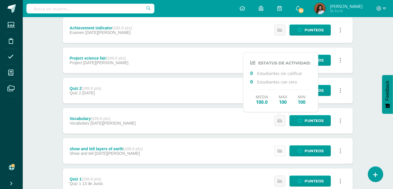
click at [281, 149] on icon at bounding box center [280, 150] width 5 height 5
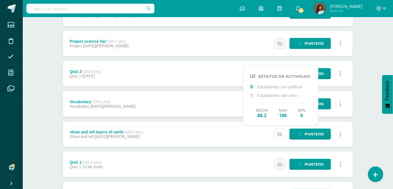
scroll to position [103, 0]
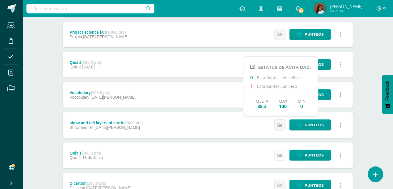
click at [281, 151] on link at bounding box center [280, 154] width 11 height 11
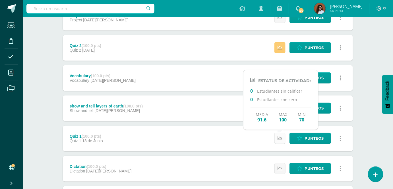
scroll to position [129, 0]
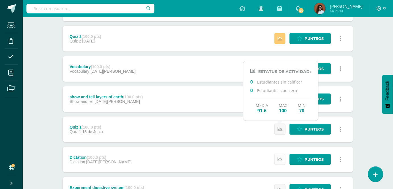
click at [282, 157] on icon at bounding box center [280, 159] width 5 height 5
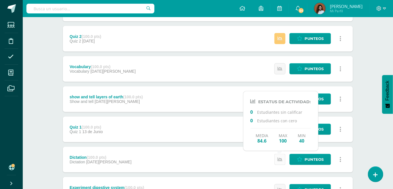
scroll to position [181, 0]
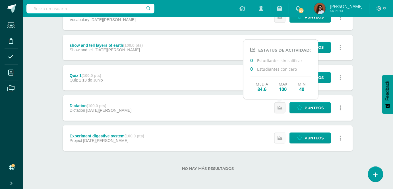
click at [282, 137] on icon at bounding box center [280, 137] width 5 height 5
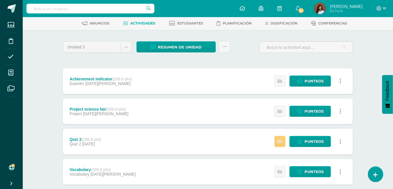
scroll to position [0, 0]
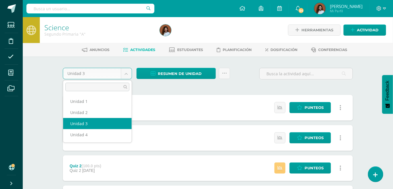
click at [125, 73] on body "Estudiantes Disciplina Asistencia Mis cursos Archivos Soporte Ayuda Reportar un…" at bounding box center [196, 184] width 393 height 369
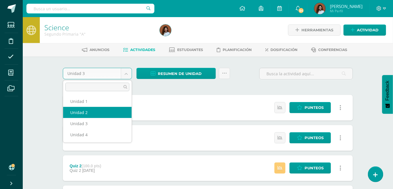
select select "Unidad 2"
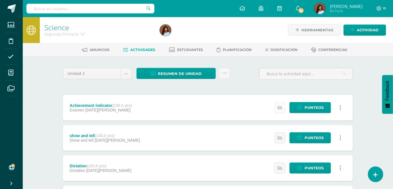
click at [281, 109] on icon at bounding box center [280, 107] width 5 height 5
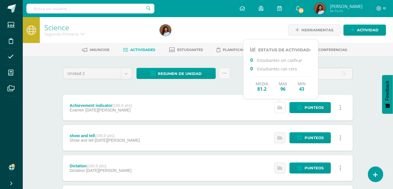
scroll to position [26, 0]
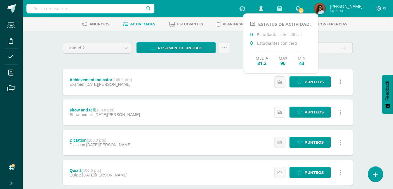
click at [283, 112] on link at bounding box center [280, 111] width 11 height 11
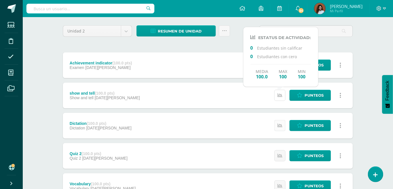
scroll to position [51, 0]
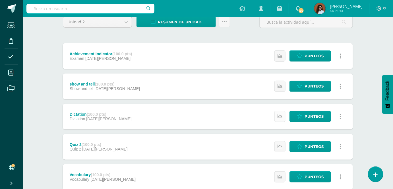
click at [282, 112] on link at bounding box center [280, 116] width 11 height 11
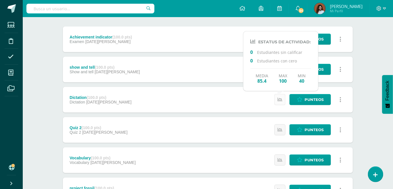
scroll to position [77, 0]
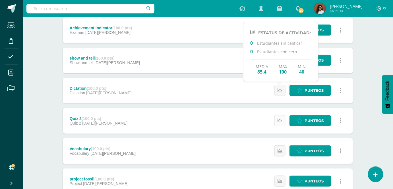
click at [282, 119] on icon at bounding box center [280, 120] width 5 height 5
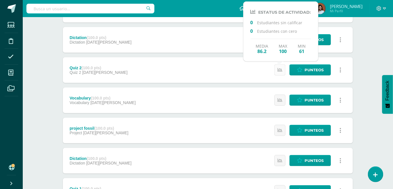
scroll to position [129, 0]
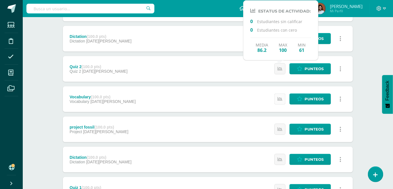
click at [282, 99] on icon at bounding box center [280, 98] width 5 height 5
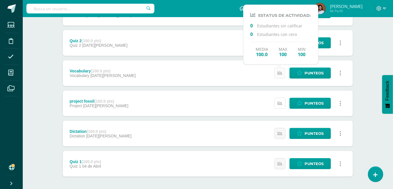
click at [282, 101] on icon at bounding box center [280, 103] width 5 height 5
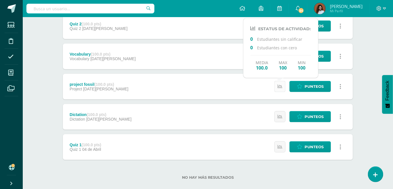
scroll to position [181, 0]
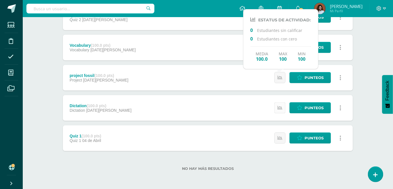
click at [282, 102] on link at bounding box center [280, 107] width 11 height 11
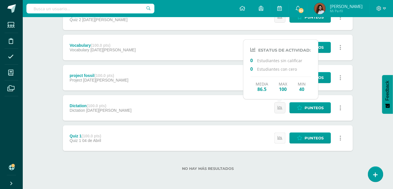
click at [280, 140] on link at bounding box center [280, 137] width 11 height 11
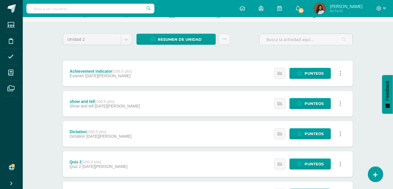
scroll to position [0, 0]
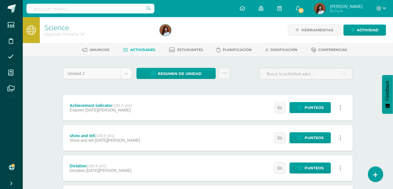
click at [128, 73] on body "Estudiantes Disciplina Asistencia Mis cursos Archivos Soporte Ayuda Reportar un…" at bounding box center [196, 184] width 393 height 369
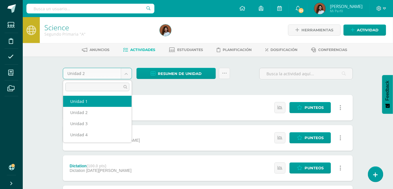
select select "Unidad 1"
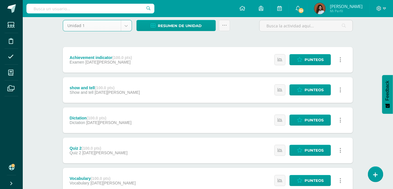
scroll to position [51, 0]
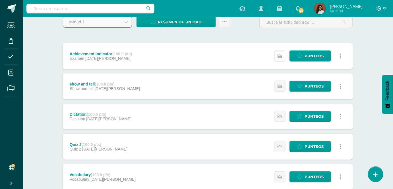
click at [281, 55] on icon at bounding box center [280, 55] width 5 height 5
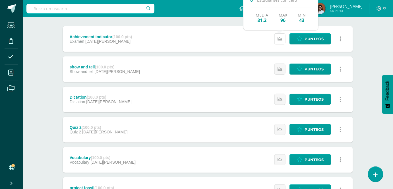
scroll to position [77, 0]
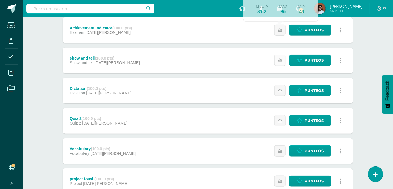
click at [280, 58] on icon at bounding box center [280, 60] width 5 height 5
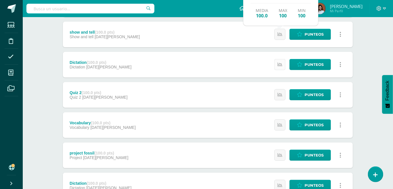
click at [281, 62] on icon at bounding box center [280, 64] width 5 height 5
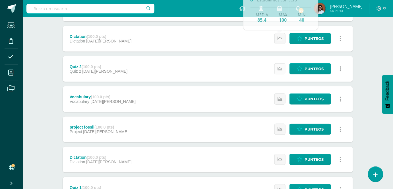
click at [283, 66] on icon at bounding box center [280, 68] width 5 height 5
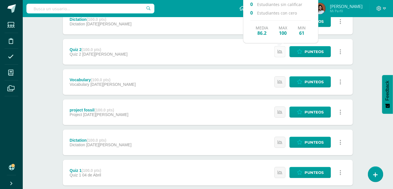
scroll to position [155, 0]
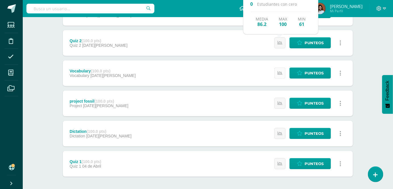
click at [281, 73] on icon at bounding box center [280, 73] width 5 height 5
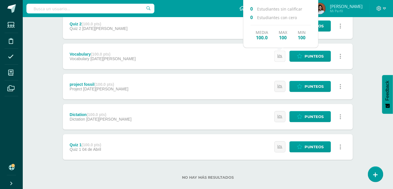
scroll to position [181, 0]
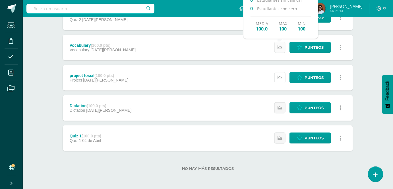
click at [281, 73] on link at bounding box center [280, 77] width 11 height 11
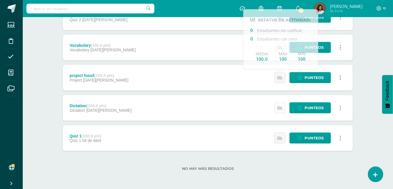
click at [280, 104] on link at bounding box center [280, 107] width 11 height 11
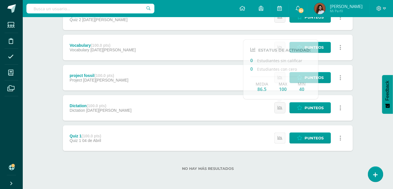
click at [279, 135] on icon at bounding box center [280, 137] width 5 height 5
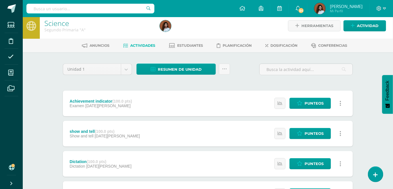
scroll to position [0, 0]
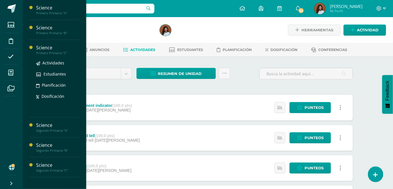
click at [51, 51] on div "Primero Primaria "C"" at bounding box center [57, 53] width 43 height 4
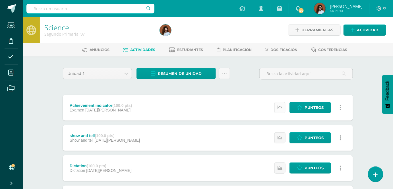
click at [279, 108] on icon at bounding box center [280, 107] width 5 height 5
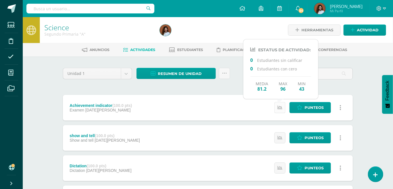
scroll to position [51, 0]
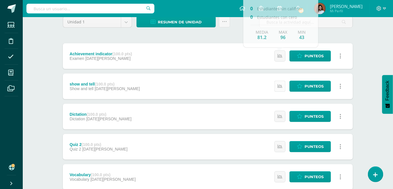
click at [281, 86] on icon at bounding box center [280, 86] width 5 height 5
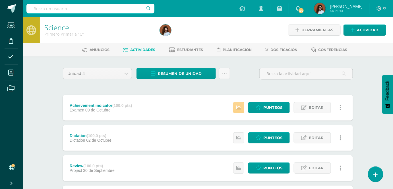
click at [240, 107] on icon at bounding box center [238, 107] width 5 height 5
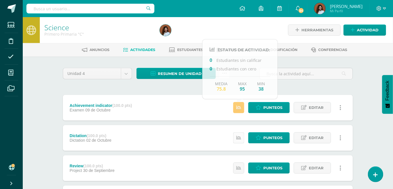
click at [242, 137] on link at bounding box center [238, 137] width 11 height 11
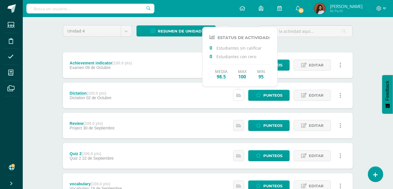
scroll to position [51, 0]
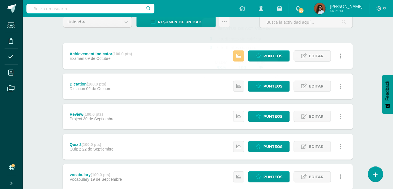
click at [243, 118] on link at bounding box center [238, 116] width 11 height 11
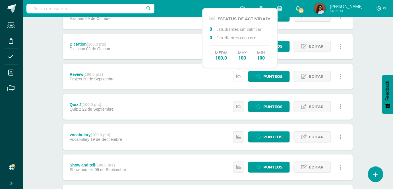
scroll to position [103, 0]
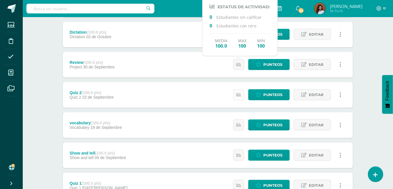
click at [239, 93] on icon at bounding box center [238, 94] width 5 height 5
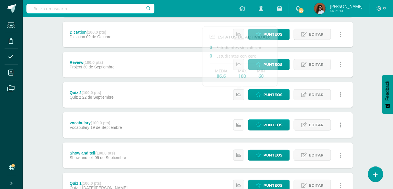
click at [239, 123] on icon at bounding box center [238, 124] width 5 height 5
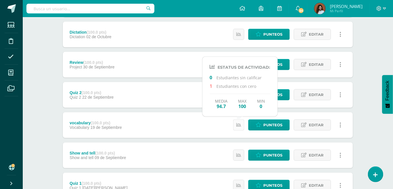
scroll to position [129, 0]
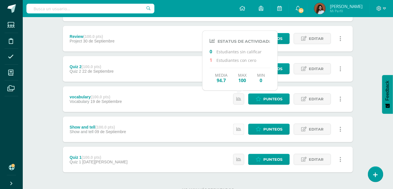
click at [241, 126] on link at bounding box center [238, 128] width 11 height 11
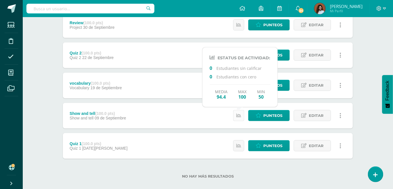
scroll to position [151, 0]
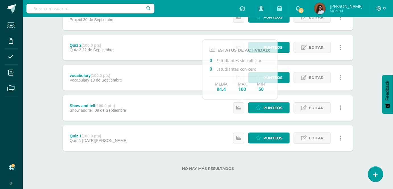
click at [243, 133] on link at bounding box center [238, 137] width 11 height 11
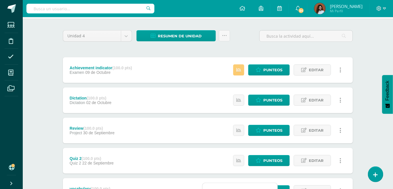
scroll to position [21, 0]
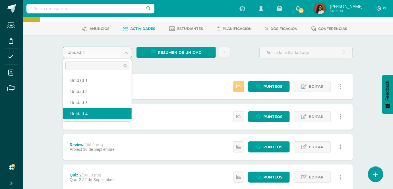
click at [128, 54] on body "Estudiantes Disciplina Asistencia Mis cursos Archivos Soporte Ayuda Reportar un…" at bounding box center [196, 148] width 393 height 339
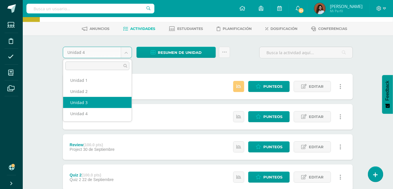
select select "Unidad 3"
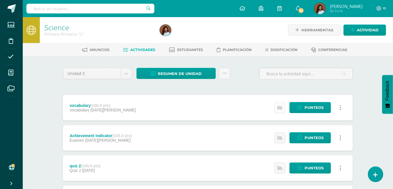
click at [282, 108] on icon at bounding box center [280, 107] width 5 height 5
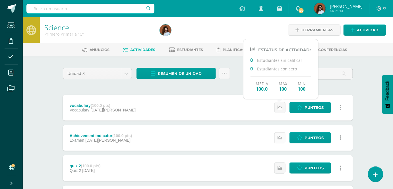
click at [282, 141] on link at bounding box center [280, 137] width 11 height 11
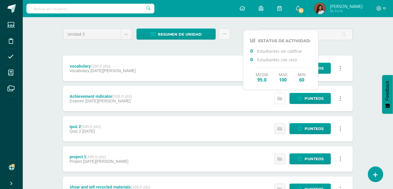
scroll to position [51, 0]
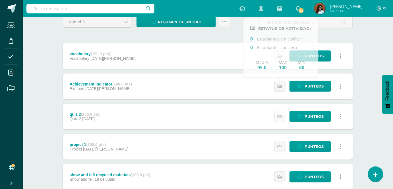
click at [282, 117] on icon at bounding box center [280, 116] width 5 height 5
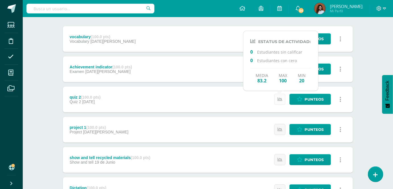
scroll to position [77, 0]
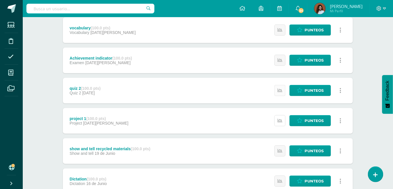
click at [282, 117] on link at bounding box center [280, 120] width 11 height 11
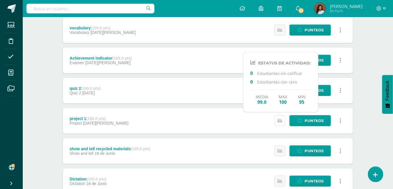
scroll to position [103, 0]
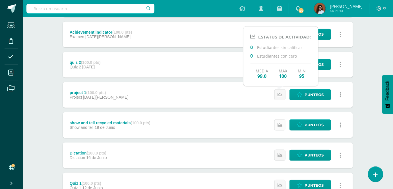
click at [279, 123] on icon at bounding box center [280, 124] width 5 height 5
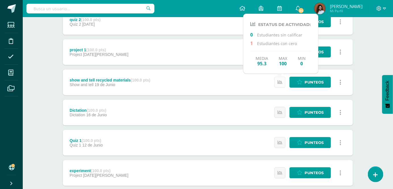
scroll to position [155, 0]
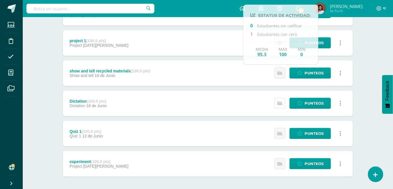
click at [281, 105] on icon at bounding box center [280, 103] width 5 height 5
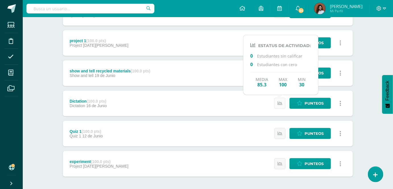
scroll to position [181, 0]
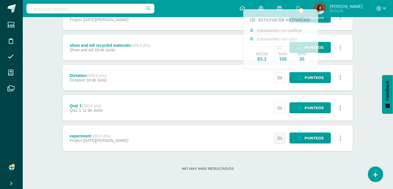
click at [279, 106] on icon at bounding box center [280, 107] width 5 height 5
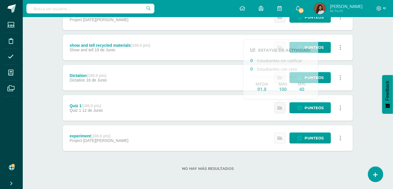
click at [281, 137] on icon at bounding box center [280, 137] width 5 height 5
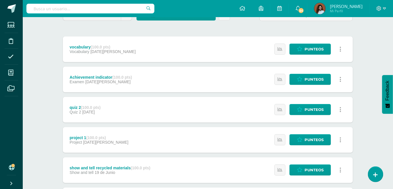
scroll to position [0, 0]
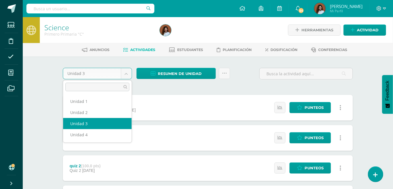
click at [128, 70] on body "Estudiantes Disciplina Asistencia Mis cursos Archivos Soporte Ayuda Reportar un…" at bounding box center [196, 184] width 393 height 369
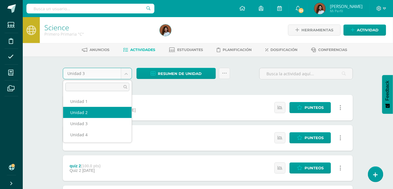
select select "Unidad 2"
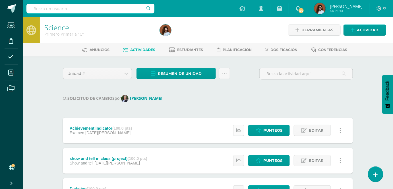
click at [238, 130] on icon at bounding box center [238, 130] width 5 height 5
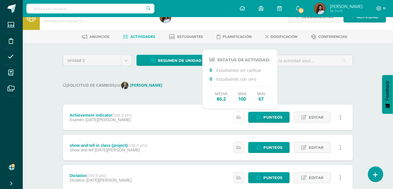
scroll to position [26, 0]
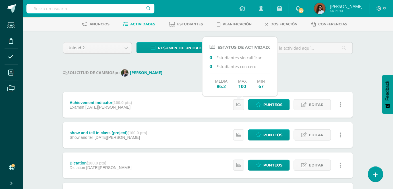
click at [240, 132] on link at bounding box center [238, 134] width 11 height 11
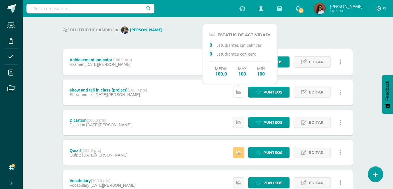
scroll to position [77, 0]
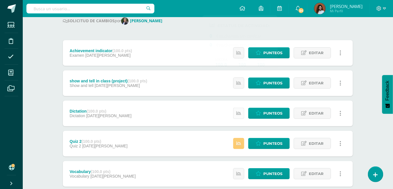
click at [240, 113] on icon at bounding box center [238, 113] width 5 height 5
click at [240, 139] on link at bounding box center [238, 143] width 11 height 11
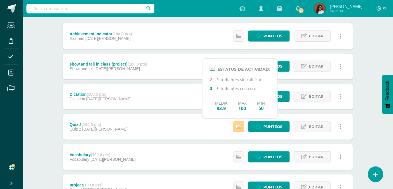
scroll to position [103, 0]
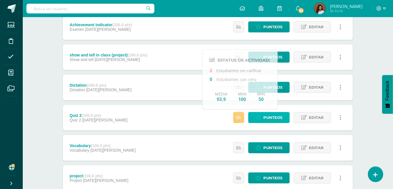
click at [270, 119] on span "Punteos" at bounding box center [272, 117] width 19 height 11
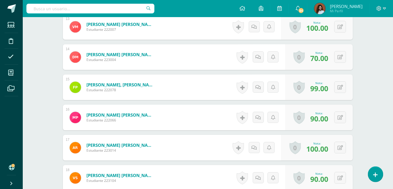
scroll to position [466, 0]
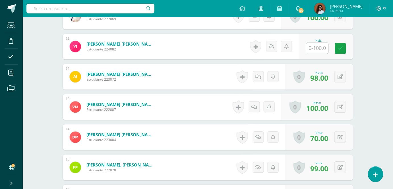
click at [325, 46] on input "text" at bounding box center [317, 47] width 22 height 11
type input "7"
type input "65"
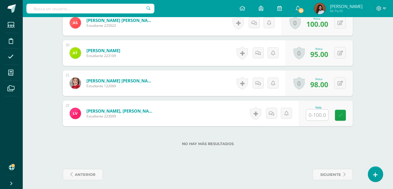
scroll to position [733, 0]
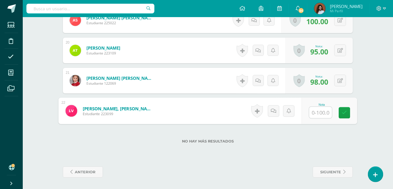
click at [320, 111] on input "text" at bounding box center [321, 112] width 23 height 11
type input "70"
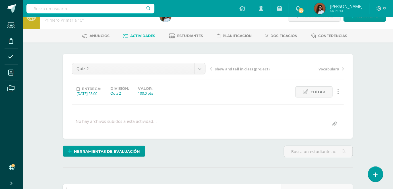
scroll to position [0, 0]
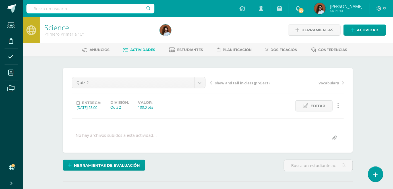
click at [143, 48] on span "Actividades" at bounding box center [143, 50] width 25 height 4
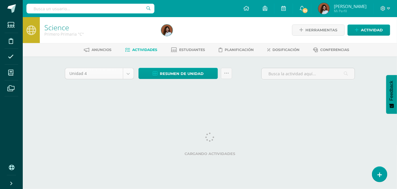
click at [129, 71] on body "Estudiantes Disciplina Asistencia Mis cursos Archivos Soporte Ayuda Reportar un…" at bounding box center [198, 53] width 397 height 106
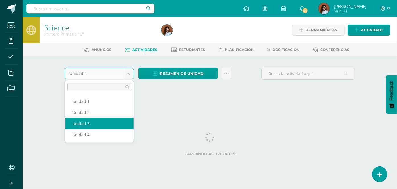
select select "Unidad 3"
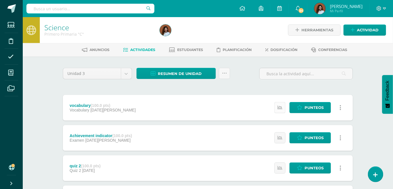
click at [277, 108] on link at bounding box center [280, 107] width 11 height 11
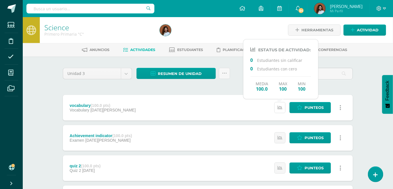
scroll to position [26, 0]
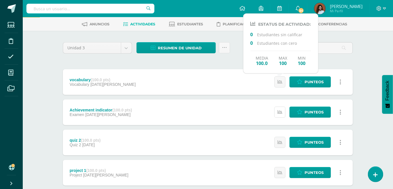
click at [277, 110] on link at bounding box center [280, 111] width 11 height 11
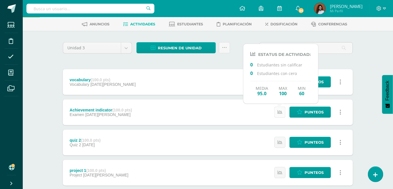
scroll to position [51, 0]
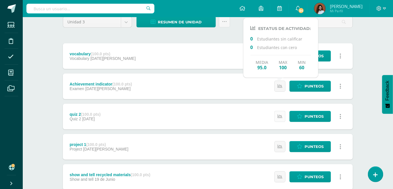
click at [282, 117] on icon at bounding box center [280, 116] width 5 height 5
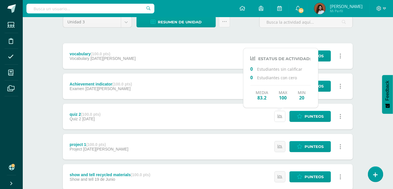
scroll to position [77, 0]
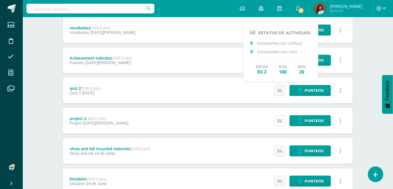
click at [282, 123] on link at bounding box center [280, 120] width 11 height 11
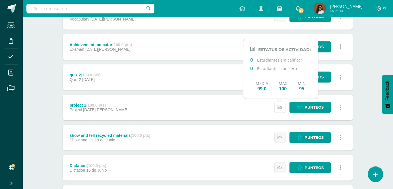
scroll to position [103, 0]
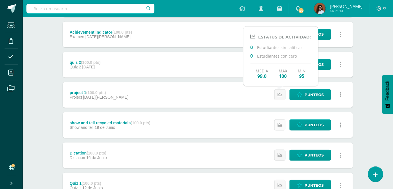
click at [281, 127] on icon at bounding box center [280, 124] width 5 height 5
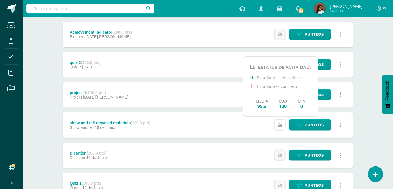
scroll to position [129, 0]
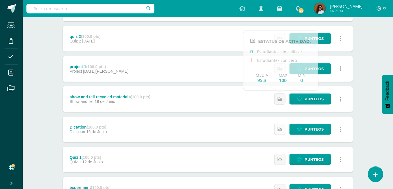
click at [281, 128] on icon at bounding box center [280, 129] width 5 height 5
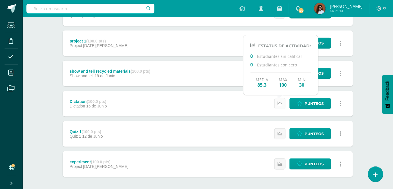
scroll to position [155, 0]
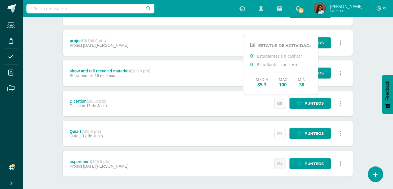
click at [281, 128] on link at bounding box center [280, 133] width 11 height 11
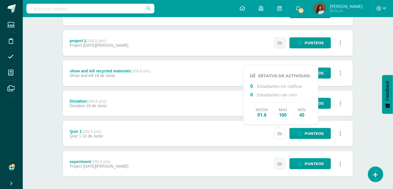
scroll to position [181, 0]
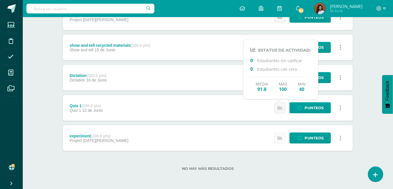
click at [282, 141] on link at bounding box center [280, 137] width 11 height 11
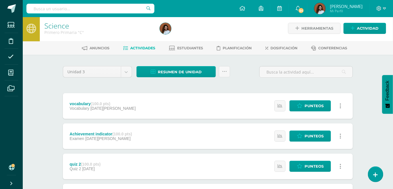
scroll to position [0, 0]
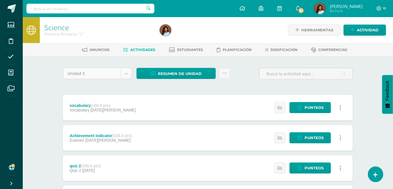
click at [124, 71] on body "Estudiantes Disciplina Asistencia Mis cursos Archivos Soporte Ayuda Reportar un…" at bounding box center [196, 184] width 393 height 369
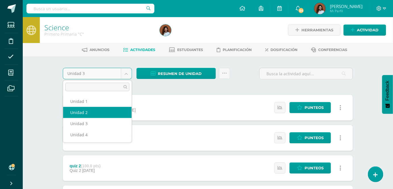
select select "Unidad 2"
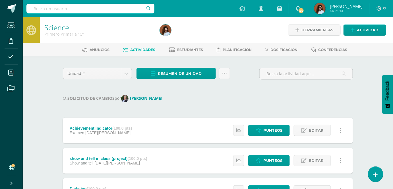
scroll to position [26, 0]
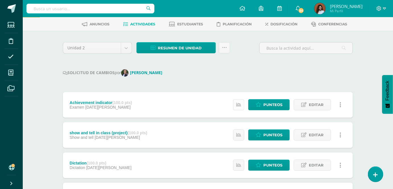
click at [240, 106] on icon at bounding box center [238, 104] width 5 height 5
click at [240, 136] on icon at bounding box center [238, 134] width 5 height 5
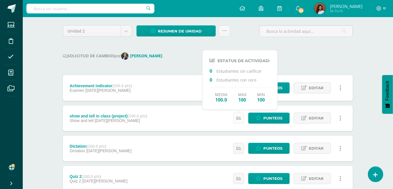
scroll to position [51, 0]
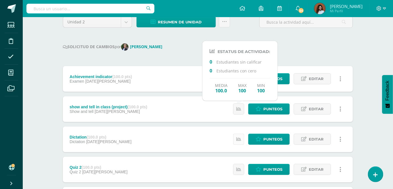
click at [240, 135] on link at bounding box center [238, 138] width 11 height 11
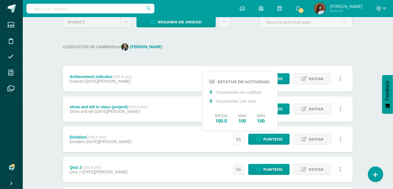
scroll to position [77, 0]
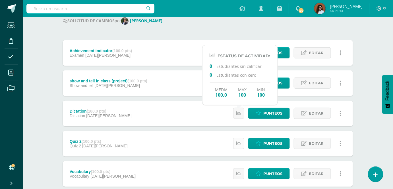
click at [237, 140] on link at bounding box center [238, 143] width 11 height 11
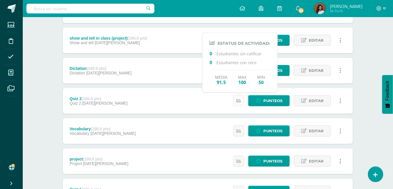
scroll to position [129, 0]
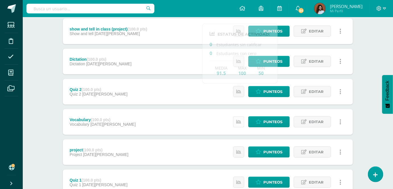
click at [241, 121] on icon at bounding box center [238, 121] width 5 height 5
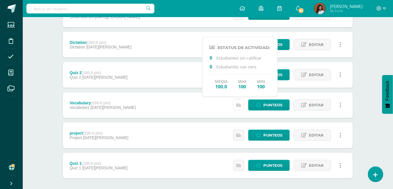
scroll to position [155, 0]
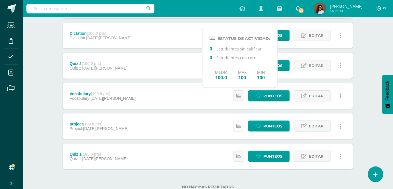
click at [240, 126] on icon at bounding box center [238, 125] width 5 height 5
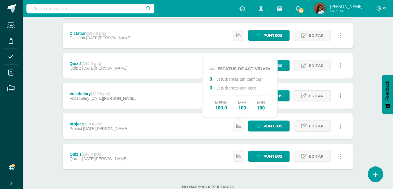
scroll to position [174, 0]
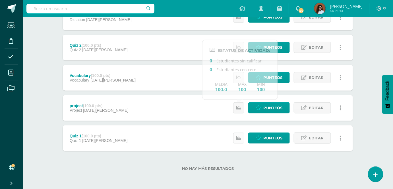
click at [240, 138] on icon at bounding box center [238, 137] width 5 height 5
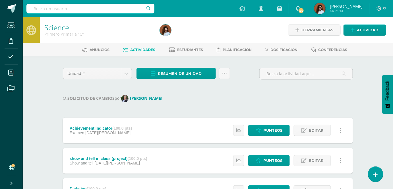
scroll to position [0, 0]
click at [125, 76] on body "Estudiantes Disciplina Asistencia Mis cursos Archivos Soporte Ayuda Reportar un…" at bounding box center [196, 181] width 393 height 362
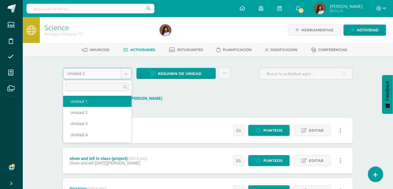
select select "Unidad 1"
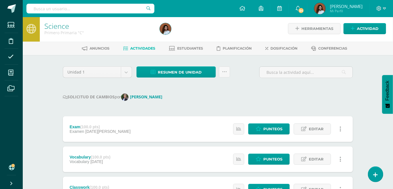
scroll to position [26, 0]
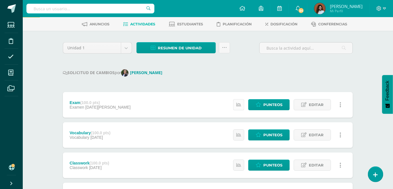
click at [240, 107] on link at bounding box center [238, 104] width 11 height 11
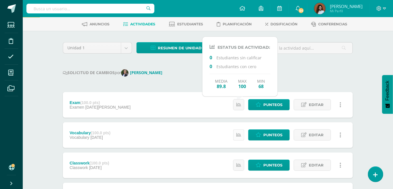
click at [239, 133] on icon at bounding box center [238, 134] width 5 height 5
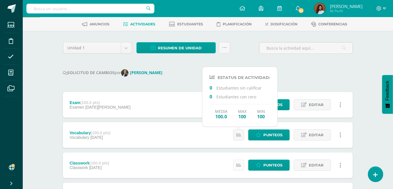
click at [241, 164] on icon at bounding box center [238, 164] width 5 height 5
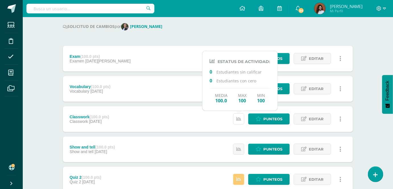
scroll to position [77, 0]
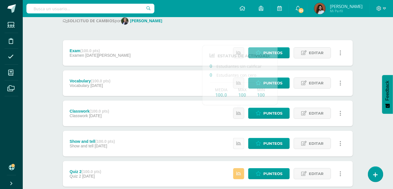
click at [241, 144] on icon at bounding box center [238, 143] width 5 height 5
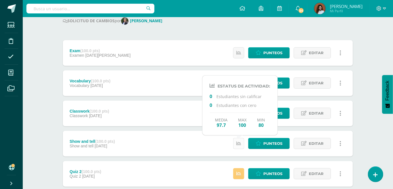
scroll to position [103, 0]
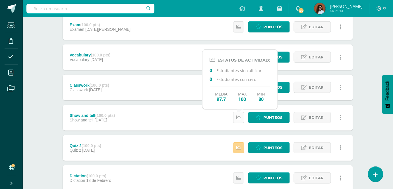
click at [241, 145] on icon at bounding box center [238, 147] width 5 height 5
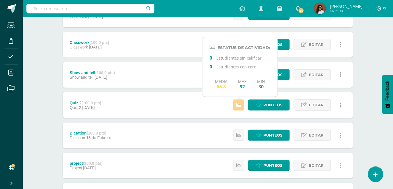
scroll to position [155, 0]
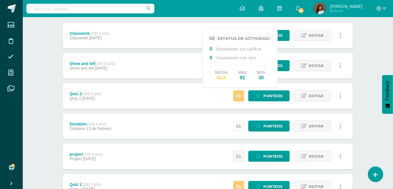
click at [241, 128] on icon at bounding box center [238, 125] width 5 height 5
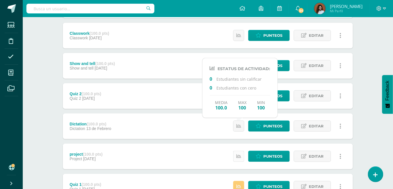
click at [241, 157] on icon at bounding box center [238, 156] width 5 height 5
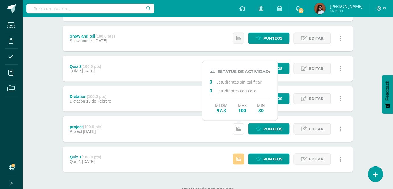
scroll to position [204, 0]
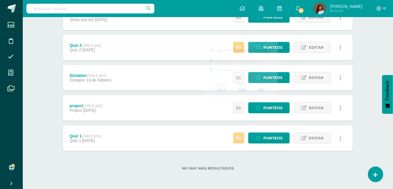
click at [240, 137] on icon at bounding box center [238, 137] width 5 height 5
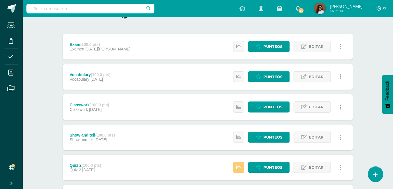
scroll to position [0, 0]
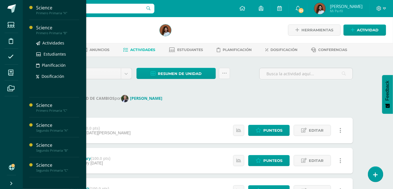
click at [51, 31] on div "Primero Primaria "B"" at bounding box center [57, 33] width 43 height 4
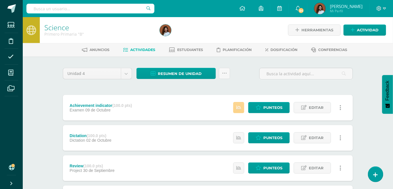
click at [240, 107] on icon at bounding box center [238, 107] width 5 height 5
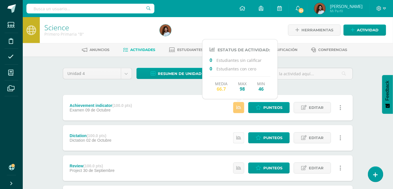
click at [240, 138] on icon at bounding box center [238, 137] width 5 height 5
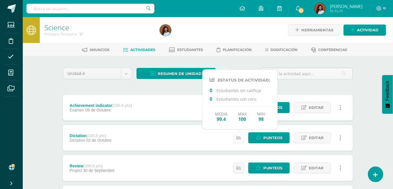
scroll to position [26, 0]
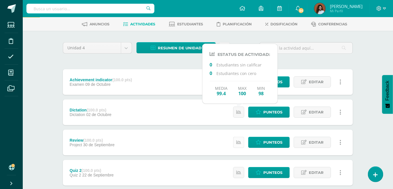
click at [240, 137] on link at bounding box center [238, 142] width 11 height 11
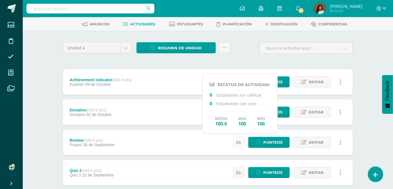
scroll to position [51, 0]
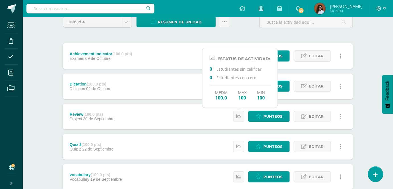
click at [241, 146] on icon at bounding box center [238, 146] width 5 height 5
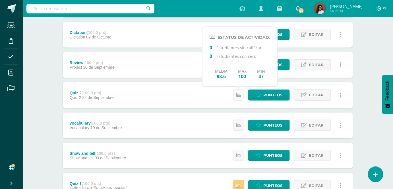
scroll to position [103, 0]
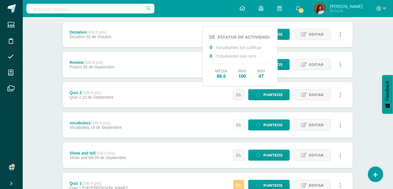
click at [241, 127] on icon at bounding box center [238, 124] width 5 height 5
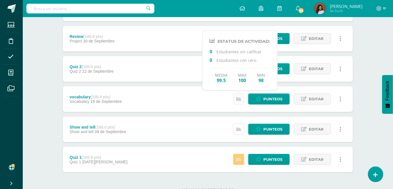
click at [241, 127] on icon at bounding box center [238, 129] width 5 height 5
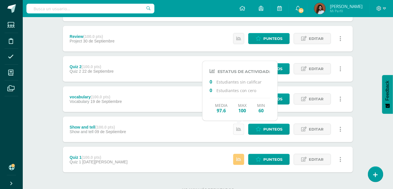
scroll to position [151, 0]
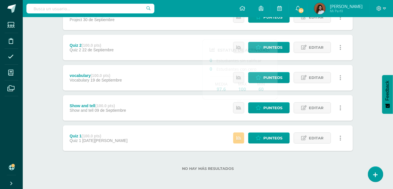
click at [241, 140] on link at bounding box center [238, 137] width 11 height 11
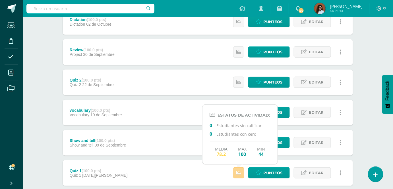
scroll to position [0, 0]
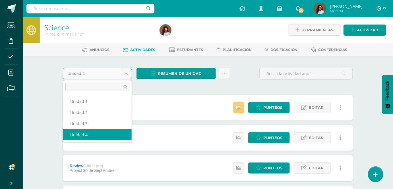
click at [123, 75] on body "Estudiantes Disciplina Asistencia Mis cursos Archivos Soporte Ayuda Reportar un…" at bounding box center [196, 169] width 393 height 339
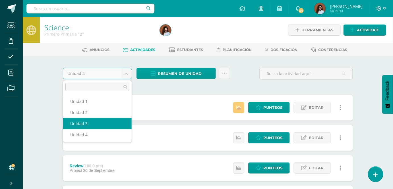
select select "Unidad 3"
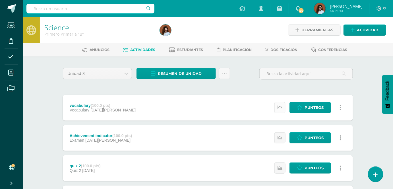
click at [280, 108] on icon at bounding box center [280, 107] width 5 height 5
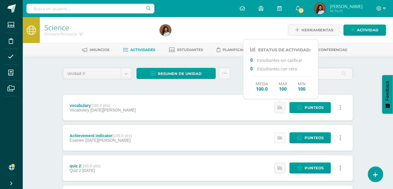
click at [280, 137] on icon at bounding box center [280, 137] width 5 height 5
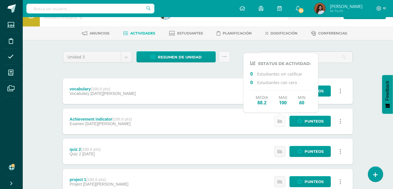
scroll to position [26, 0]
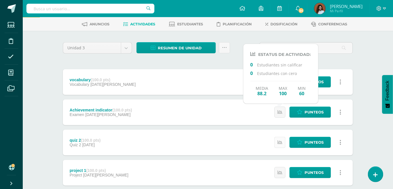
click at [281, 141] on icon at bounding box center [280, 142] width 5 height 5
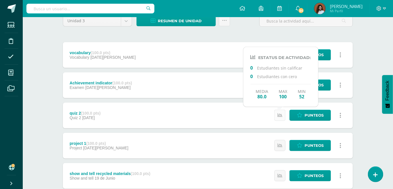
scroll to position [77, 0]
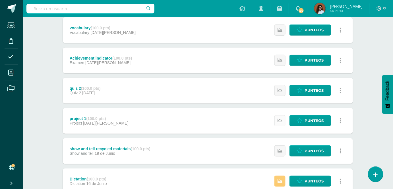
click at [280, 119] on icon at bounding box center [280, 120] width 5 height 5
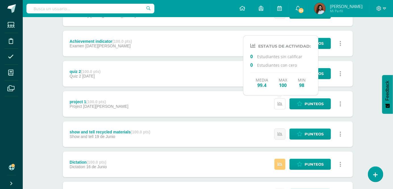
scroll to position [103, 0]
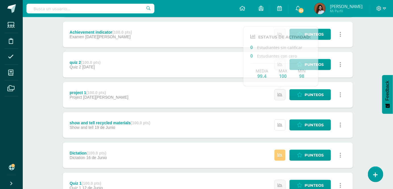
click at [281, 126] on icon at bounding box center [280, 124] width 5 height 5
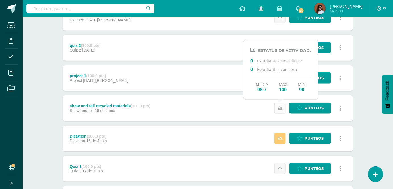
scroll to position [129, 0]
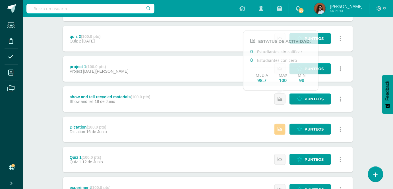
click at [281, 124] on link at bounding box center [280, 128] width 11 height 11
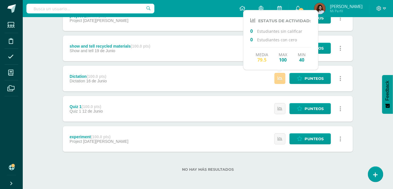
scroll to position [181, 0]
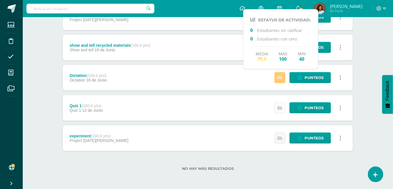
click at [281, 109] on icon at bounding box center [280, 107] width 5 height 5
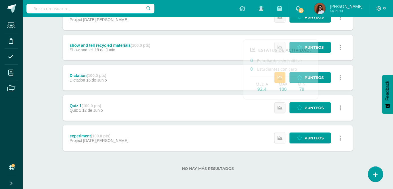
click at [281, 135] on icon at bounding box center [280, 137] width 5 height 5
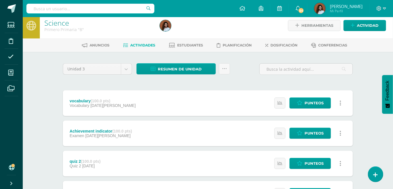
scroll to position [0, 0]
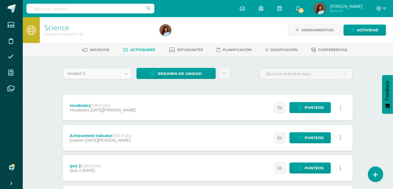
click at [128, 72] on body "Estudiantes Disciplina Asistencia Mis cursos Archivos Soporte Ayuda Reportar un…" at bounding box center [196, 184] width 393 height 369
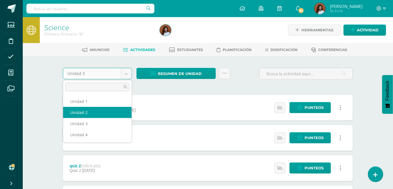
select select "Unidad 2"
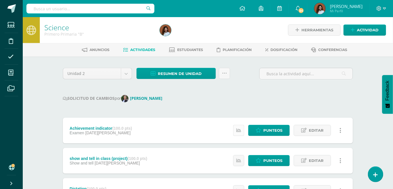
click at [238, 131] on icon at bounding box center [238, 130] width 5 height 5
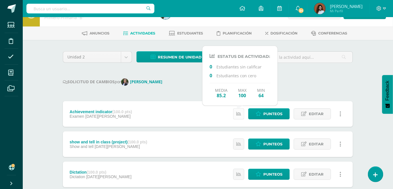
scroll to position [26, 0]
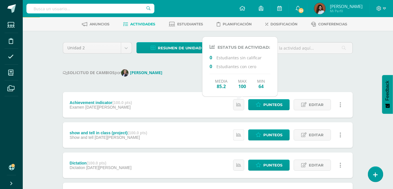
click at [240, 134] on icon at bounding box center [238, 134] width 5 height 5
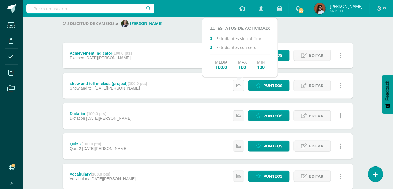
scroll to position [77, 0]
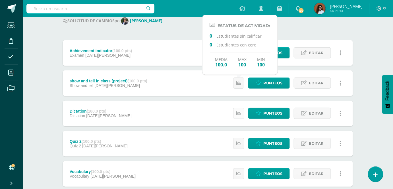
click at [240, 115] on icon at bounding box center [238, 113] width 5 height 5
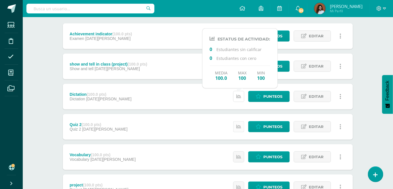
scroll to position [103, 0]
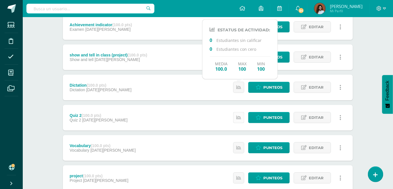
click at [240, 116] on icon at bounding box center [238, 117] width 5 height 5
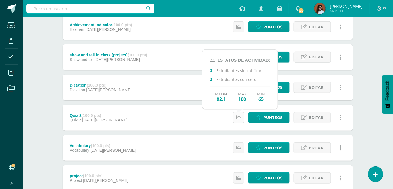
scroll to position [129, 0]
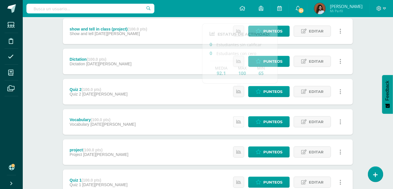
click at [241, 123] on icon at bounding box center [238, 121] width 5 height 5
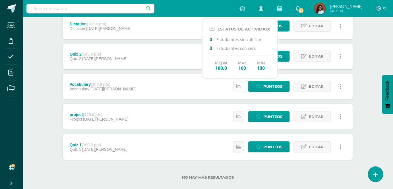
scroll to position [174, 0]
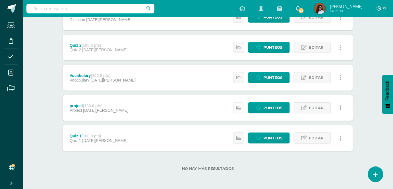
click at [240, 110] on icon at bounding box center [238, 107] width 5 height 5
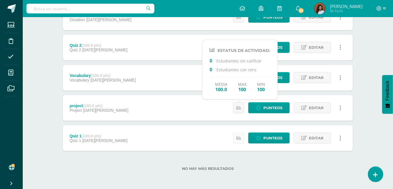
click at [239, 135] on icon at bounding box center [238, 137] width 5 height 5
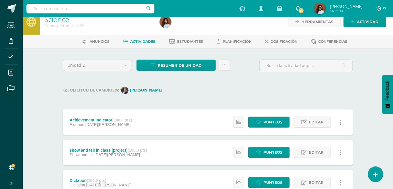
scroll to position [0, 0]
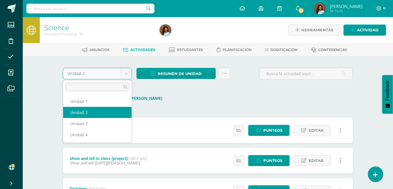
click at [129, 72] on body "Estudiantes Disciplina Asistencia Mis cursos Archivos Soporte Ayuda Reportar un…" at bounding box center [196, 181] width 393 height 362
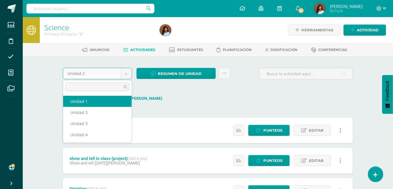
select select "Unidad 1"
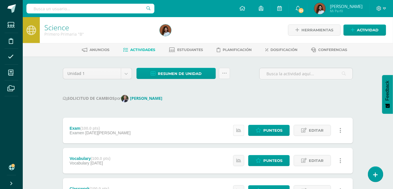
click at [238, 129] on icon at bounding box center [238, 130] width 5 height 5
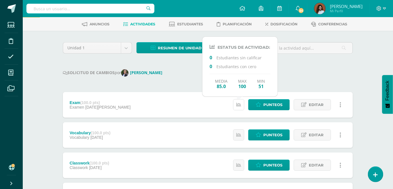
scroll to position [51, 0]
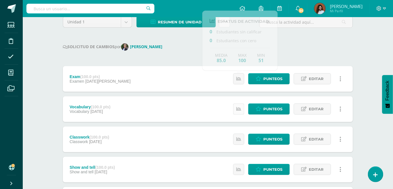
click at [241, 108] on icon at bounding box center [238, 108] width 5 height 5
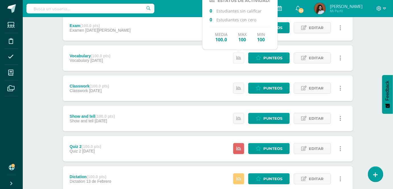
scroll to position [103, 0]
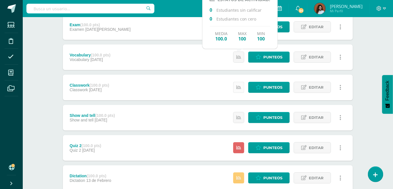
click at [238, 88] on icon at bounding box center [238, 87] width 5 height 5
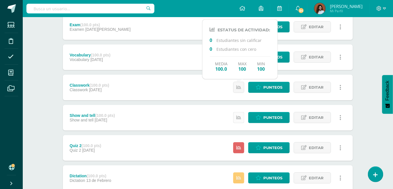
click at [239, 118] on icon at bounding box center [238, 117] width 5 height 5
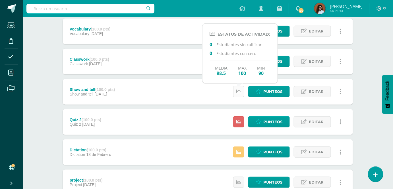
scroll to position [155, 0]
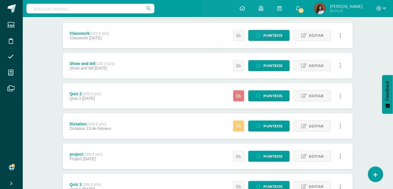
click at [243, 96] on link at bounding box center [238, 95] width 11 height 11
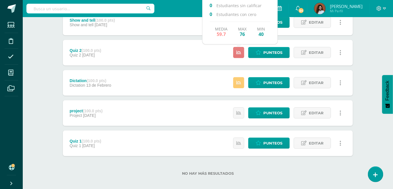
scroll to position [204, 0]
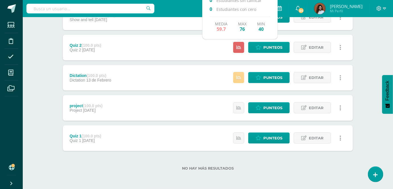
click at [240, 75] on icon at bounding box center [238, 77] width 5 height 5
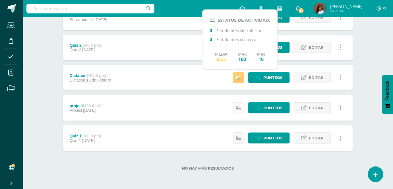
click at [240, 105] on link at bounding box center [238, 107] width 11 height 11
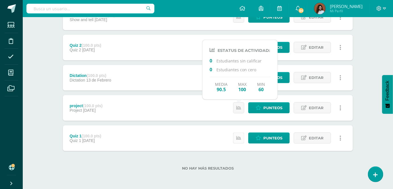
click at [240, 138] on icon at bounding box center [238, 137] width 5 height 5
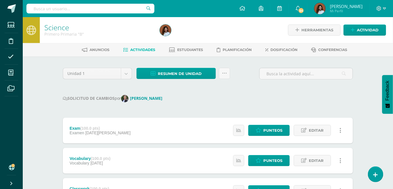
scroll to position [0, 0]
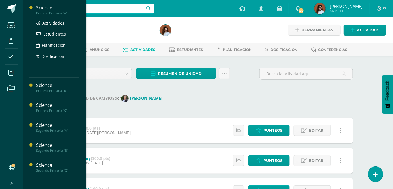
click at [46, 14] on div "Primero Primaria "A"" at bounding box center [57, 13] width 43 height 4
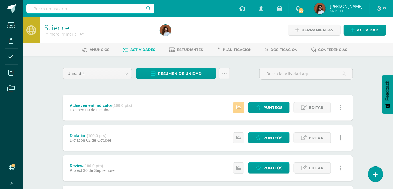
click at [240, 109] on icon at bounding box center [238, 107] width 5 height 5
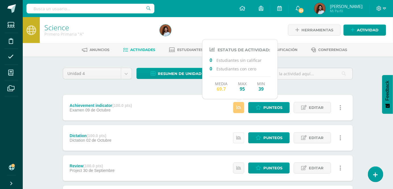
click at [240, 137] on icon at bounding box center [238, 137] width 5 height 5
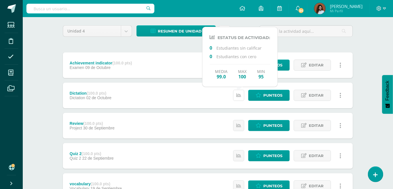
scroll to position [51, 0]
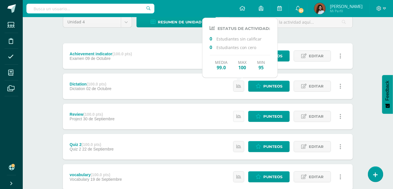
click at [238, 118] on link at bounding box center [238, 116] width 11 height 11
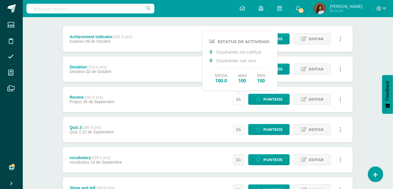
scroll to position [77, 0]
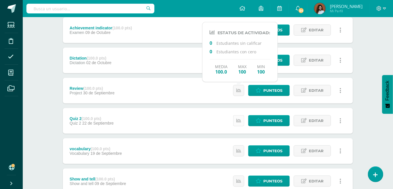
click at [243, 118] on link at bounding box center [238, 120] width 11 height 11
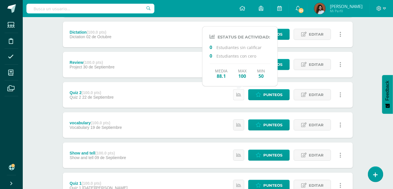
scroll to position [129, 0]
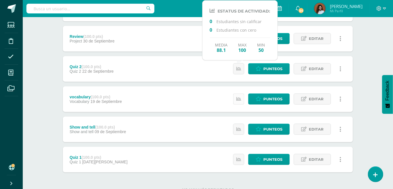
click at [239, 102] on link at bounding box center [238, 98] width 11 height 11
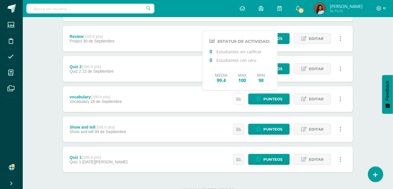
scroll to position [151, 0]
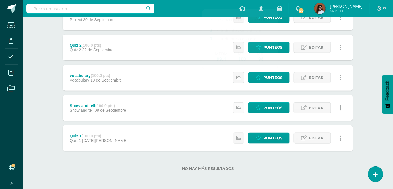
click at [240, 108] on icon at bounding box center [238, 107] width 5 height 5
click at [241, 136] on icon at bounding box center [238, 137] width 5 height 5
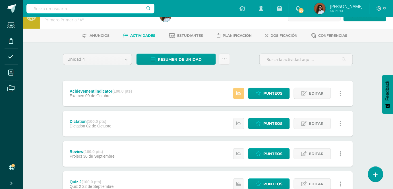
scroll to position [0, 0]
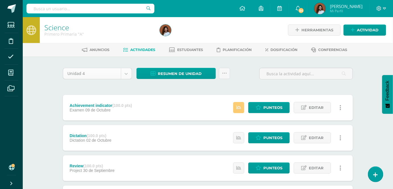
click at [128, 72] on body "Estudiantes Disciplina Asistencia Mis cursos Archivos Soporte Ayuda Reportar un…" at bounding box center [196, 169] width 393 height 339
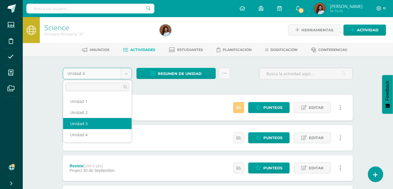
select select "Unidad 3"
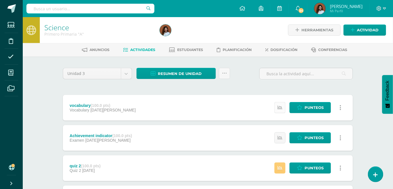
click at [281, 105] on icon at bounding box center [280, 107] width 5 height 5
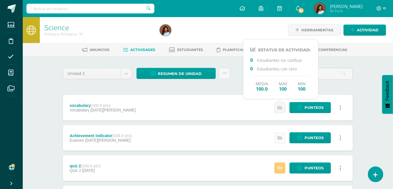
click at [281, 139] on icon at bounding box center [280, 137] width 5 height 5
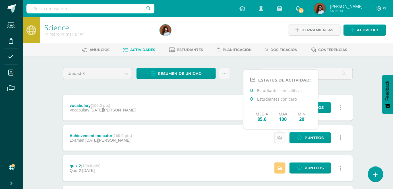
scroll to position [26, 0]
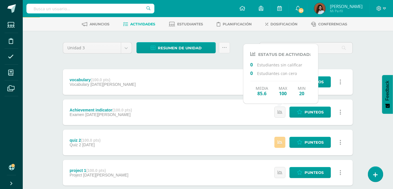
click at [281, 138] on link at bounding box center [280, 142] width 11 height 11
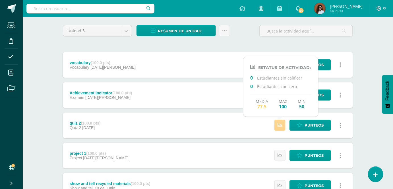
scroll to position [51, 0]
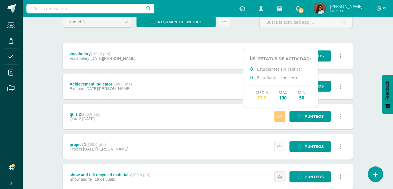
click at [280, 146] on icon at bounding box center [280, 146] width 5 height 5
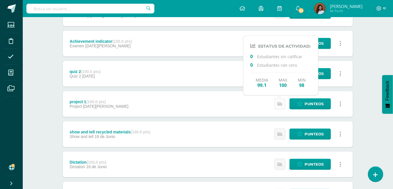
scroll to position [103, 0]
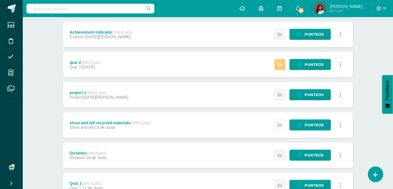
click at [281, 126] on icon at bounding box center [280, 124] width 5 height 5
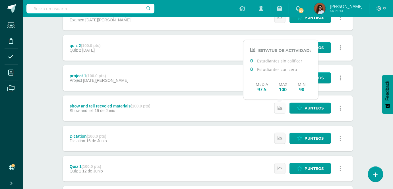
scroll to position [129, 0]
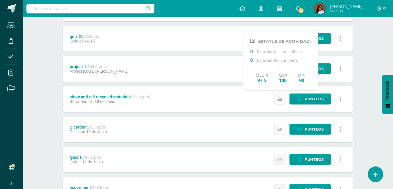
click at [281, 127] on icon at bounding box center [280, 129] width 5 height 5
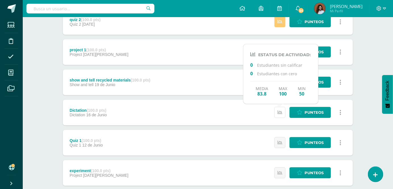
scroll to position [155, 0]
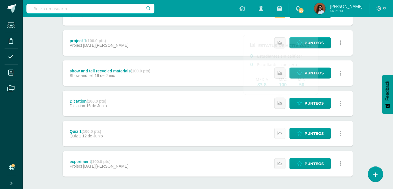
click at [281, 130] on link at bounding box center [280, 133] width 11 height 11
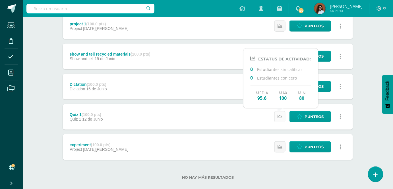
scroll to position [181, 0]
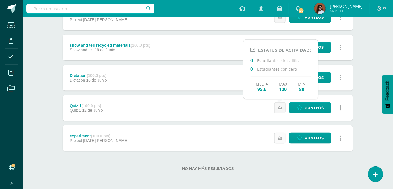
click at [281, 135] on icon at bounding box center [280, 137] width 5 height 5
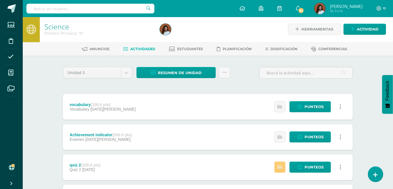
scroll to position [0, 0]
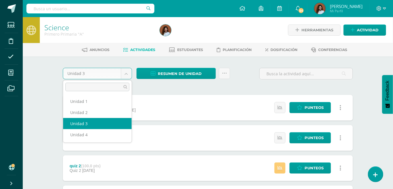
click at [128, 71] on body "Estudiantes Disciplina Asistencia Mis cursos Archivos Soporte Ayuda Reportar un…" at bounding box center [196, 184] width 393 height 369
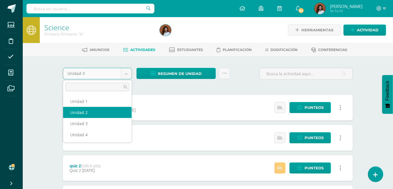
select select "Unidad 2"
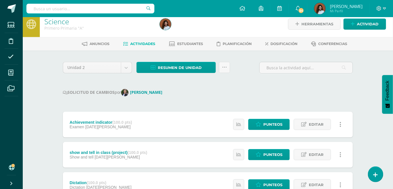
scroll to position [26, 0]
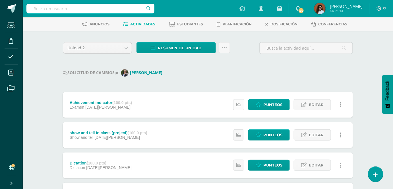
click at [241, 105] on icon at bounding box center [238, 104] width 5 height 5
click at [237, 134] on icon at bounding box center [238, 134] width 5 height 5
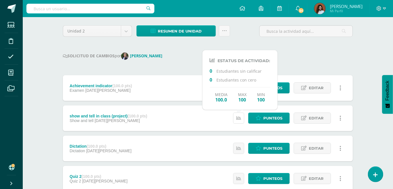
scroll to position [51, 0]
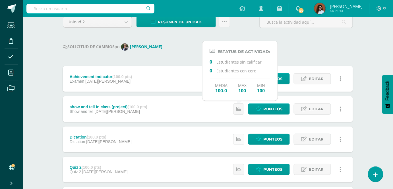
click at [239, 136] on link at bounding box center [238, 138] width 11 height 11
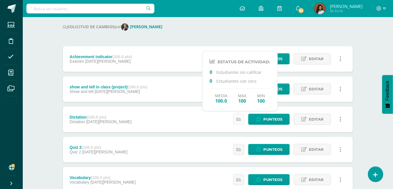
scroll to position [103, 0]
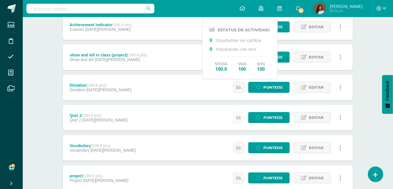
click at [240, 118] on icon at bounding box center [238, 117] width 5 height 5
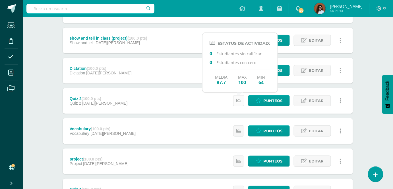
scroll to position [129, 0]
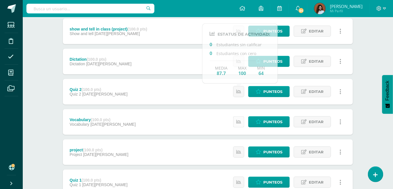
click at [240, 123] on icon at bounding box center [238, 121] width 5 height 5
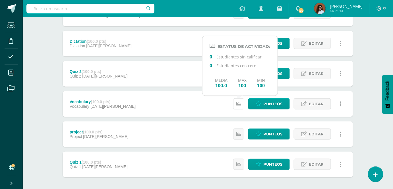
scroll to position [174, 0]
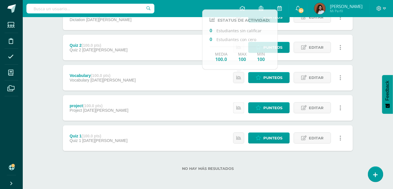
click at [240, 106] on icon at bounding box center [238, 107] width 5 height 5
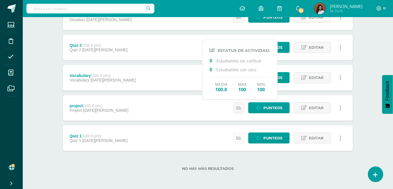
click at [241, 138] on icon at bounding box center [238, 137] width 5 height 5
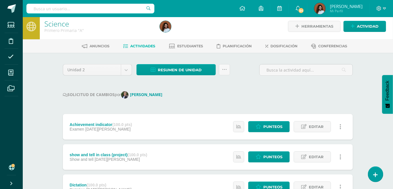
scroll to position [0, 0]
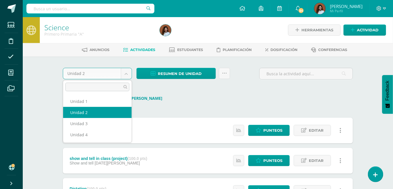
click at [124, 74] on body "Estudiantes Disciplina Asistencia Mis cursos Archivos Soporte Ayuda Reportar un…" at bounding box center [196, 181] width 393 height 362
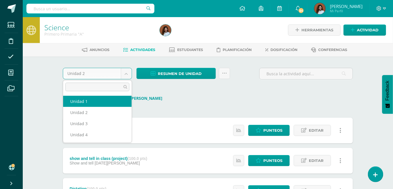
select select "Unidad 1"
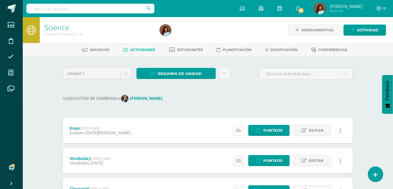
click at [244, 132] on link at bounding box center [238, 130] width 11 height 11
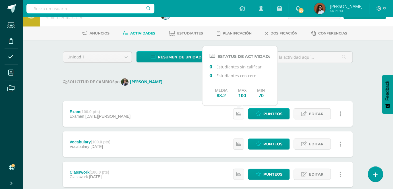
scroll to position [26, 0]
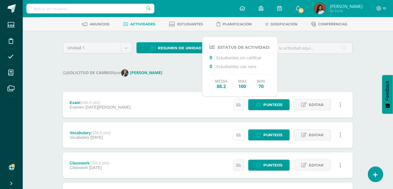
click at [241, 133] on icon at bounding box center [238, 134] width 5 height 5
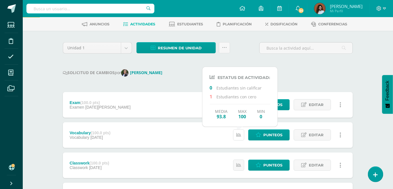
scroll to position [51, 0]
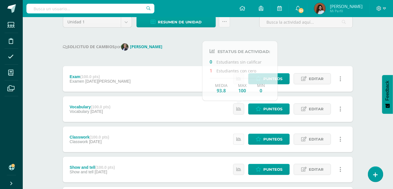
click at [240, 140] on icon at bounding box center [238, 139] width 5 height 5
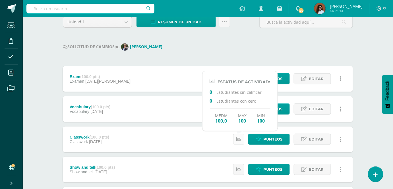
scroll to position [77, 0]
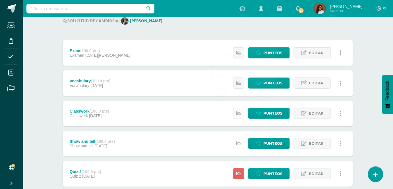
click at [240, 140] on link at bounding box center [238, 143] width 11 height 11
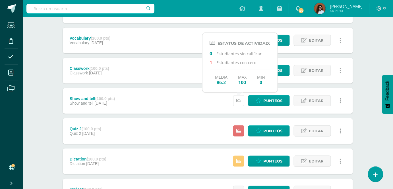
scroll to position [129, 0]
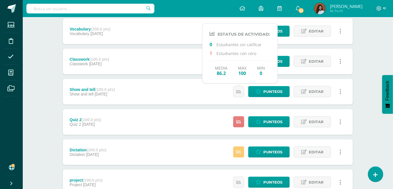
click at [240, 120] on icon at bounding box center [238, 121] width 5 height 5
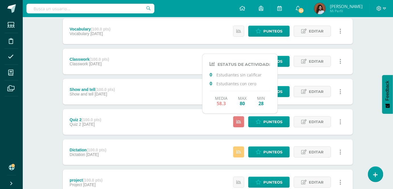
scroll to position [155, 0]
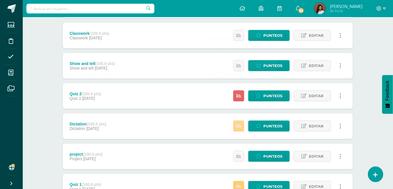
click at [240, 125] on icon at bounding box center [238, 125] width 5 height 5
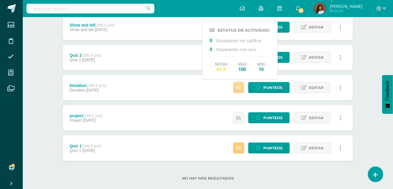
scroll to position [204, 0]
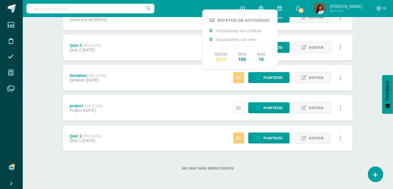
click at [240, 110] on link at bounding box center [238, 107] width 11 height 11
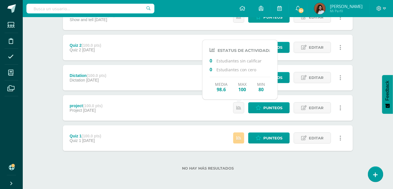
click at [240, 140] on icon at bounding box center [238, 137] width 5 height 5
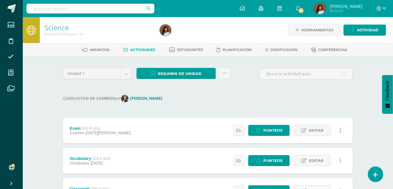
scroll to position [0, 0]
click at [213, 11] on div "Configuración Cerrar sesión [PERSON_NAME] Mi Perfil 54 54 Avisos 54 avisos sin …" at bounding box center [208, 8] width 370 height 17
